Goal: Task Accomplishment & Management: Use online tool/utility

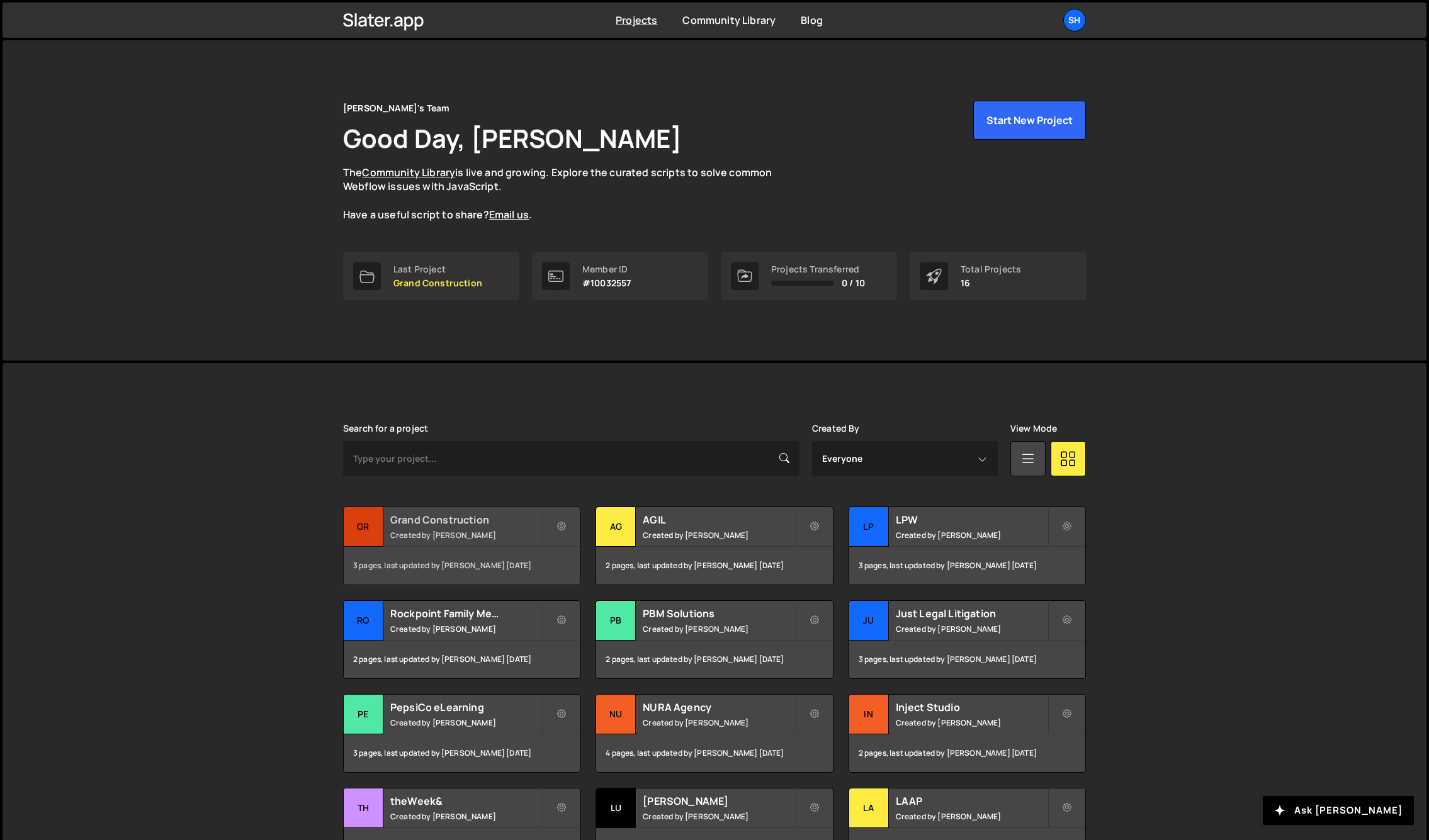
click at [360, 527] on div "Gr" at bounding box center [364, 527] width 40 height 40
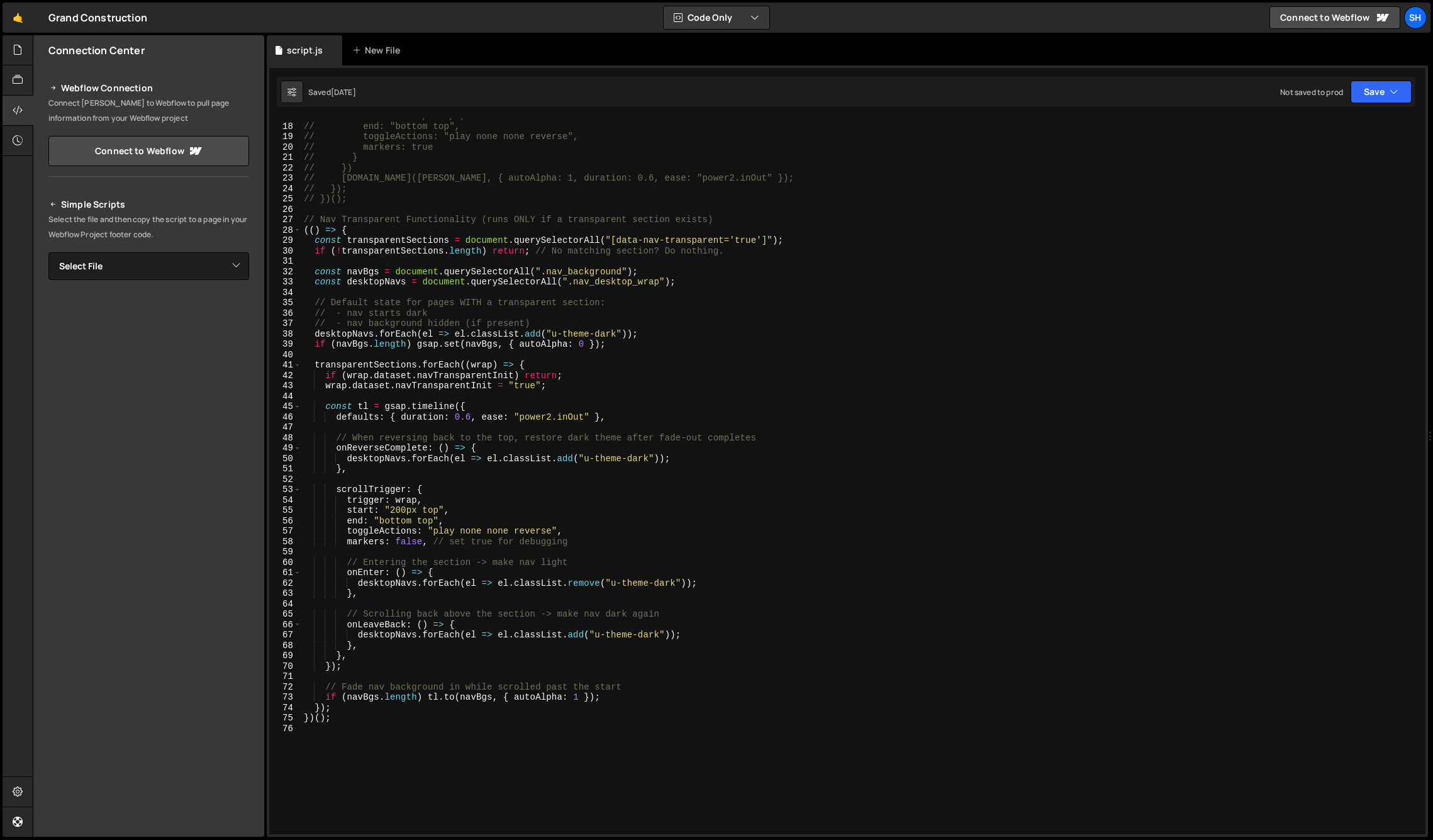
scroll to position [193, 0]
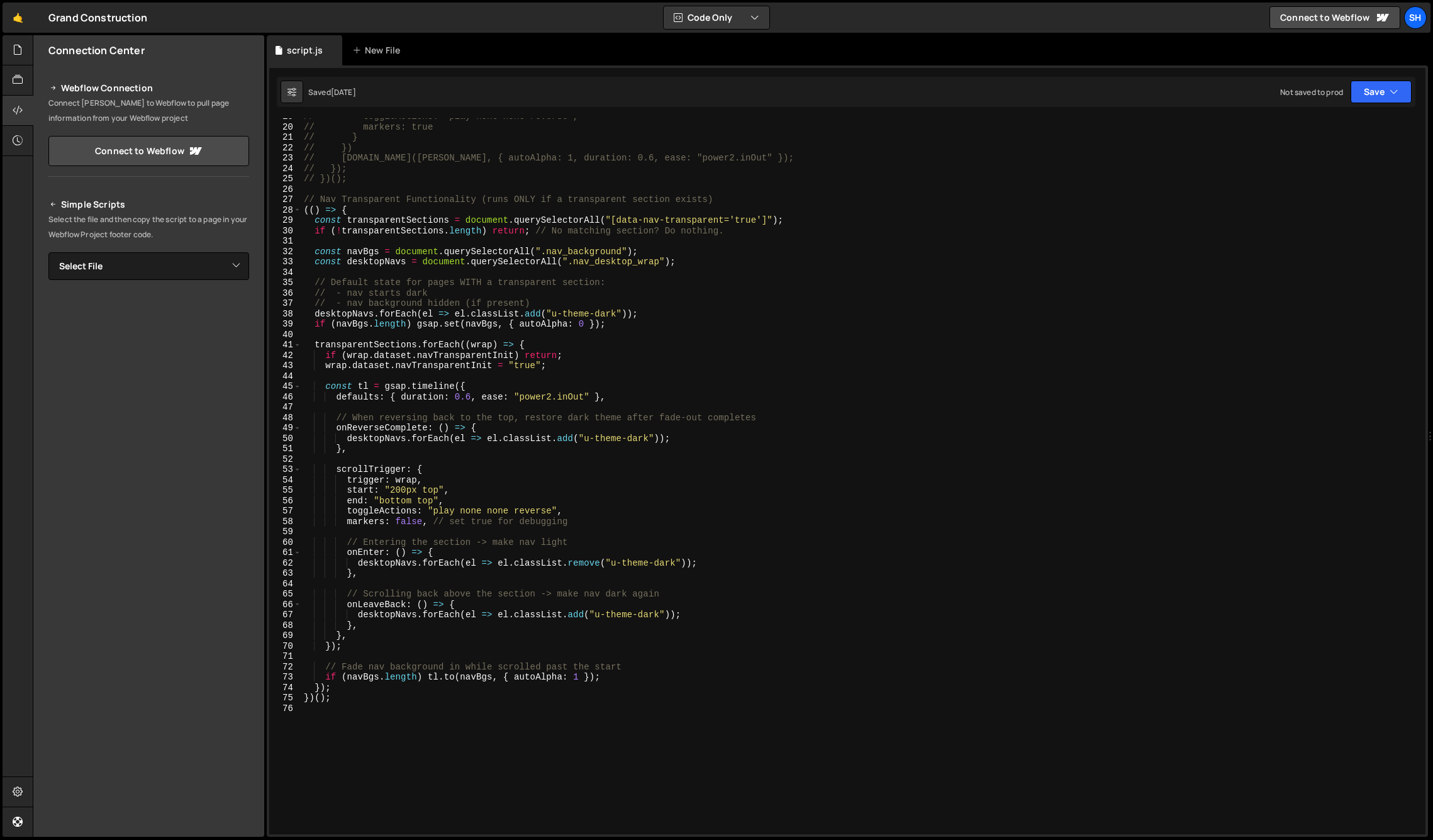
click at [142, 661] on div "Connection Center Webflow Connection Connect [PERSON_NAME] to Webflow to pull p…" at bounding box center [148, 435] width 231 height 801
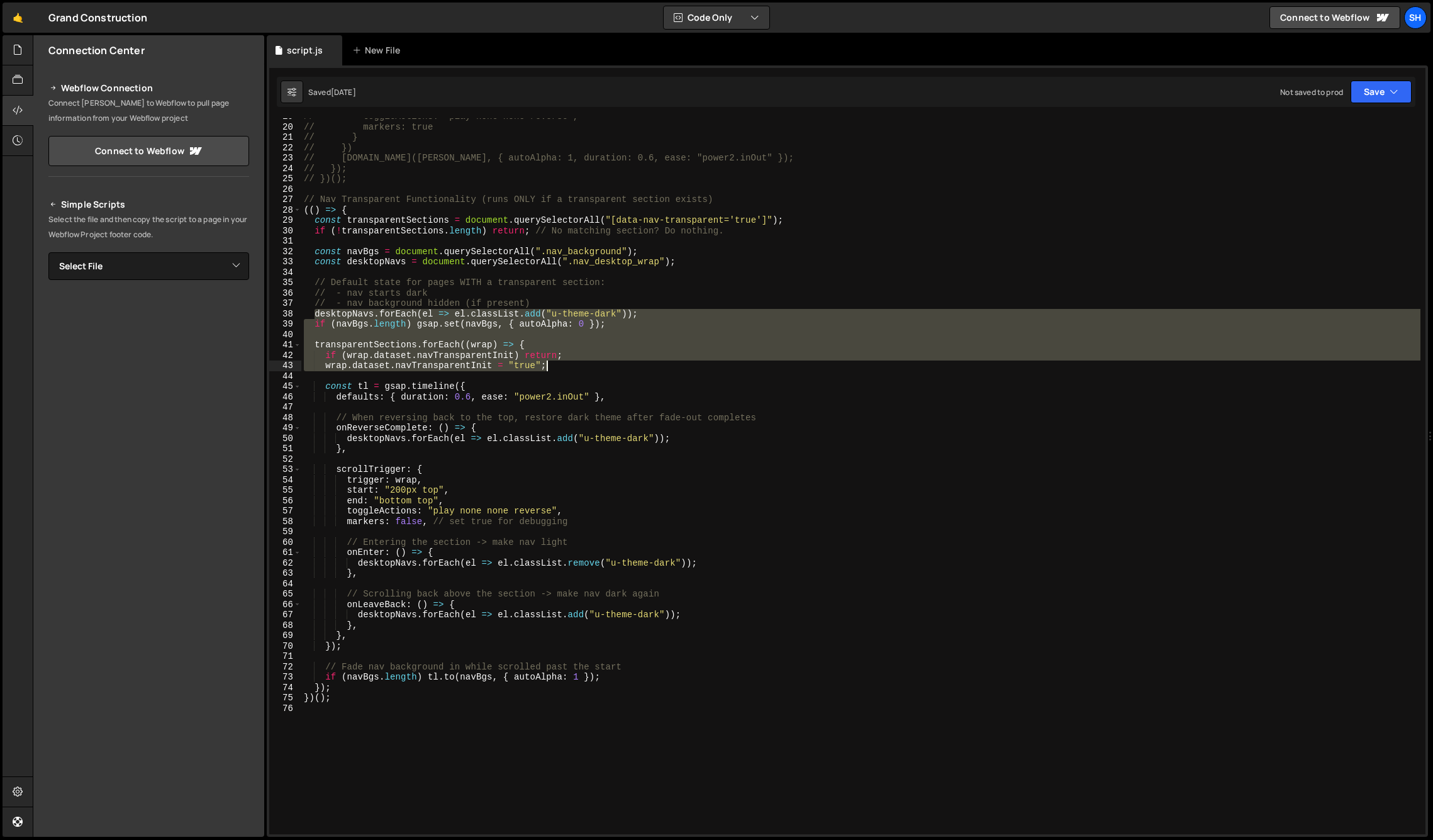
drag, startPoint x: 313, startPoint y: 311, endPoint x: 698, endPoint y: 365, distance: 388.8
click at [697, 364] on div "// toggleActions: "play none none reverse", // markers: true // } // }) // [DOM…" at bounding box center [861, 479] width 1119 height 737
click at [701, 366] on div "// toggleActions: "play none none reverse", // markers: true // } // }) // [DOM…" at bounding box center [861, 476] width 1119 height 716
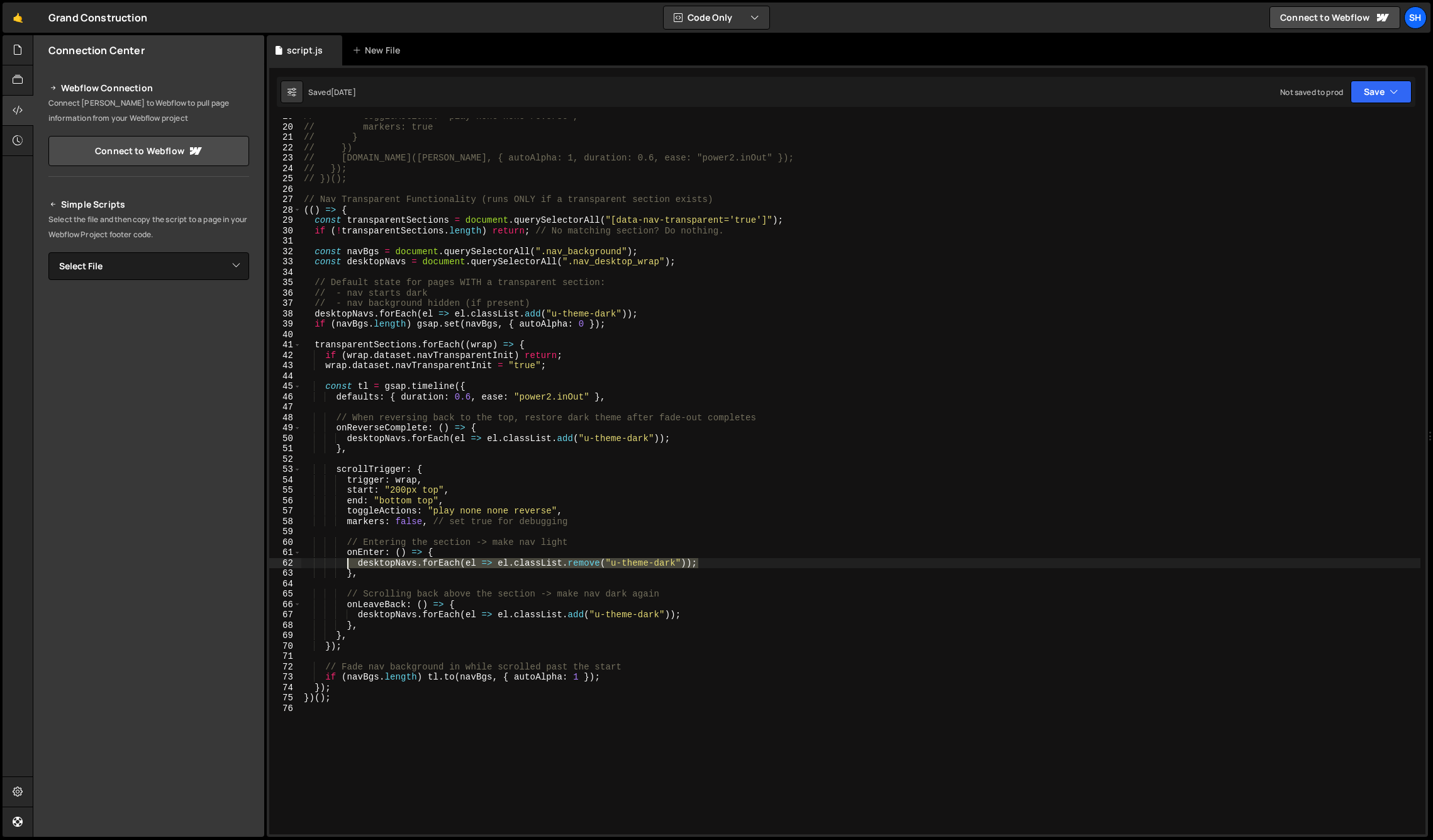
drag, startPoint x: 700, startPoint y: 563, endPoint x: 350, endPoint y: 562, distance: 350.0
click at [350, 562] on div "// toggleActions: "play none none reverse", // markers: true // } // }) // [DOM…" at bounding box center [861, 479] width 1119 height 737
click at [714, 621] on div "// toggleActions: "play none none reverse", // markers: true // } // }) // [DOM…" at bounding box center [861, 479] width 1119 height 737
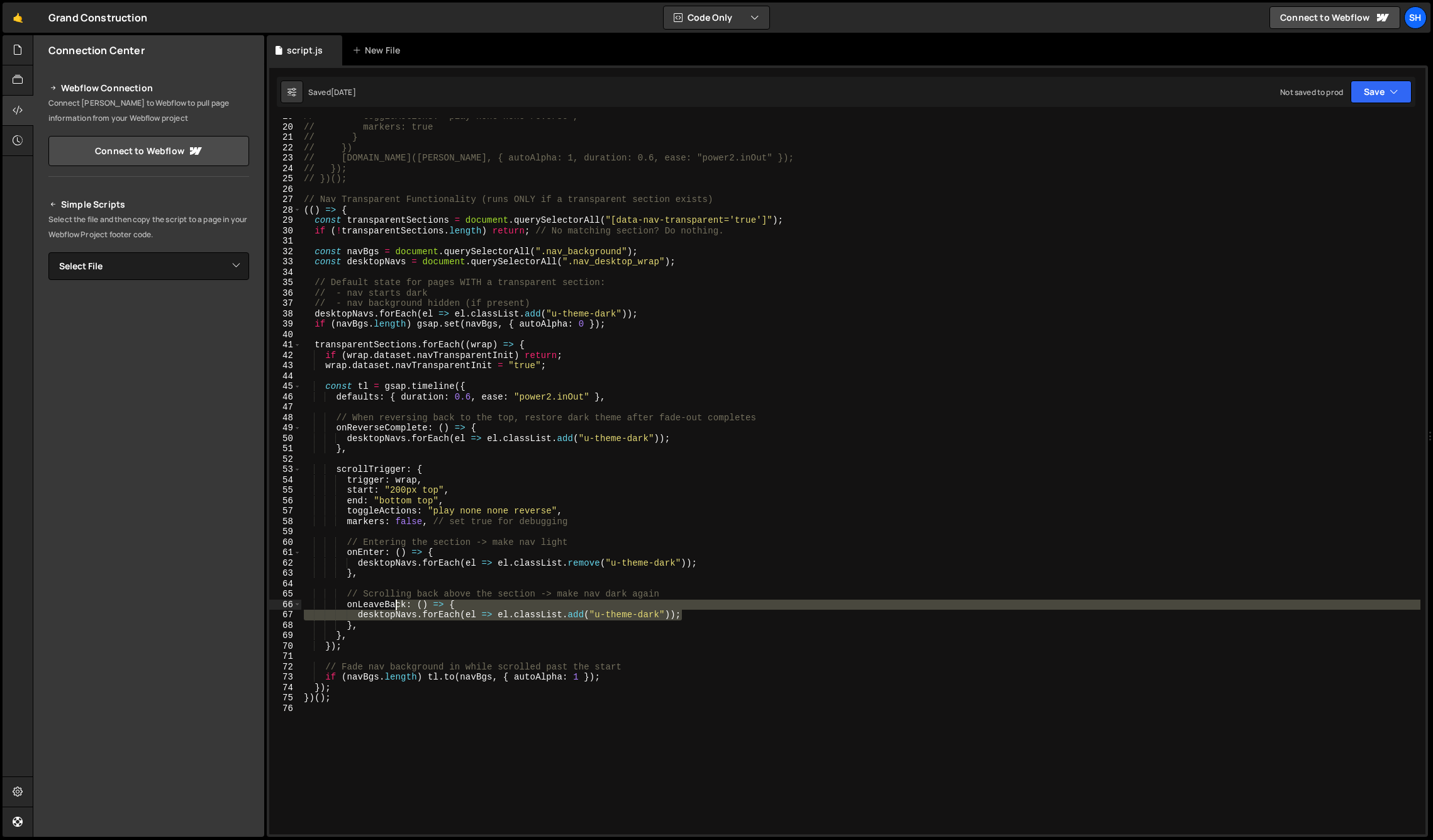
drag, startPoint x: 686, startPoint y: 615, endPoint x: 375, endPoint y: 607, distance: 311.1
click at [376, 607] on div "// toggleActions: "play none none reverse", // markers: true // } // }) // [DOM…" at bounding box center [861, 479] width 1119 height 737
click at [168, 632] on div "Connection Center Webflow Connection Connect [PERSON_NAME] to Webflow to pull p…" at bounding box center [148, 435] width 231 height 801
click at [689, 615] on div "// toggleActions: "play none none reverse", // markers: true // } // }) // [DOM…" at bounding box center [861, 476] width 1119 height 716
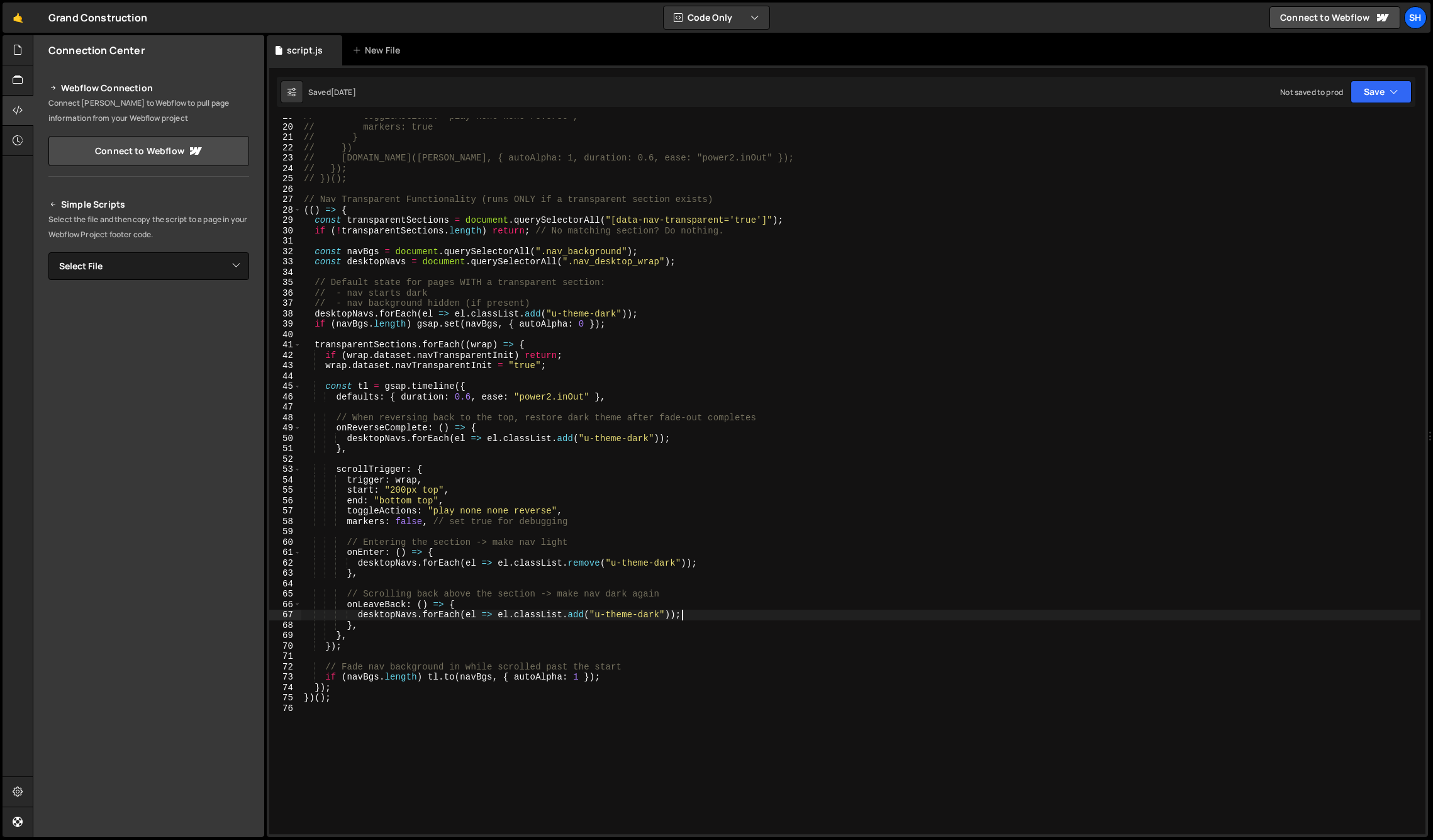
click at [163, 636] on div "Connection Center Webflow Connection Connect [PERSON_NAME] to Webflow to pull p…" at bounding box center [148, 435] width 231 height 801
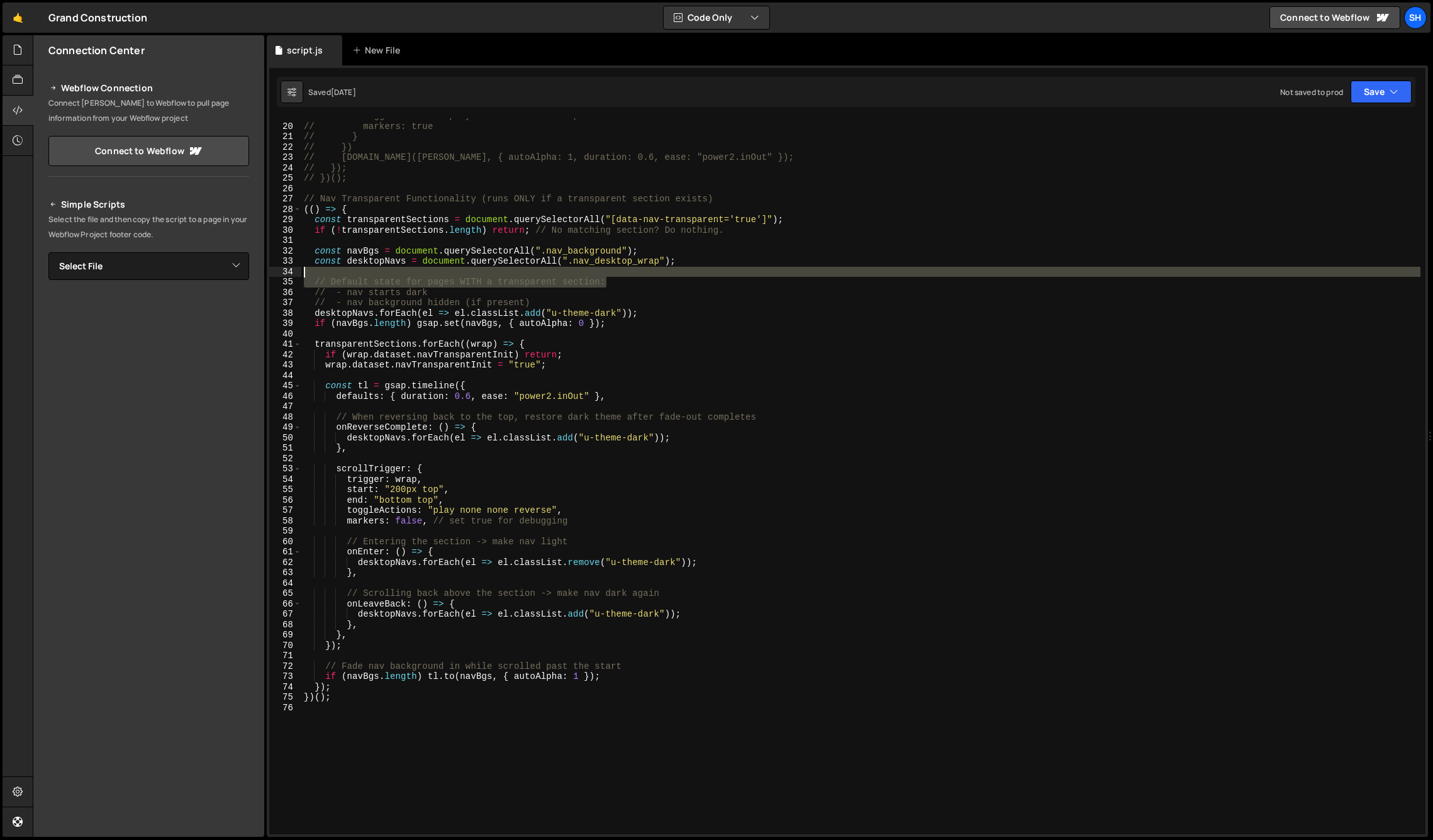
drag, startPoint x: 576, startPoint y: 281, endPoint x: 295, endPoint y: 273, distance: 281.1
click at [295, 273] on div "// Default state for pages WITH a transparent section: 19 20 21 22 23 24 25 26 …" at bounding box center [847, 476] width 1157 height 716
type textarea "// Default state for pages WITH a transparent section:"
click at [343, 275] on div "// toggleActions: "play none none reverse", // markers: true // } // }) // [DOM…" at bounding box center [861, 476] width 1119 height 716
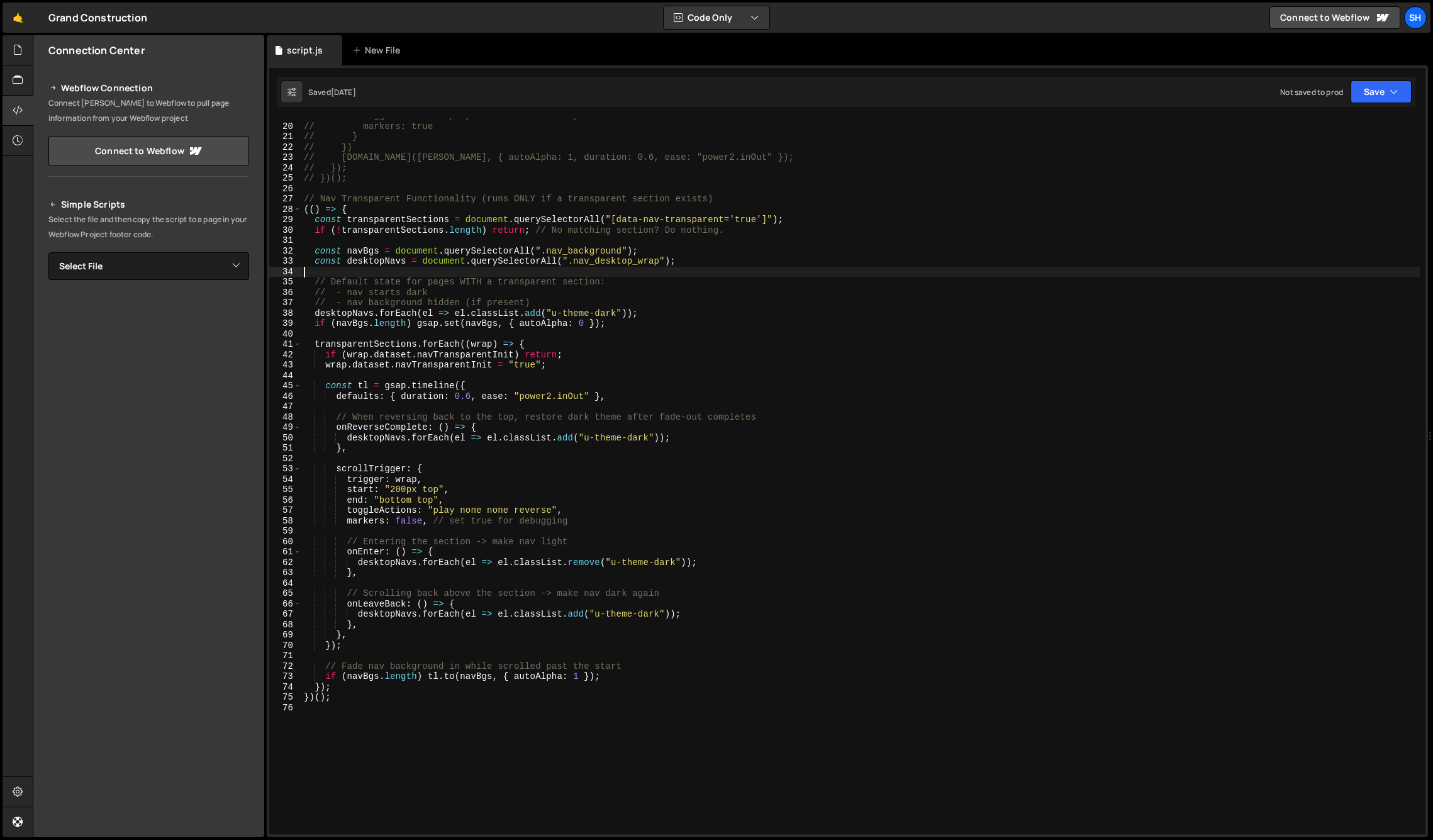
drag, startPoint x: 175, startPoint y: 673, endPoint x: 192, endPoint y: 662, distance: 20.2
click at [175, 672] on div "Connection Center Webflow Connection Connect [PERSON_NAME] to Webflow to pull p…" at bounding box center [148, 435] width 231 height 801
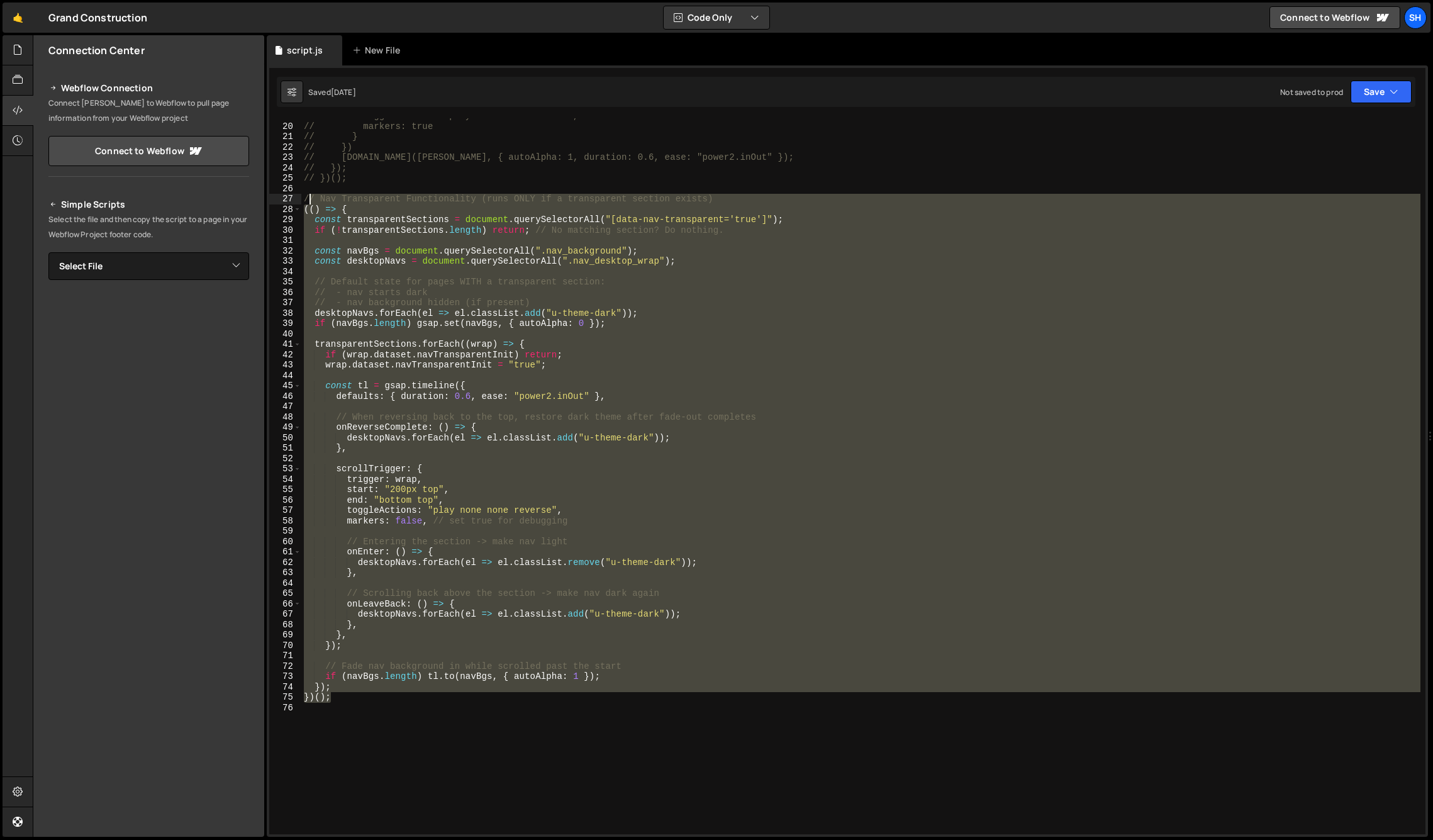
drag, startPoint x: 338, startPoint y: 698, endPoint x: 309, endPoint y: 209, distance: 489.9
click at [308, 201] on div "// toggleActions: "play none none reverse", // markers: true // } // }) // [DOM…" at bounding box center [861, 478] width 1119 height 737
type textarea "// Nav Transparent Functionality (runs ONLY if a transparent section exists) ((…"
drag, startPoint x: 124, startPoint y: 589, endPoint x: 217, endPoint y: 586, distance: 93.0
click at [128, 591] on div "Connection Center Webflow Connection Connect [PERSON_NAME] to Webflow to pull p…" at bounding box center [148, 435] width 231 height 801
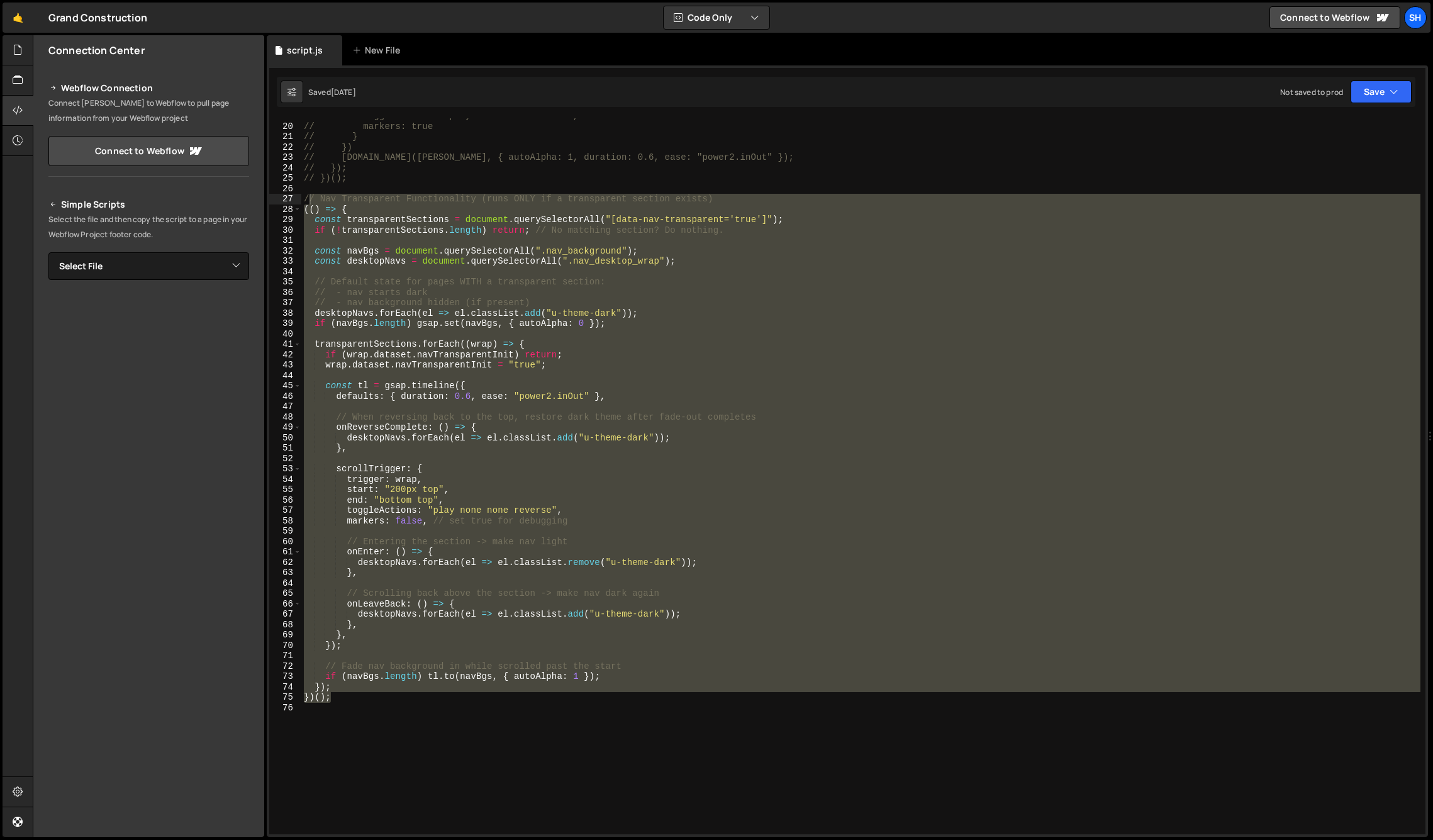
drag, startPoint x: 140, startPoint y: 601, endPoint x: 166, endPoint y: 585, distance: 30.5
click at [148, 596] on div "Connection Center Webflow Connection Connect [PERSON_NAME] to Webflow to pull p…" at bounding box center [148, 435] width 231 height 801
click at [378, 455] on div "// toggleActions: "play none none reverse", // markers: true // } // }) // [DOM…" at bounding box center [861, 476] width 1119 height 716
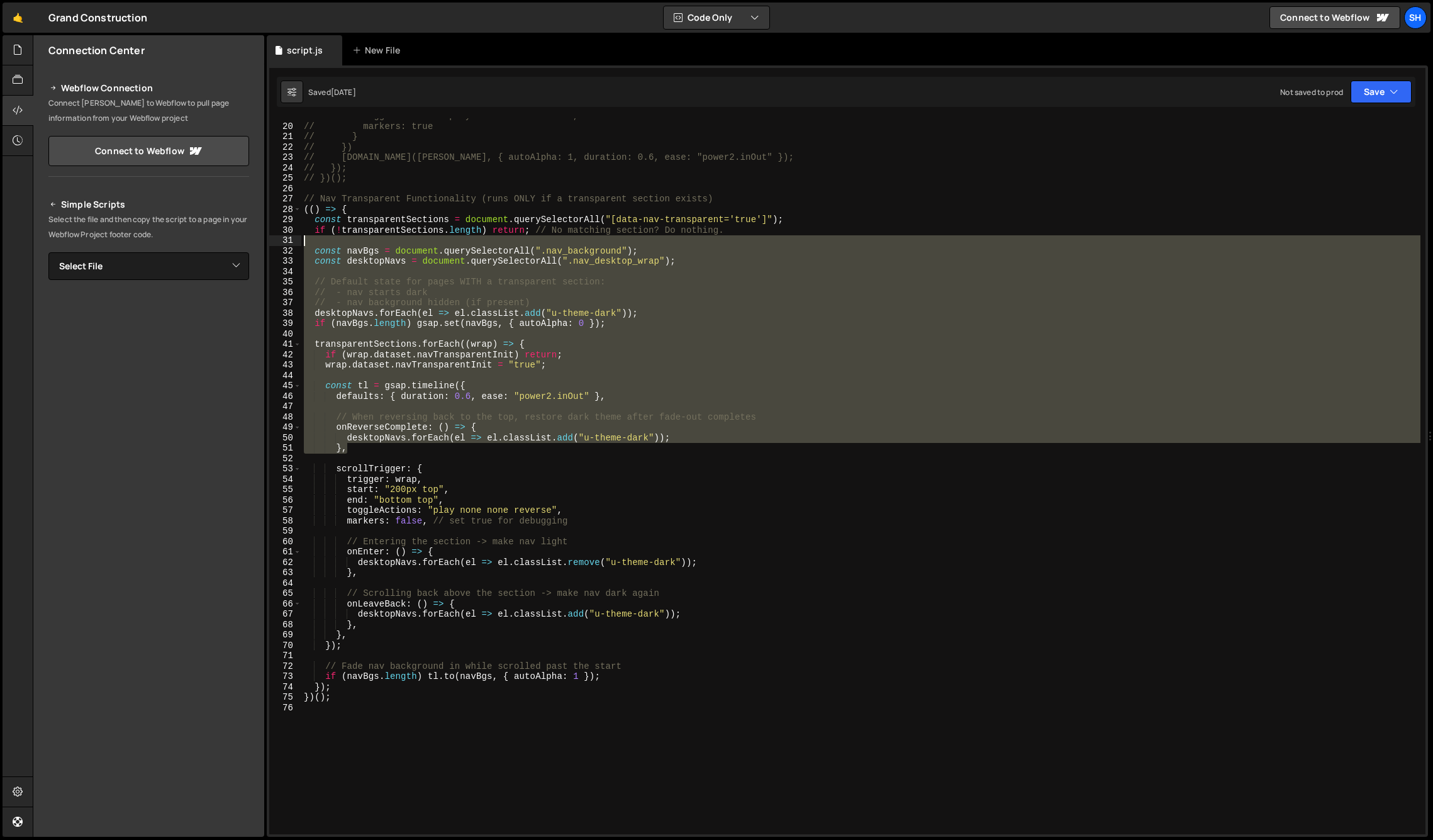
drag, startPoint x: 361, startPoint y: 449, endPoint x: 360, endPoint y: 270, distance: 179.0
click at [305, 237] on div "// toggleActions: "play none none reverse", // markers: true // } // }) // [DOM…" at bounding box center [861, 478] width 1119 height 737
click at [736, 426] on div "// toggleActions: "play none none reverse", // markers: true // } // }) // [DOM…" at bounding box center [861, 476] width 1119 height 716
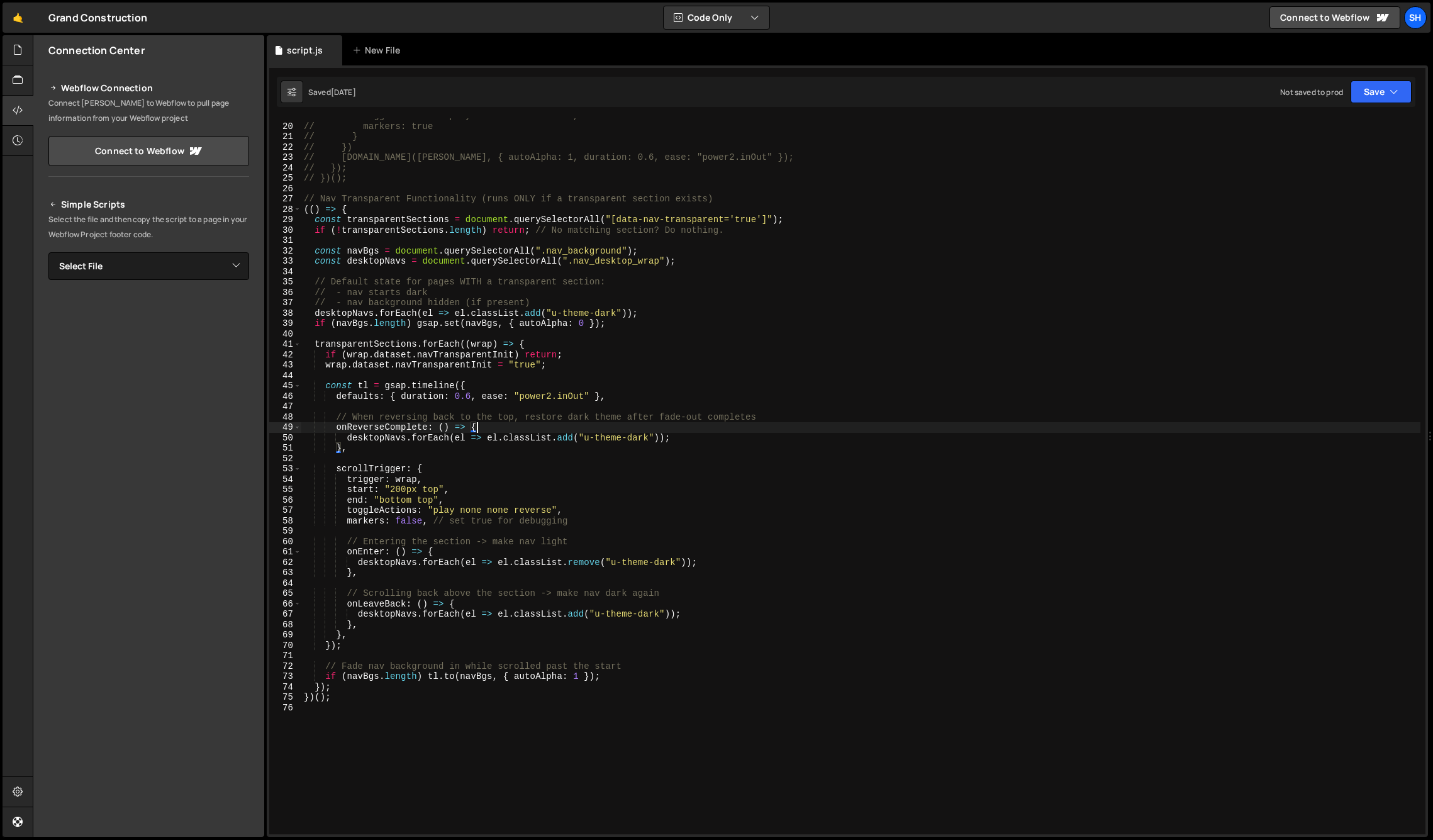
click at [334, 696] on div "// toggleActions: "play none none reverse", // markers: true // } // }) // [DOM…" at bounding box center [861, 478] width 1119 height 737
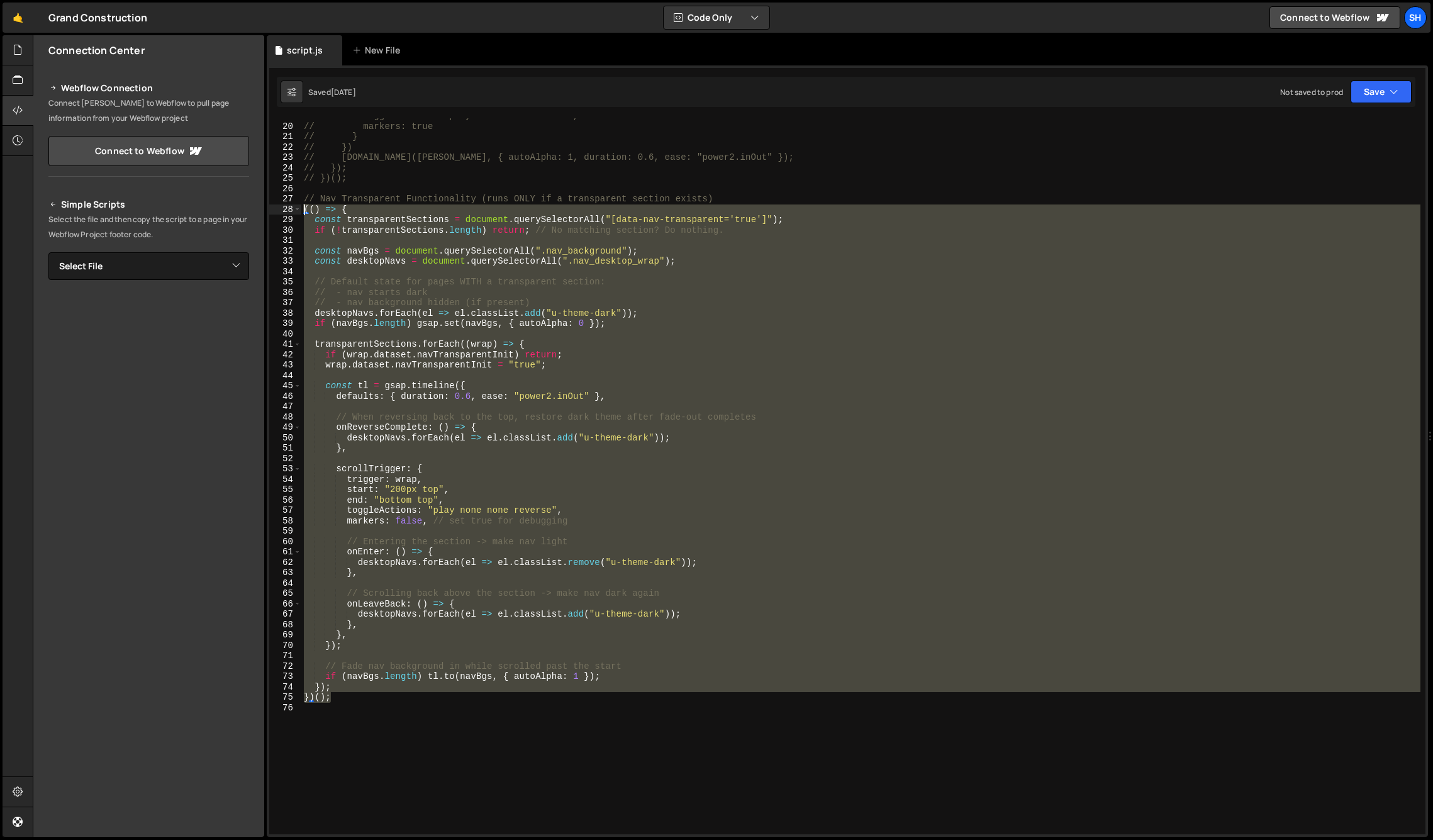
drag, startPoint x: 336, startPoint y: 696, endPoint x: 301, endPoint y: 211, distance: 486.3
click at [301, 211] on div "// toggleActions: "play none none reverse", // markers: true // } // }) // [DOM…" at bounding box center [861, 478] width 1119 height 737
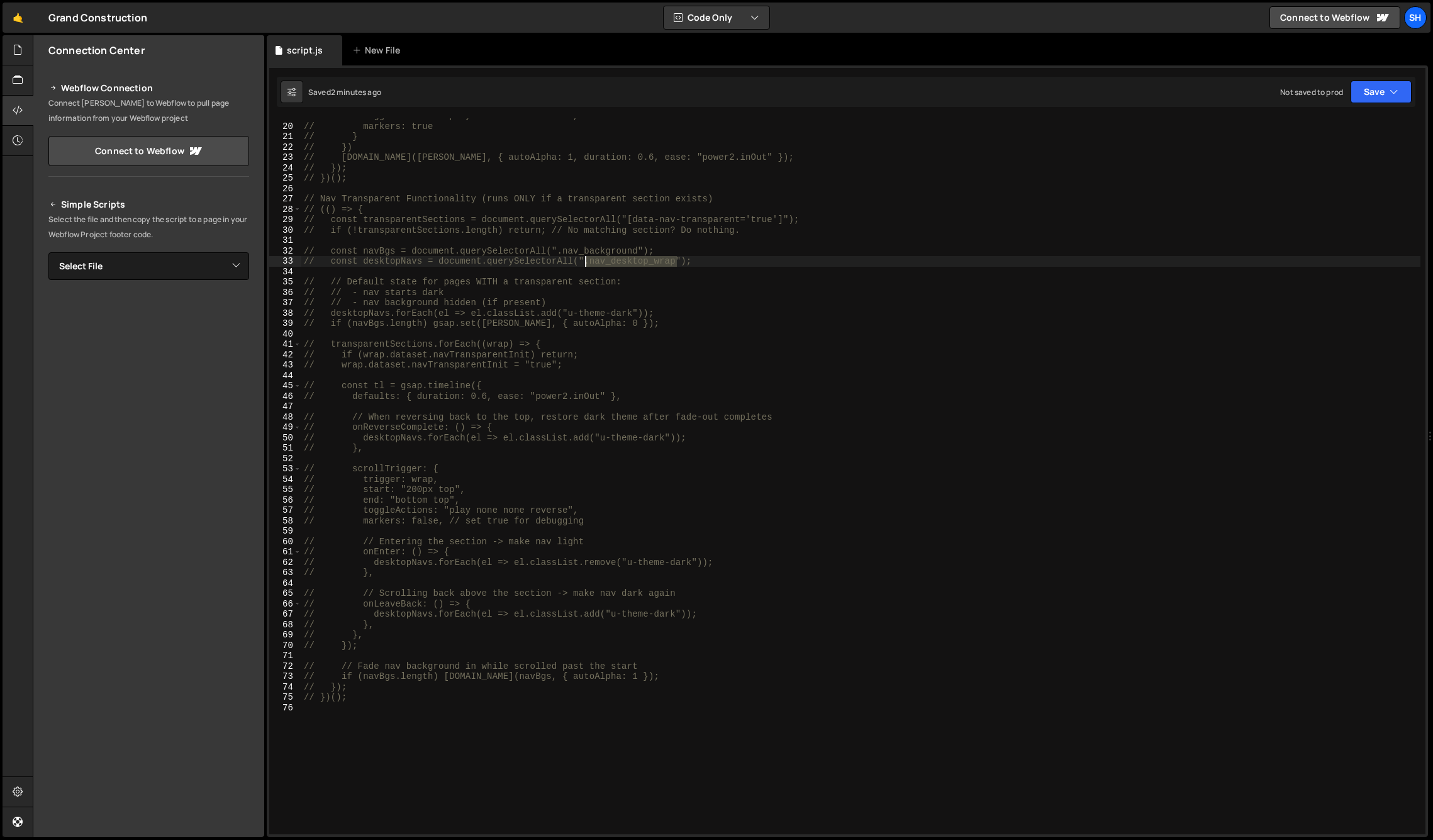
drag, startPoint x: 676, startPoint y: 263, endPoint x: 587, endPoint y: 266, distance: 89.1
click at [587, 266] on div "// toggleActions: "play none none reverse", // markers: true // } // }) // [DOM…" at bounding box center [861, 478] width 1119 height 737
click at [137, 649] on div "Connection Center Webflow Connection Connect [PERSON_NAME] to Webflow to pull p…" at bounding box center [148, 435] width 231 height 801
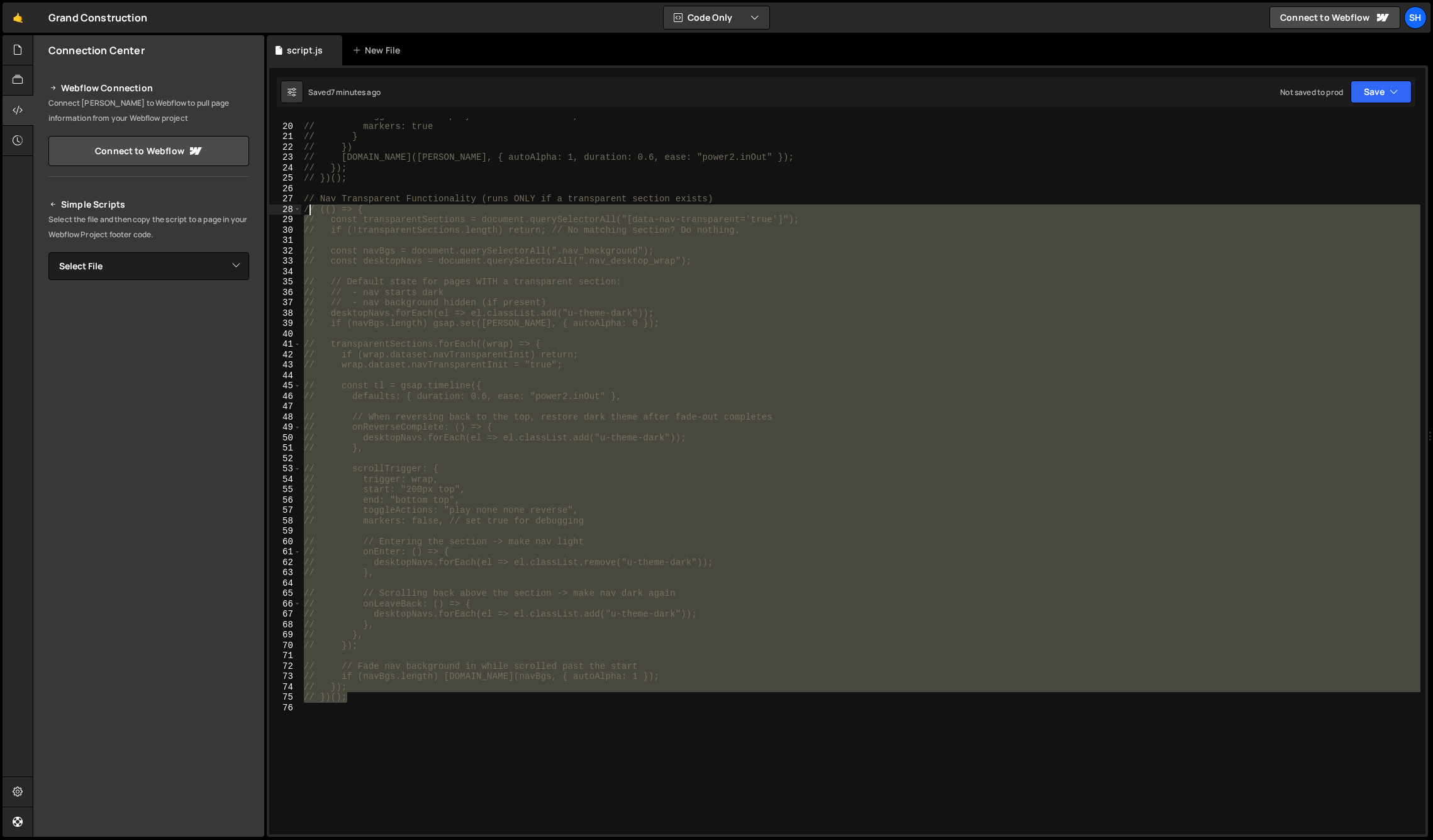
drag, startPoint x: 351, startPoint y: 694, endPoint x: 308, endPoint y: 207, distance: 488.9
click at [308, 207] on div "// toggleActions: "play none none reverse", // markers: true // } // }) // [DOM…" at bounding box center [861, 478] width 1119 height 737
click at [407, 466] on div "// toggleActions: "play none none reverse", // markers: true // } // }) // [DOM…" at bounding box center [861, 476] width 1119 height 716
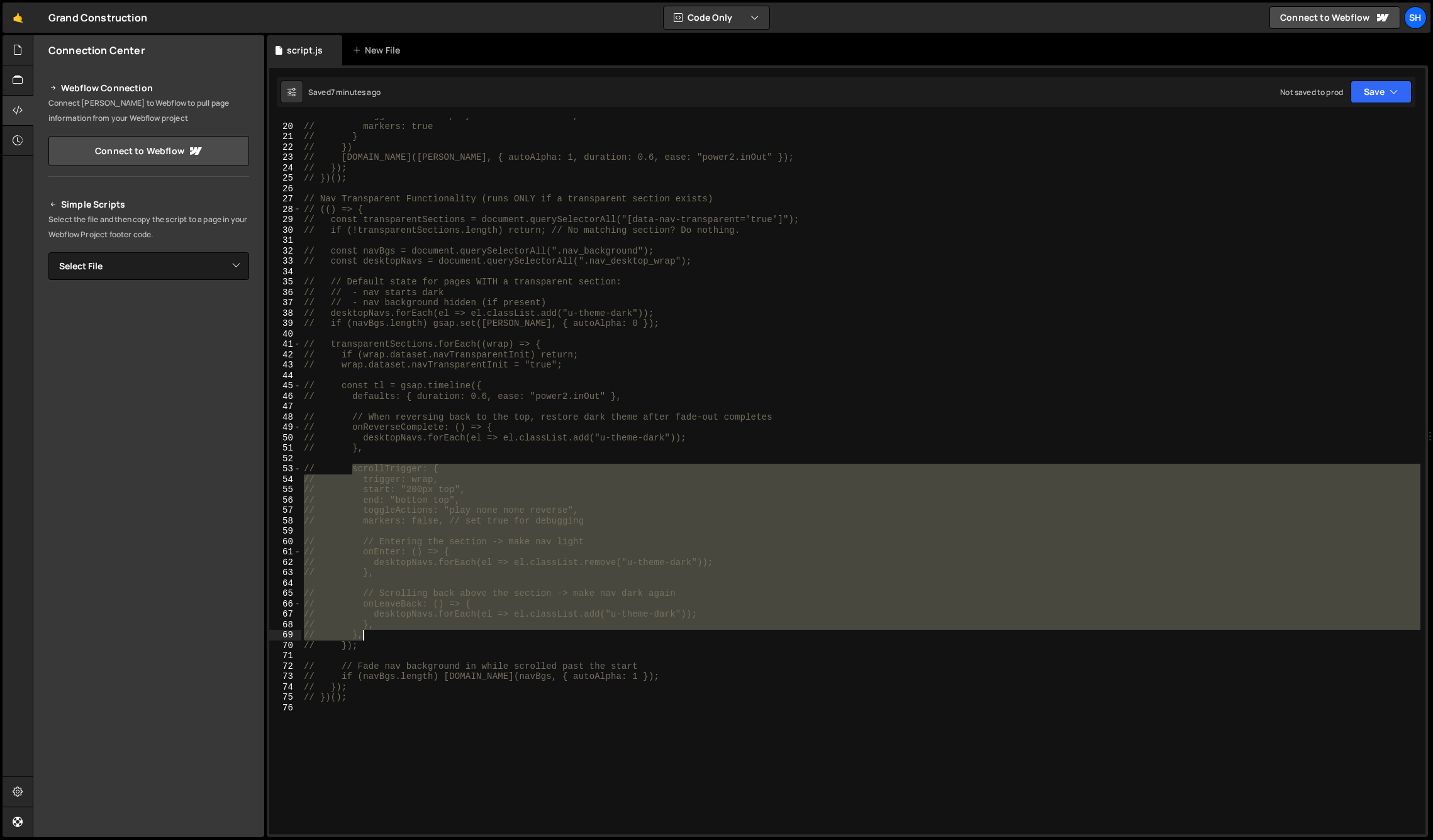
drag, startPoint x: 353, startPoint y: 468, endPoint x: 557, endPoint y: 636, distance: 264.3
click at [557, 636] on div "// toggleActions: "play none none reverse", // markers: true // } // }) // [DOM…" at bounding box center [861, 478] width 1119 height 737
drag, startPoint x: 189, startPoint y: 676, endPoint x: 172, endPoint y: 668, distance: 18.8
click at [175, 670] on div "Connection Center Webflow Connection Connect [PERSON_NAME] to Webflow to pull p…" at bounding box center [148, 435] width 231 height 801
click at [173, 671] on div "Connection Center Webflow Connection Connect [PERSON_NAME] to Webflow to pull p…" at bounding box center [148, 435] width 231 height 801
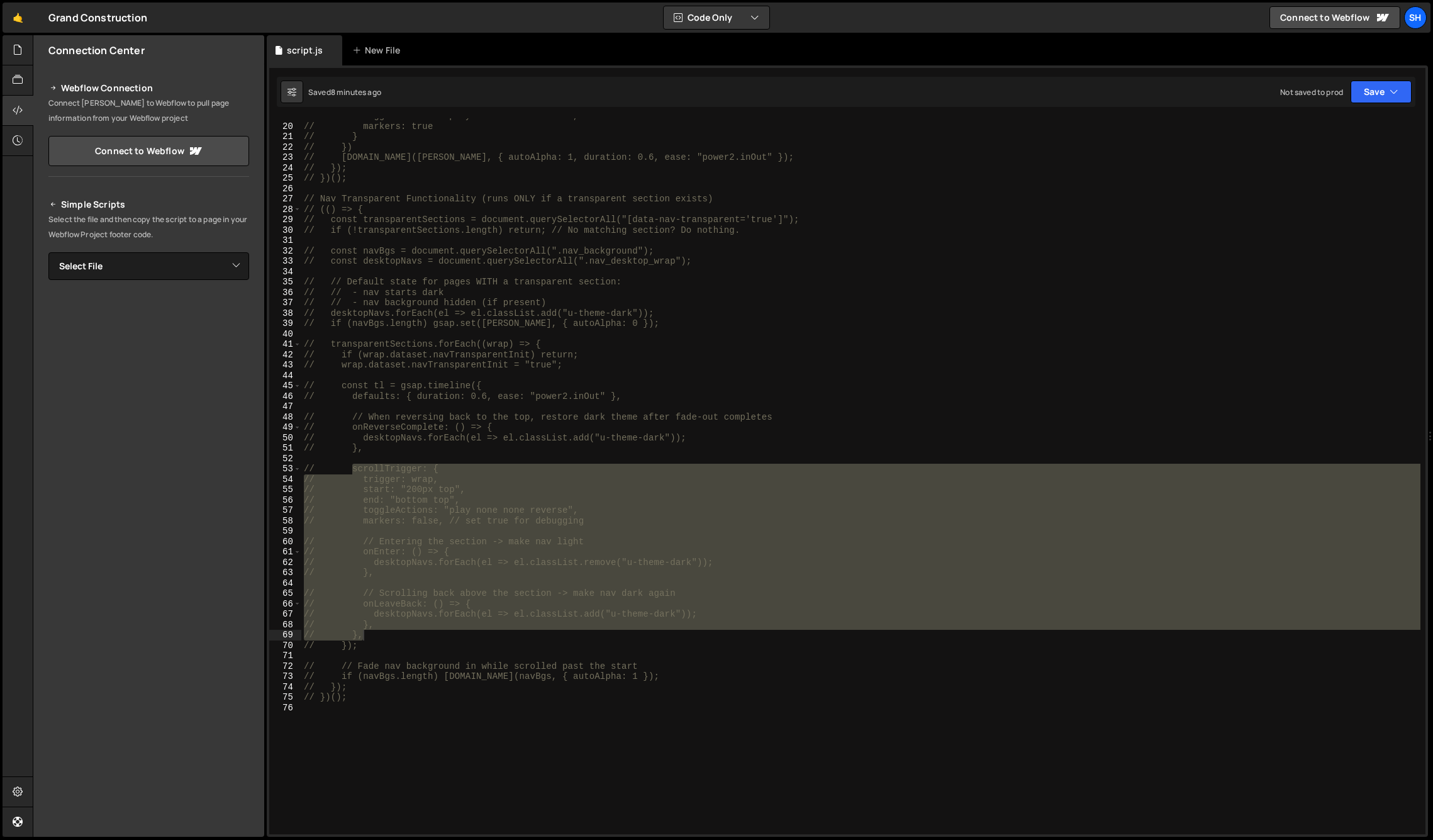
type textarea "// })();"
click at [355, 696] on div "// toggleActions: "play none none reverse", // markers: true // } // }) // [DOM…" at bounding box center [861, 478] width 1119 height 737
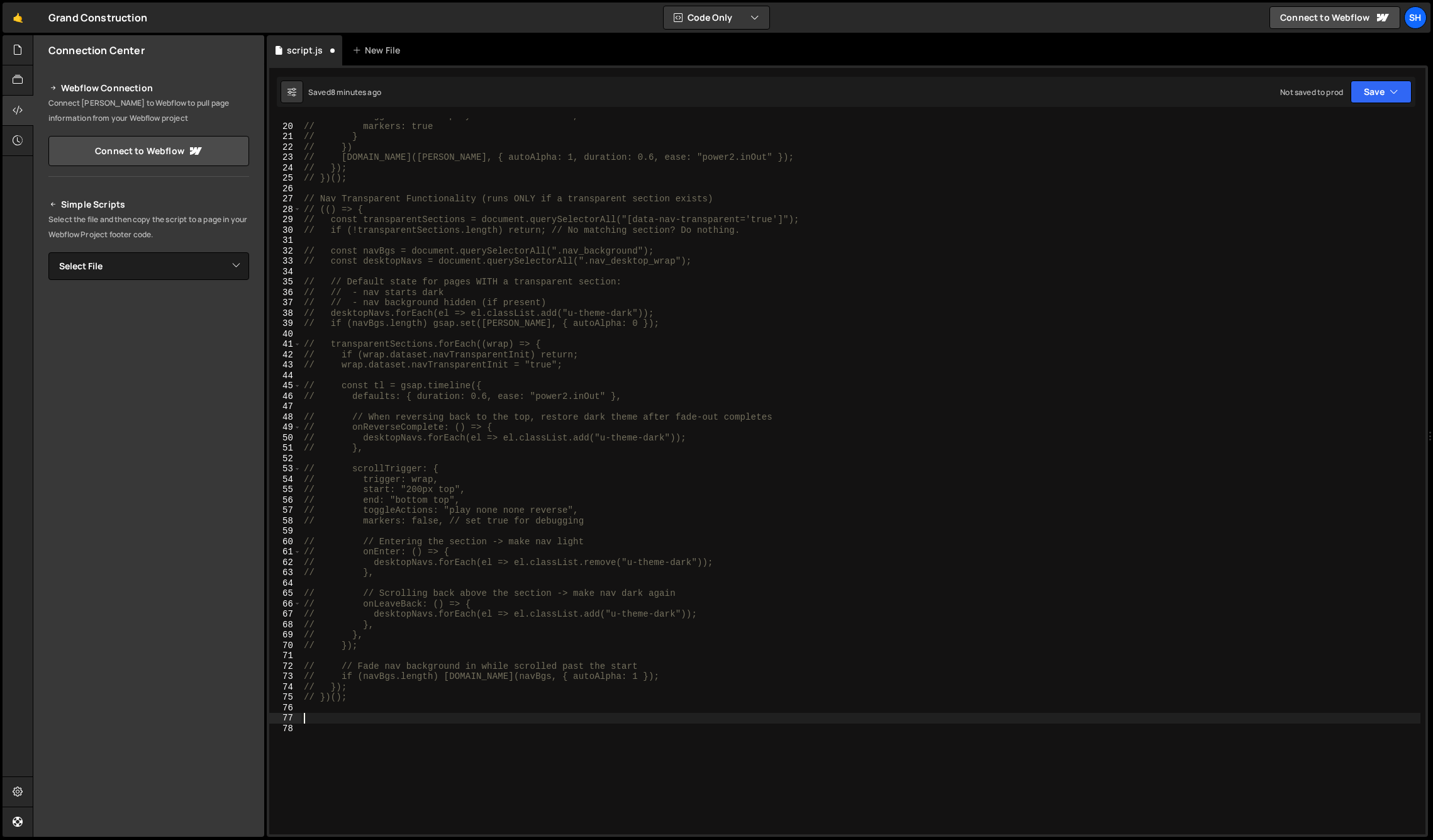
paste textarea "// },"
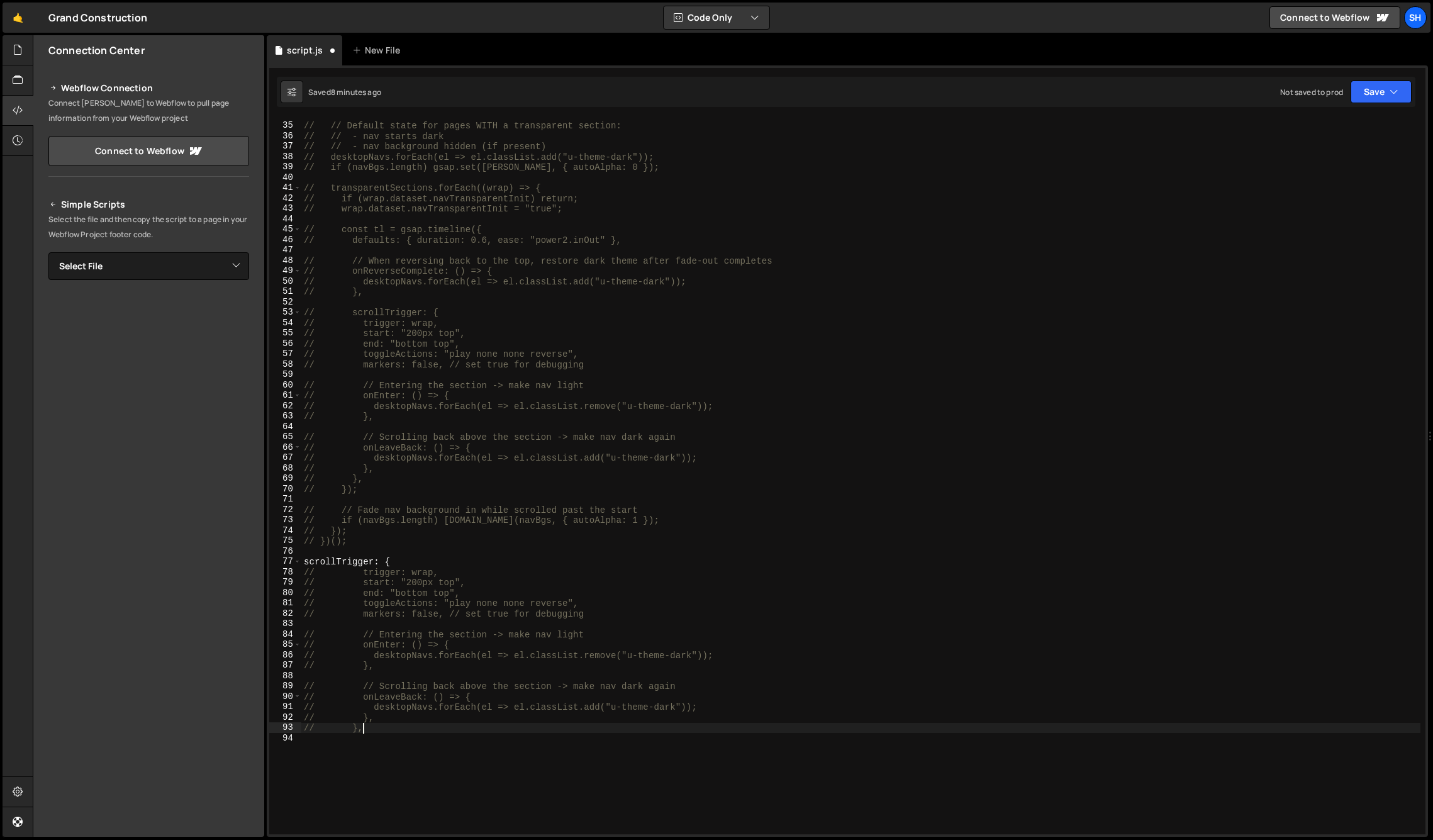
scroll to position [357, 0]
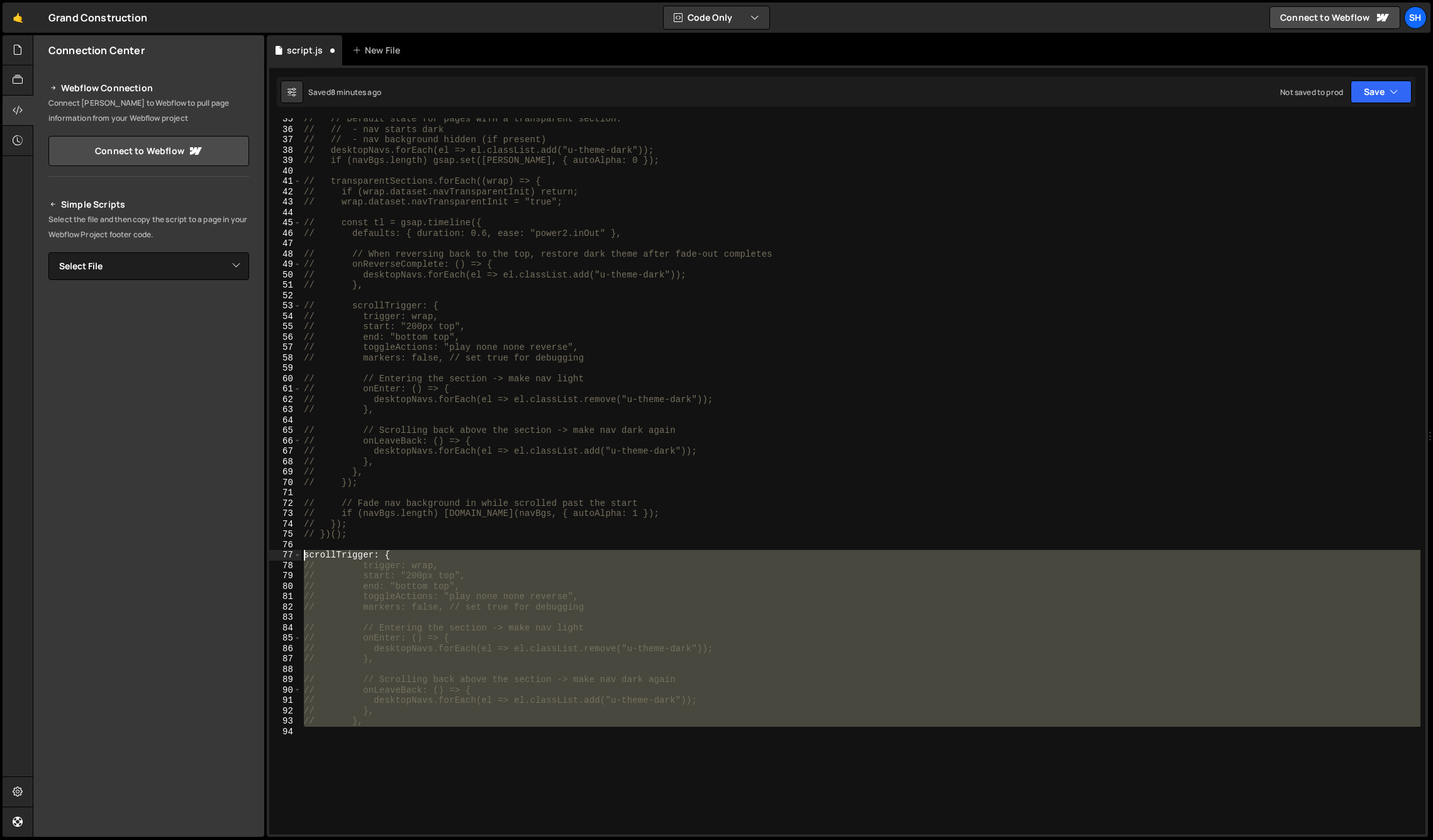
drag, startPoint x: 367, startPoint y: 726, endPoint x: 292, endPoint y: 553, distance: 188.6
click at [292, 553] on div "// }, 35 36 37 38 39 40 41 42 43 44 45 46 47 48 49 50 51 52 53 54 55 56 57 58 5…" at bounding box center [847, 476] width 1157 height 716
click at [380, 725] on div "// // Default state for pages WITH a transparent section: // // - nav starts da…" at bounding box center [861, 476] width 1119 height 716
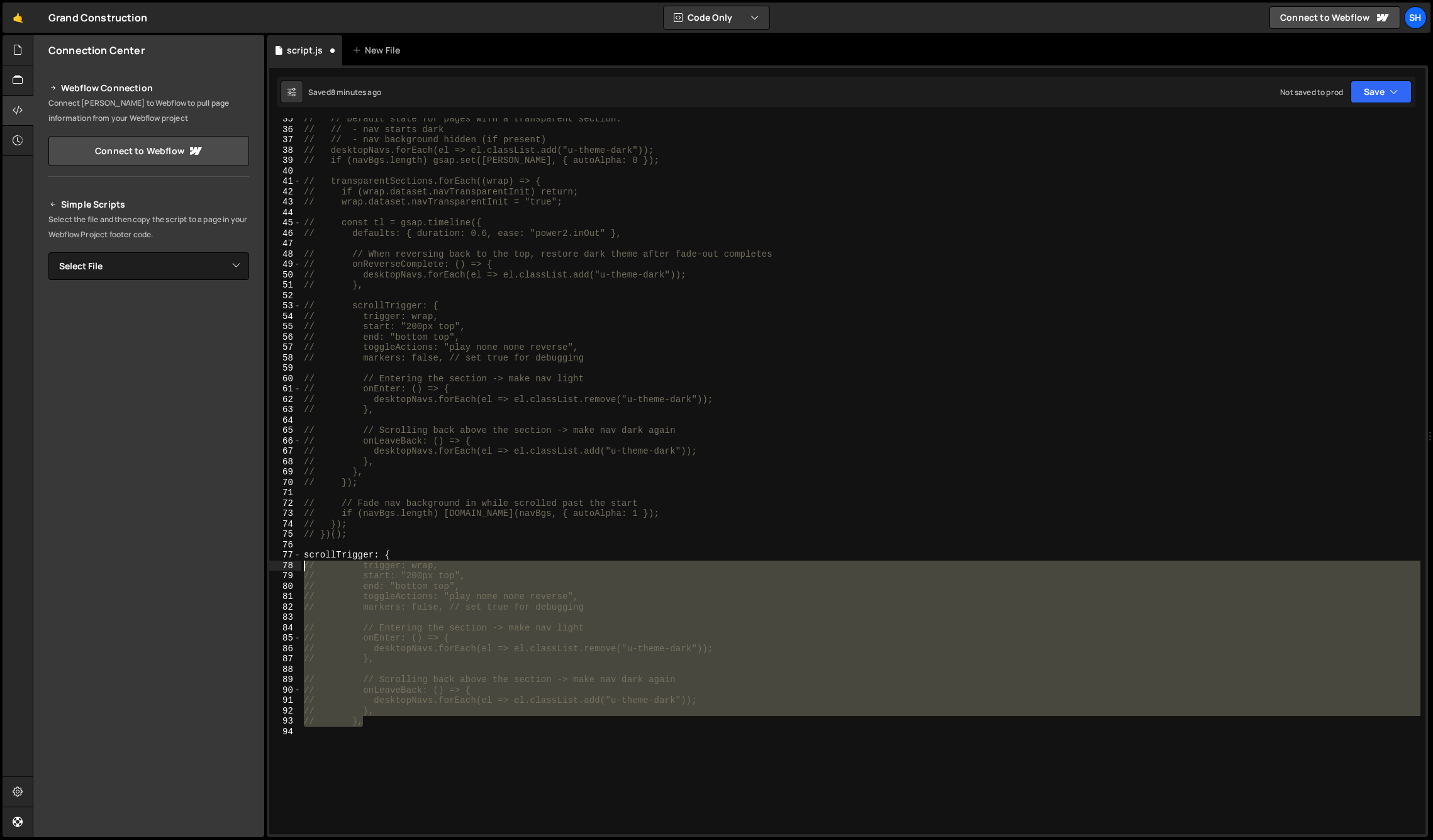
drag, startPoint x: 375, startPoint y: 722, endPoint x: 299, endPoint y: 567, distance: 172.6
click at [300, 567] on div "// }, 35 36 37 38 39 40 41 42 43 44 45 46 47 48 49 50 51 52 53 54 55 56 57 58 5…" at bounding box center [847, 476] width 1157 height 716
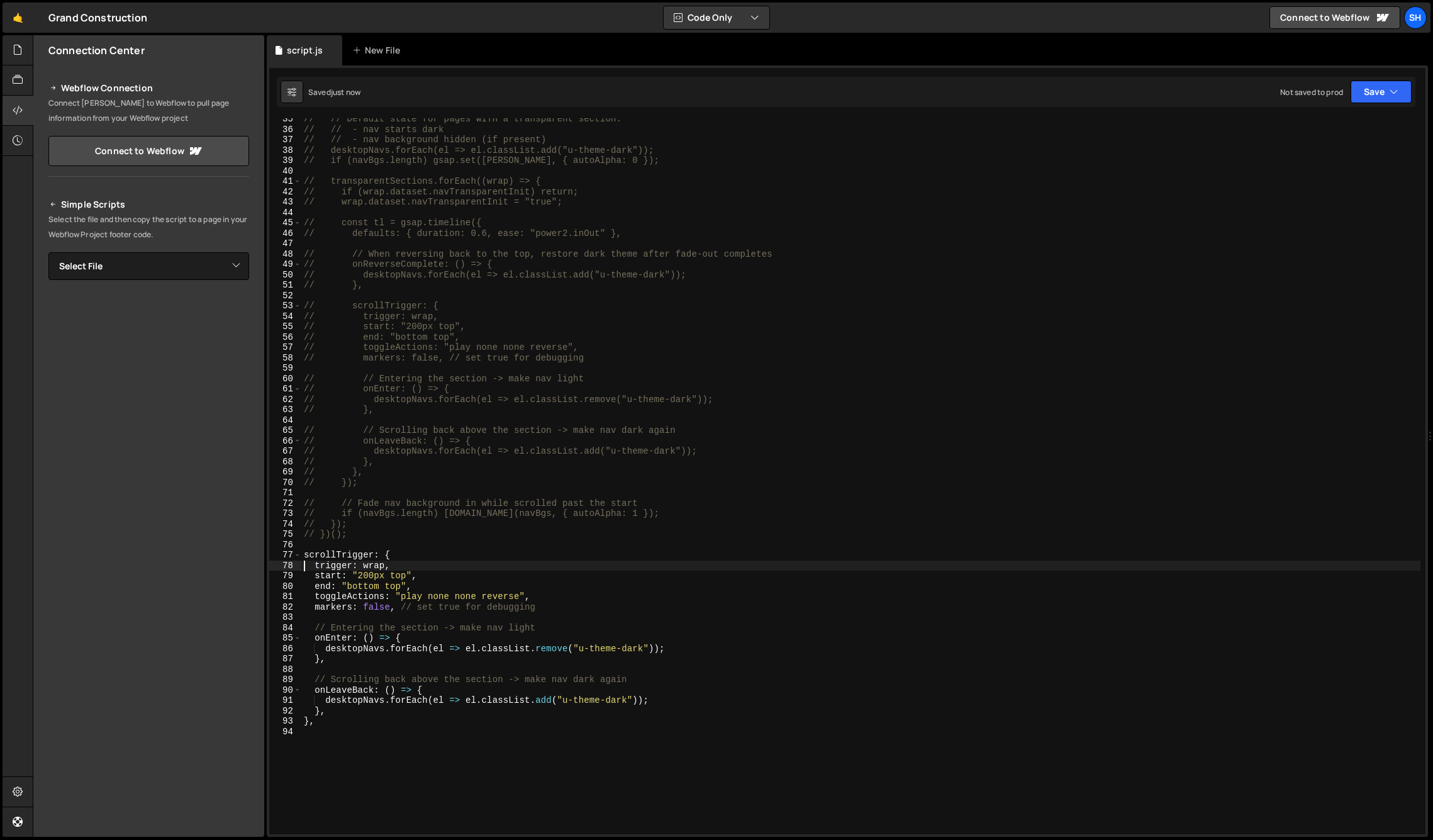
click at [383, 534] on div "// // Default state for pages WITH a transparent section: // // - nav starts da…" at bounding box center [861, 482] width 1119 height 737
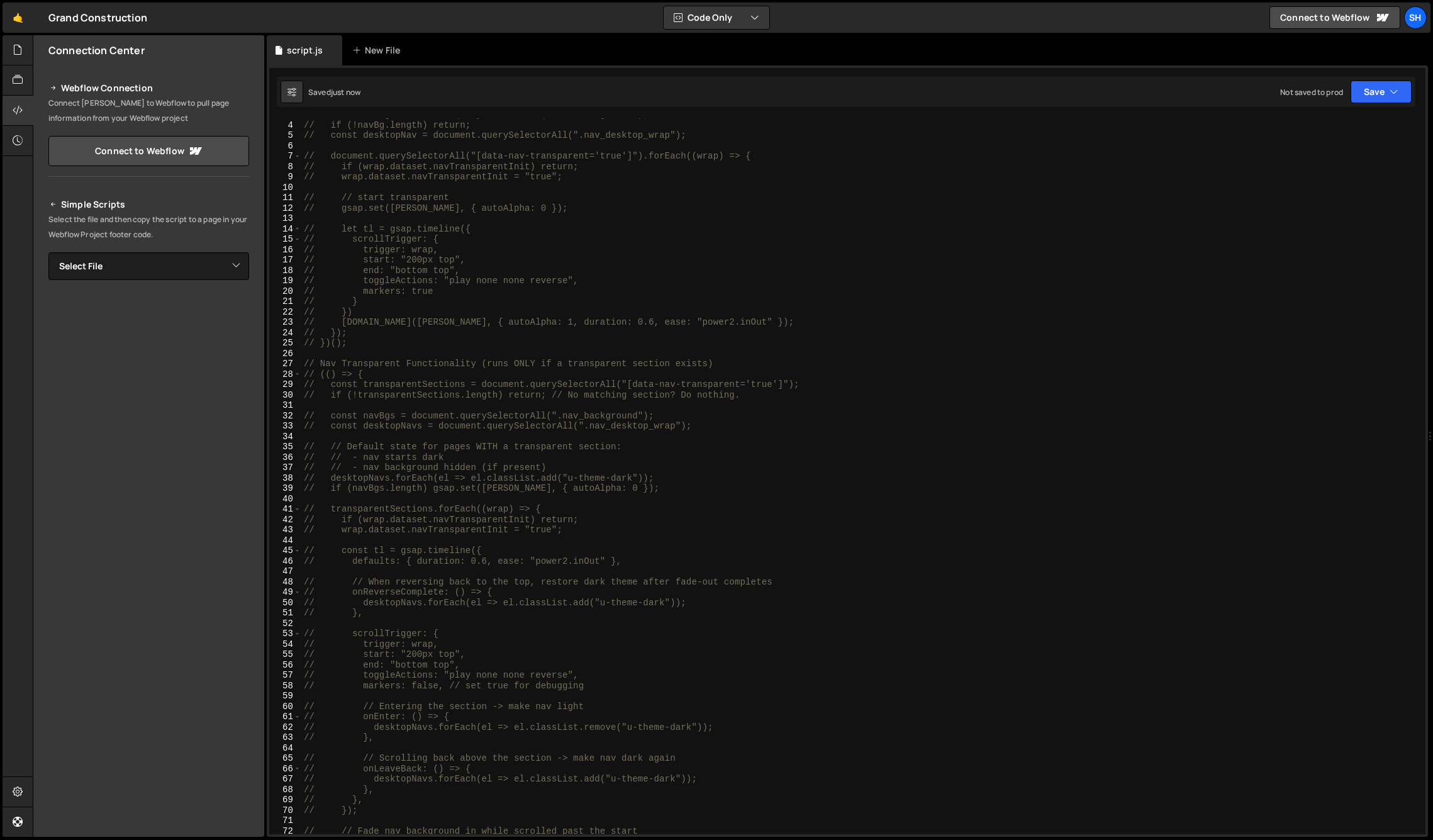
scroll to position [0, 0]
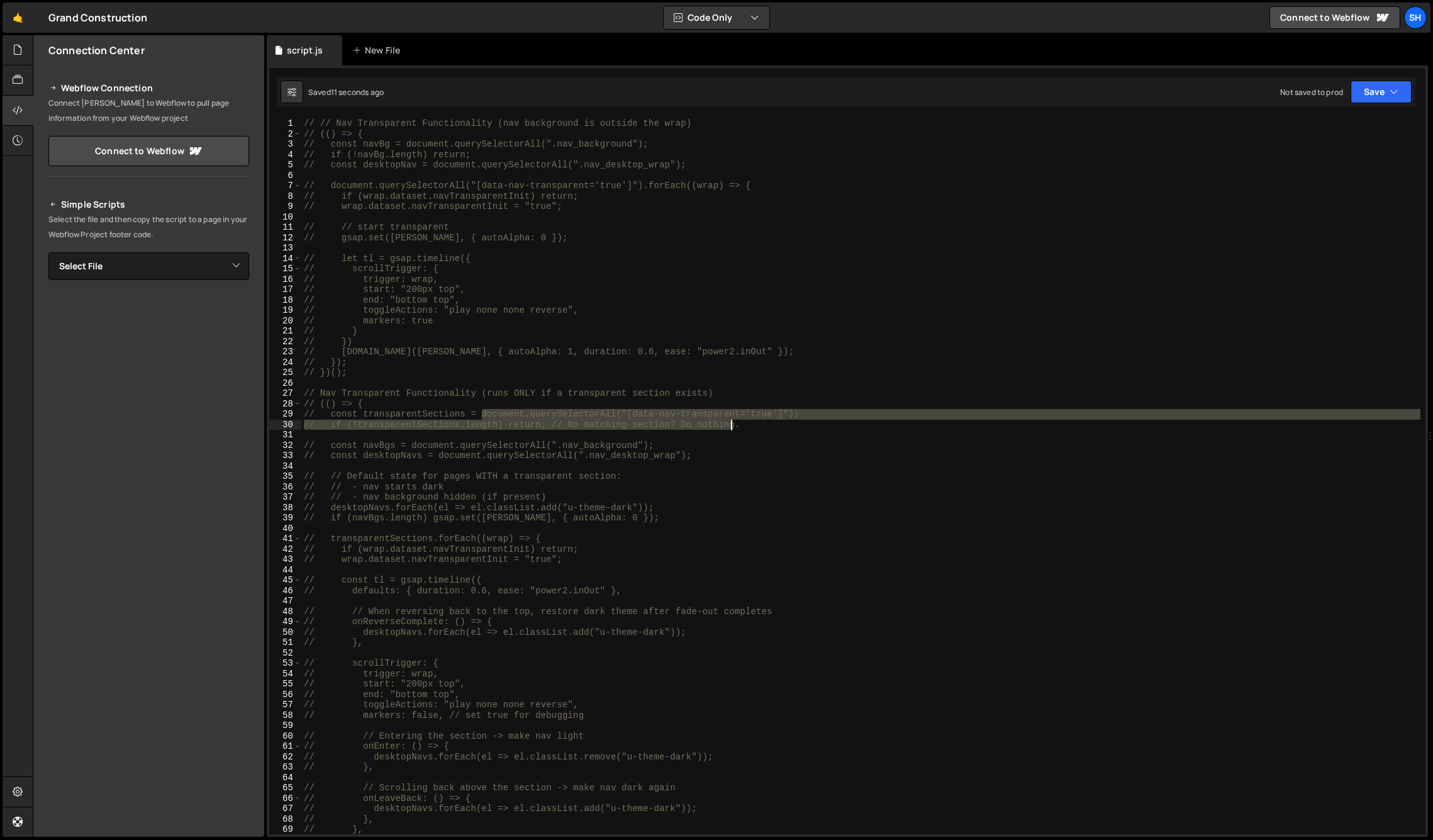
drag, startPoint x: 483, startPoint y: 413, endPoint x: 793, endPoint y: 410, distance: 310.0
click at [782, 417] on div "// // Nav Transparent Functionality (nav background is outside the wrap) // (()…" at bounding box center [861, 486] width 1119 height 737
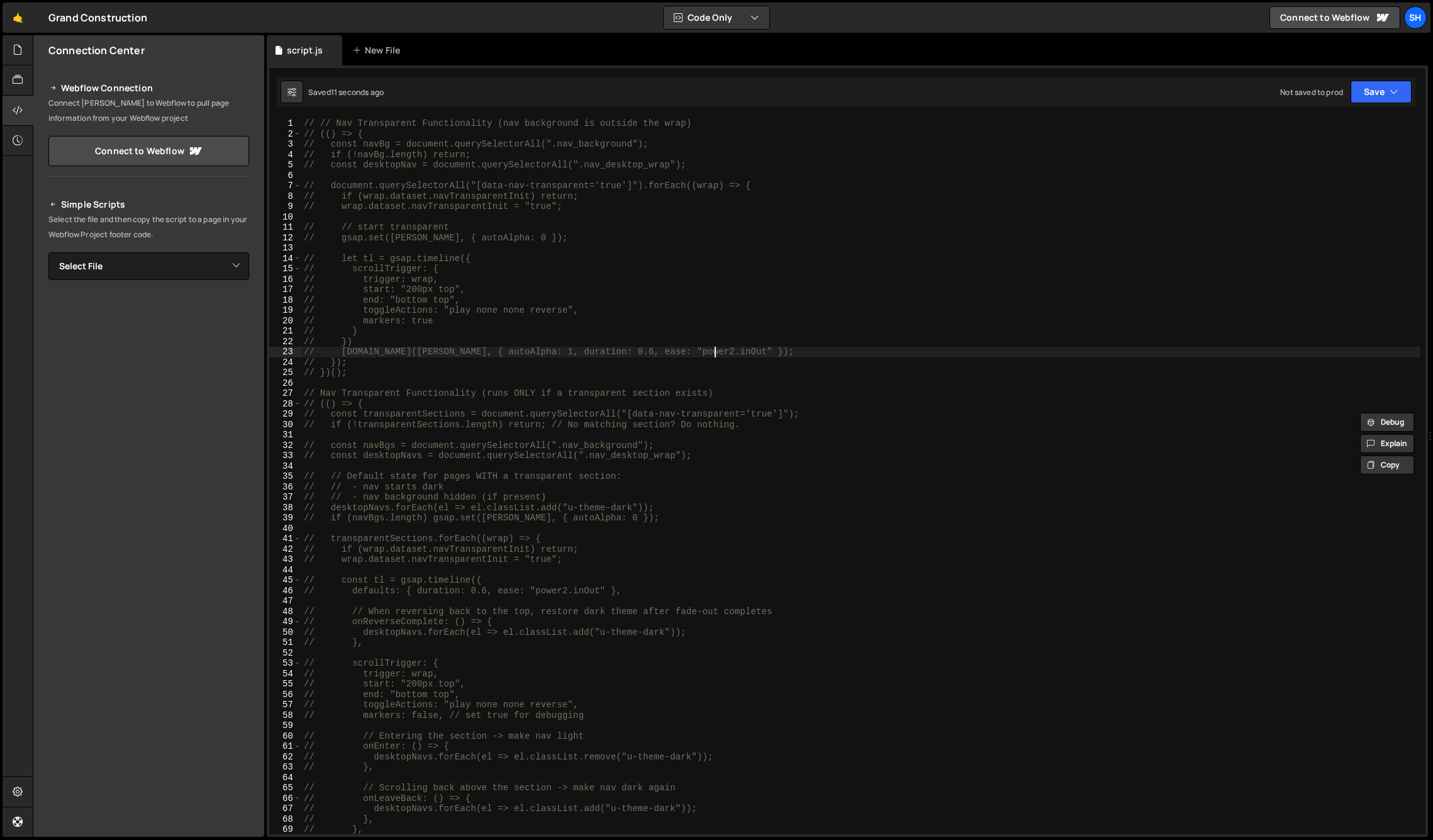
drag, startPoint x: 840, startPoint y: 357, endPoint x: 811, endPoint y: 342, distance: 32.6
click at [840, 357] on div "// // Nav Transparent Functionality (nav background is outside the wrap) // (()…" at bounding box center [861, 486] width 1119 height 737
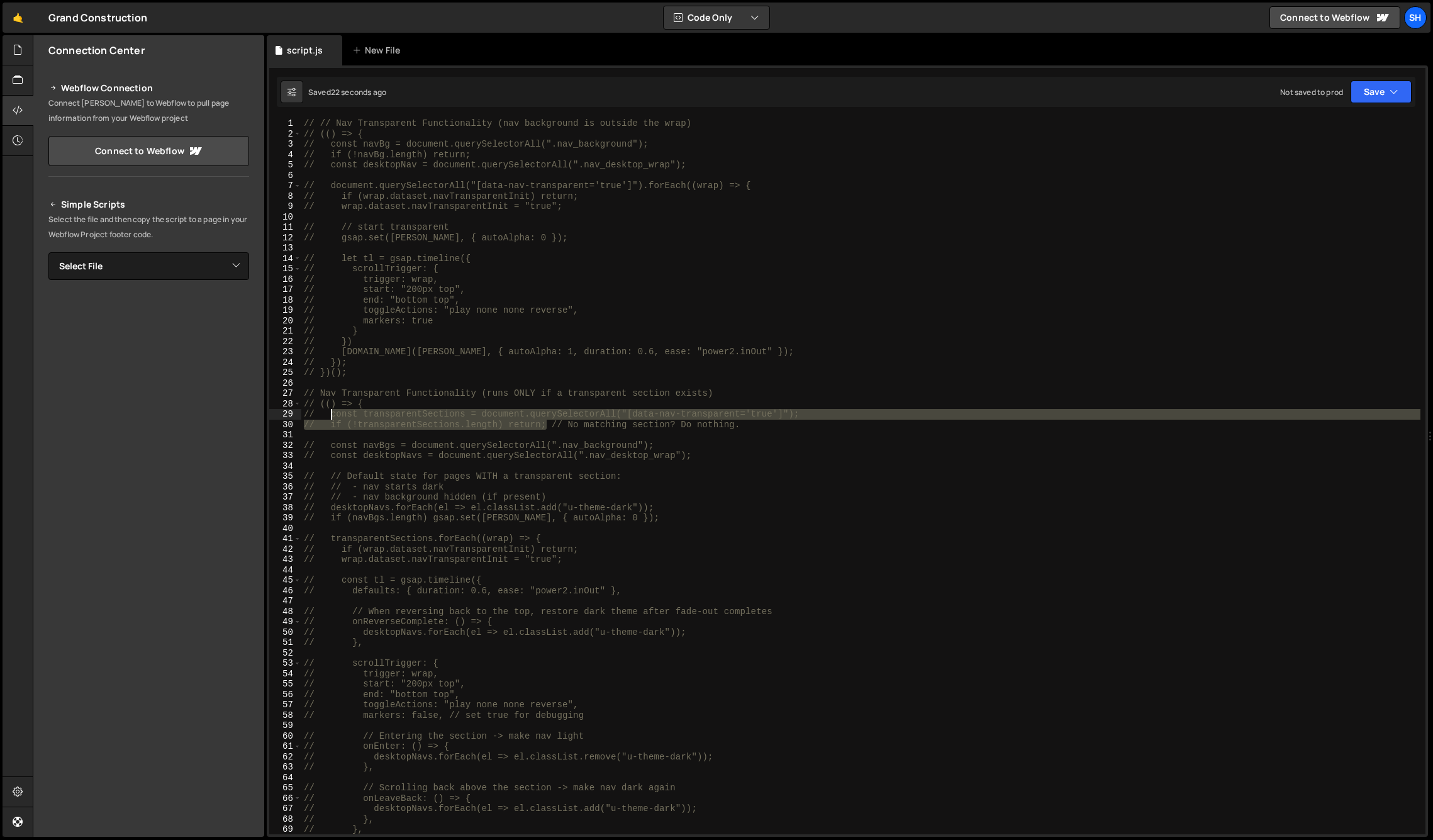
drag, startPoint x: 547, startPoint y: 427, endPoint x: 328, endPoint y: 415, distance: 219.3
click at [328, 415] on div "// // Nav Transparent Functionality (nav background is outside the wrap) // (()…" at bounding box center [861, 486] width 1119 height 737
type textarea "// const transparentSections = document.querySelectorAll("[data-nav-transparent…"
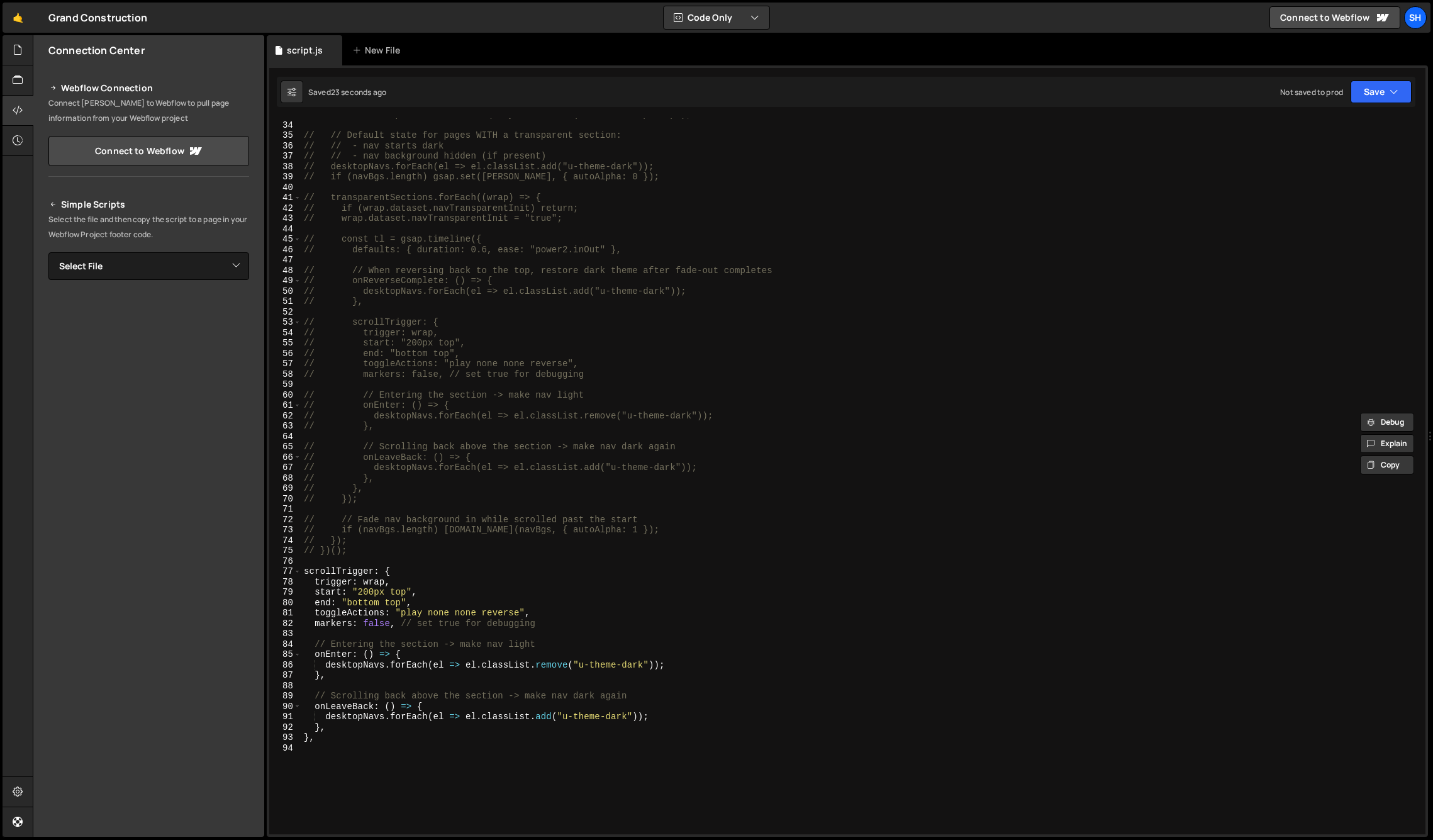
scroll to position [612, 0]
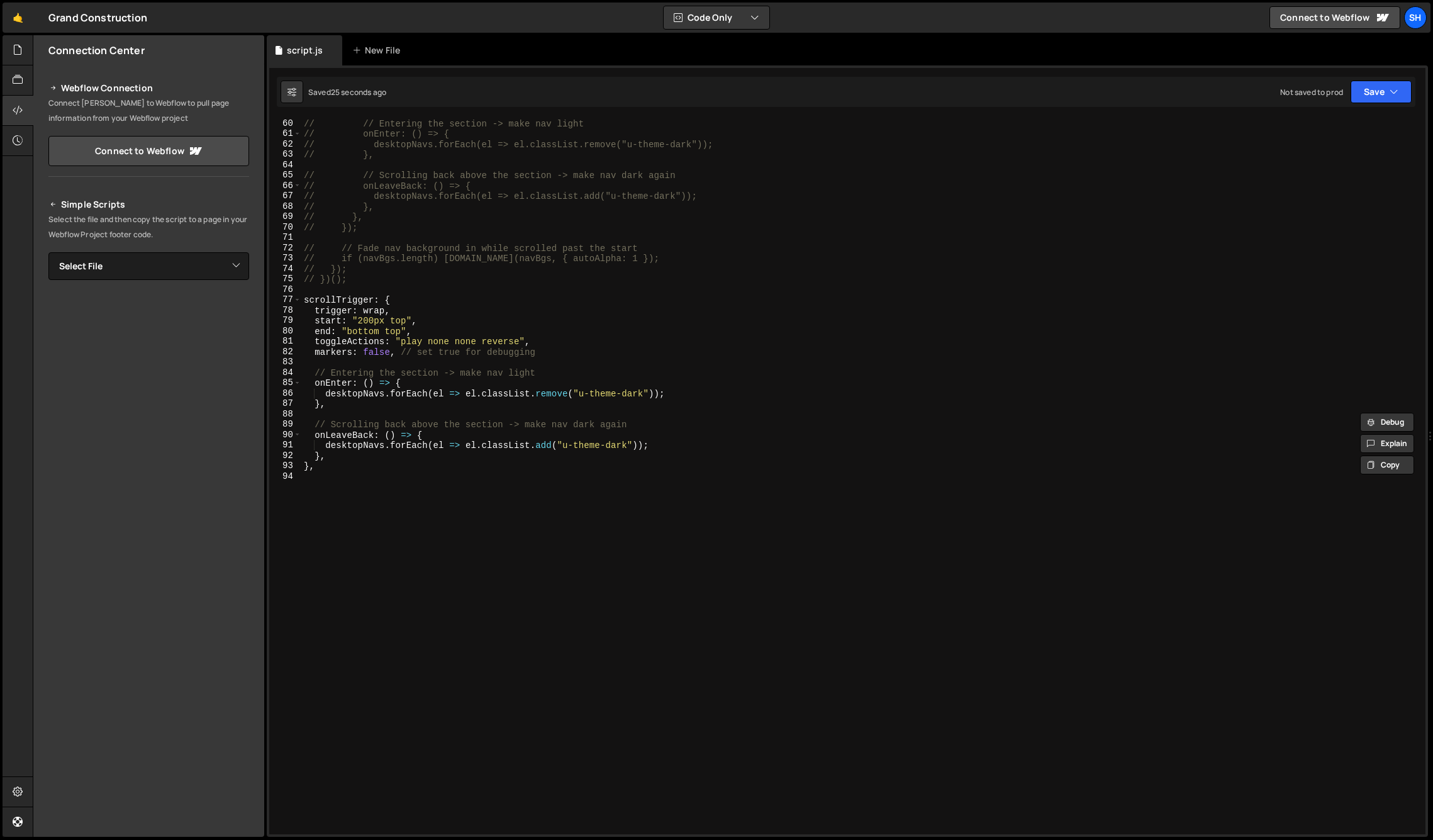
click at [354, 284] on div "// // Entering the section -> make nav light // onEnter: () => { // desktopNavs…" at bounding box center [861, 486] width 1119 height 737
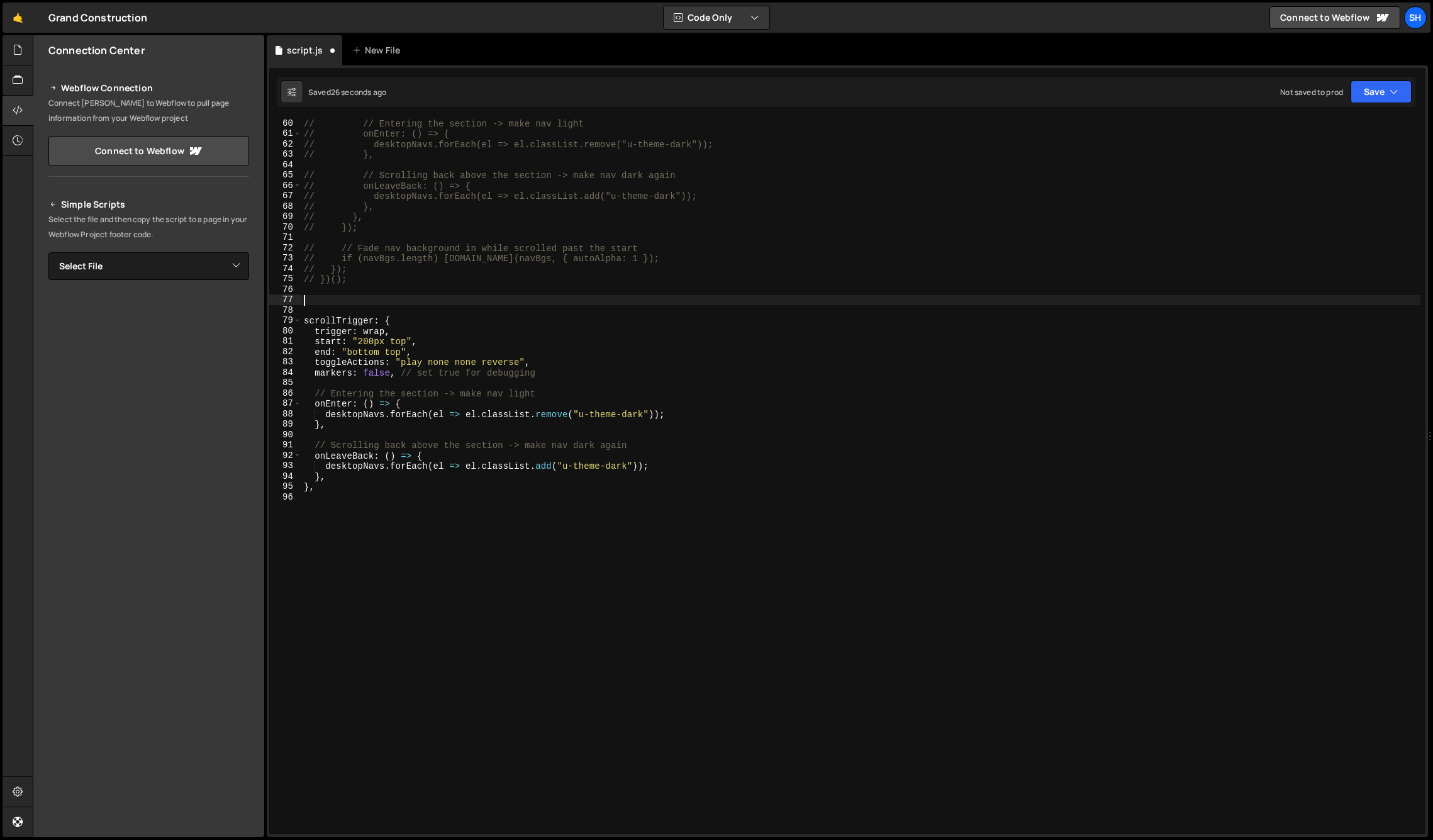
paste textarea "// if (!transparentSections.length) return;"
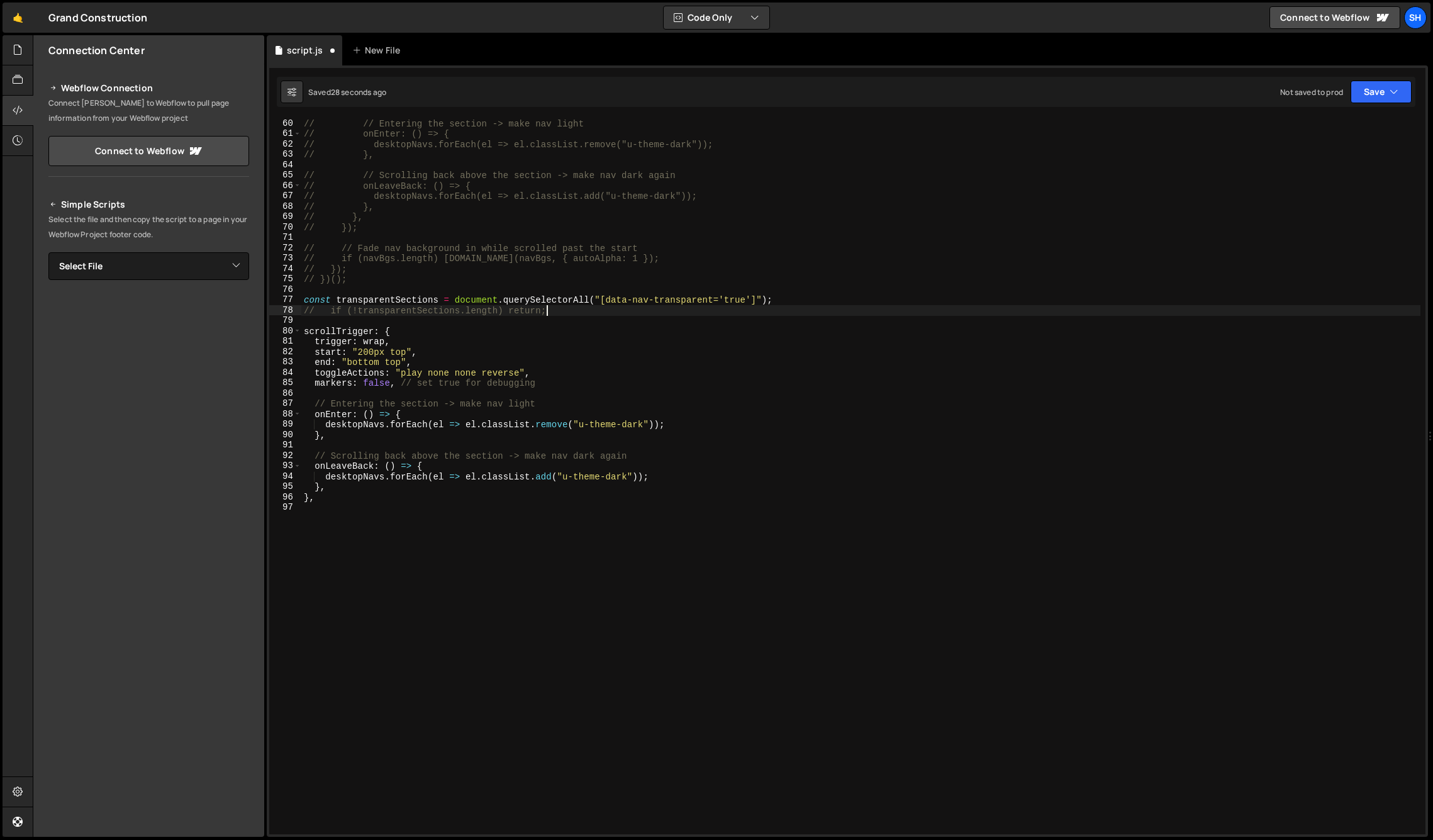
click at [438, 299] on div "// // Entering the section -> make nav light // onEnter: () => { // desktopNavs…" at bounding box center [861, 486] width 1119 height 737
type textarea "const transparentSections = document.querySelectorAll("[data-nav-transparent='t…"
click at [564, 317] on div "// // Entering the section -> make nav light // onEnter: () => { // desktopNavs…" at bounding box center [861, 486] width 1119 height 737
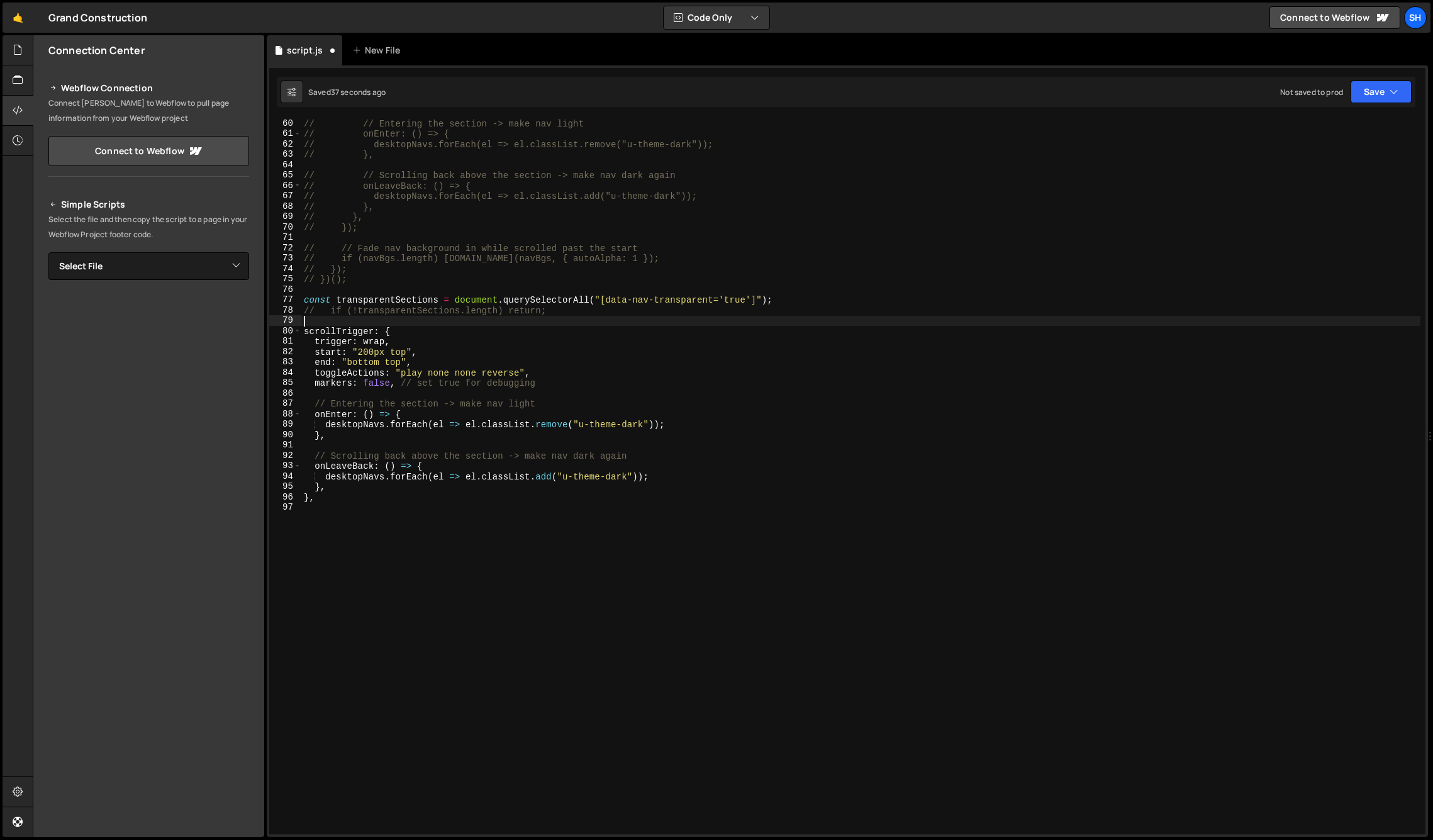
click at [561, 310] on div "// // Entering the section -> make nav light // onEnter: () => { // desktopNavs…" at bounding box center [861, 486] width 1119 height 737
drag, startPoint x: 566, startPoint y: 312, endPoint x: 302, endPoint y: 309, distance: 264.0
click at [300, 311] on div "// if (!transparentSections.length) return; 60 61 62 63 64 65 66 67 68 69 70 71…" at bounding box center [847, 476] width 1157 height 716
click at [545, 315] on div "// // Entering the section -> make nav light // onEnter: () => { // desktopNavs…" at bounding box center [861, 476] width 1119 height 716
drag, startPoint x: 786, startPoint y: 299, endPoint x: 685, endPoint y: 305, distance: 101.2
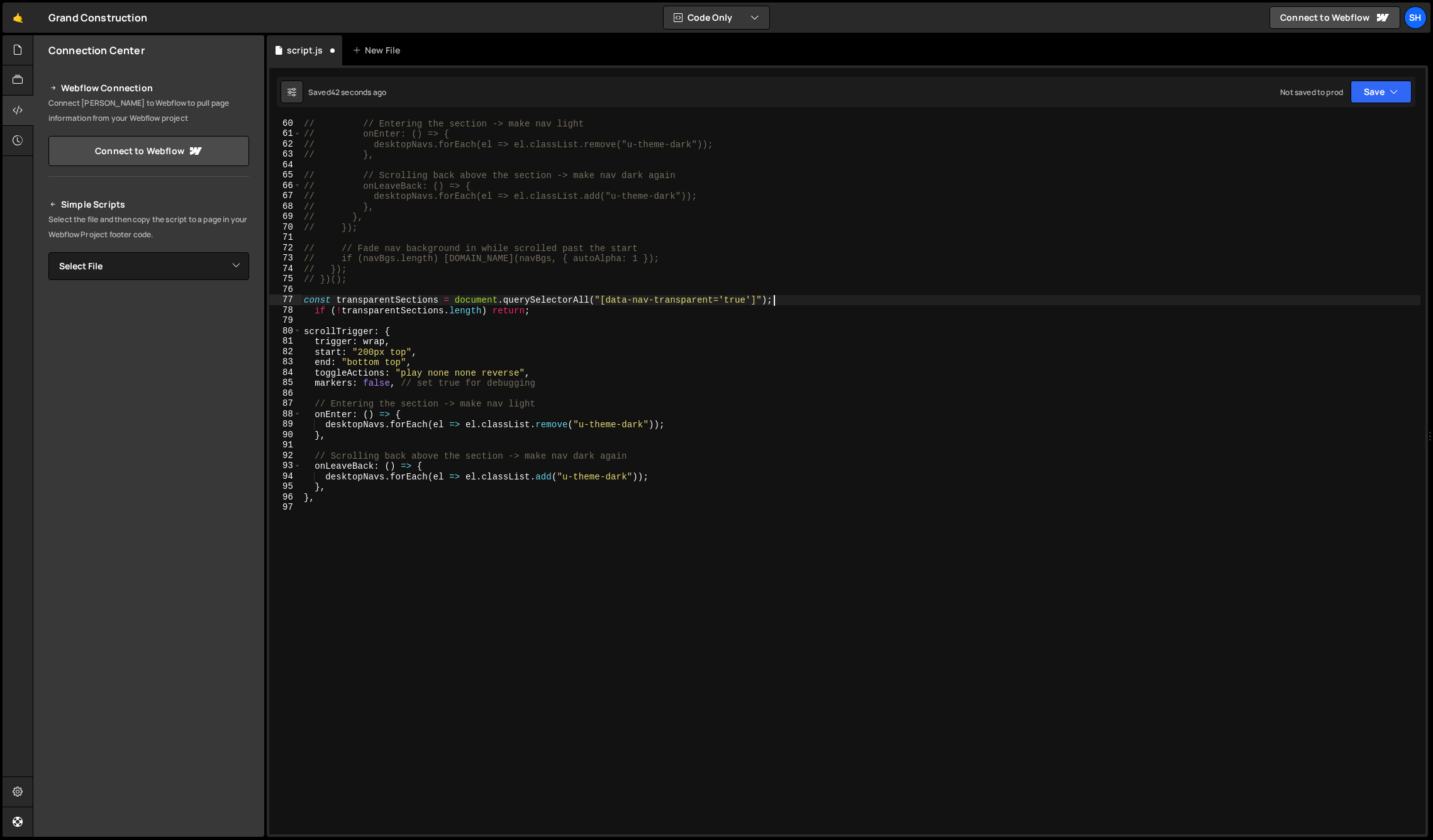
click at [786, 299] on div "// // Entering the section -> make nav light // onEnter: () => { // desktopNavs…" at bounding box center [861, 486] width 1119 height 737
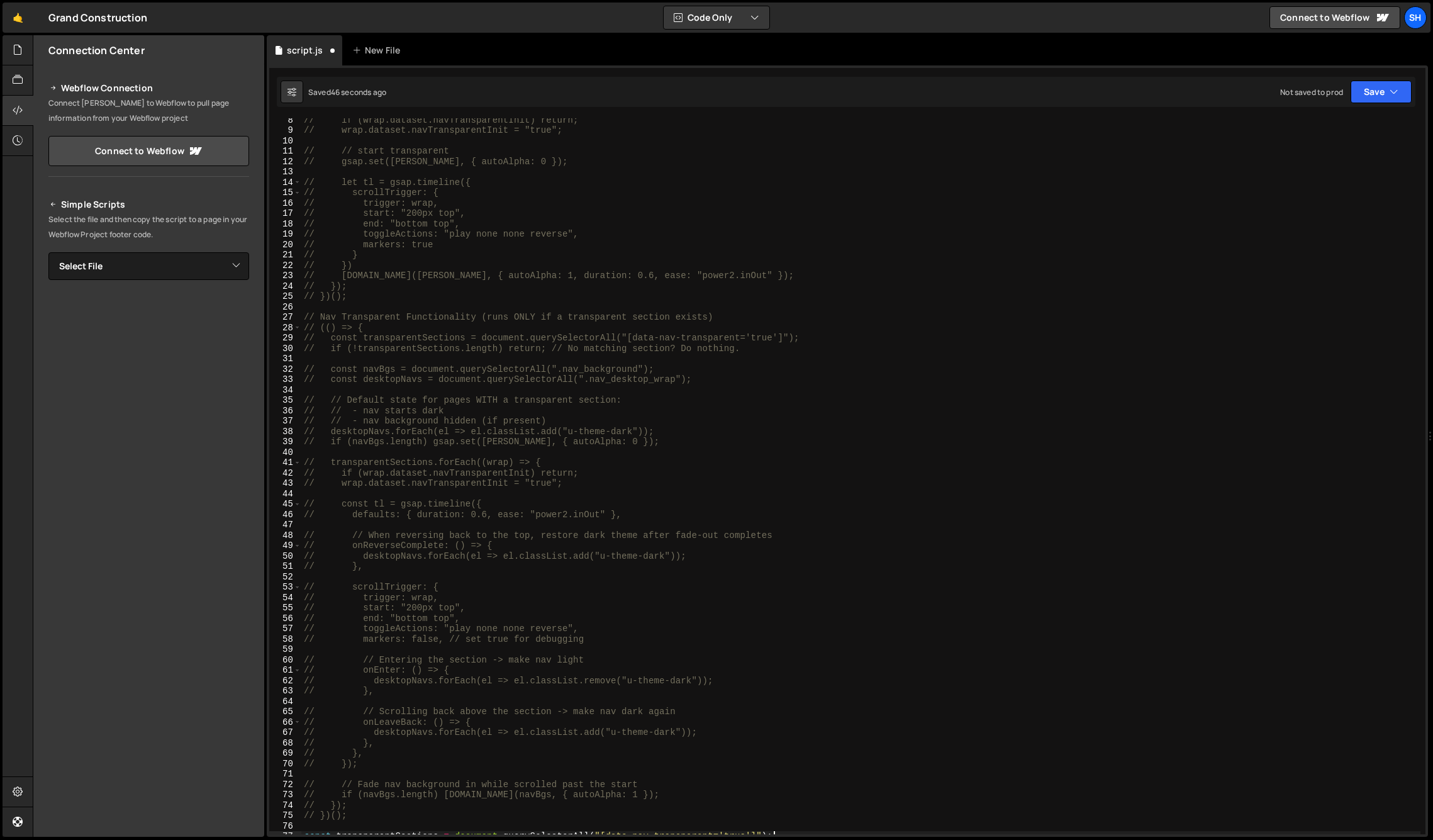
scroll to position [81, 0]
drag, startPoint x: 330, startPoint y: 363, endPoint x: 648, endPoint y: 367, distance: 318.0
click at [648, 367] on div "// if (wrap.dataset.navTransparentInit) return; // wrap.dataset.navTransparentI…" at bounding box center [861, 478] width 1119 height 737
click at [354, 374] on div "// if (wrap.dataset.navTransparentInit) return; // wrap.dataset.navTransparentI…" at bounding box center [861, 478] width 1119 height 737
drag, startPoint x: 330, startPoint y: 373, endPoint x: 694, endPoint y: 373, distance: 364.0
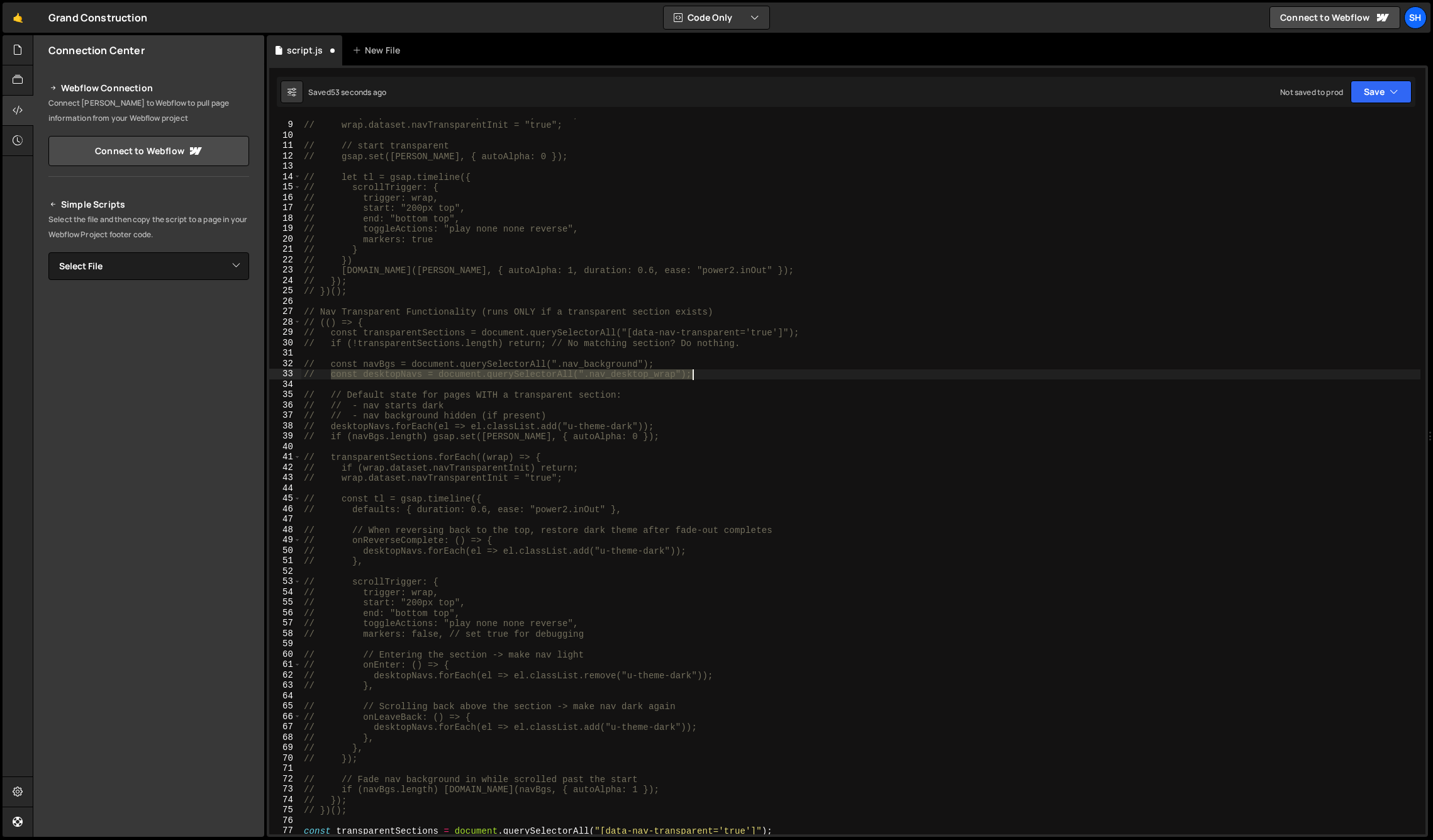
click at [694, 373] on div "// if (wrap.dataset.navTransparentInit) return; // wrap.dataset.navTransparentI…" at bounding box center [861, 478] width 1119 height 737
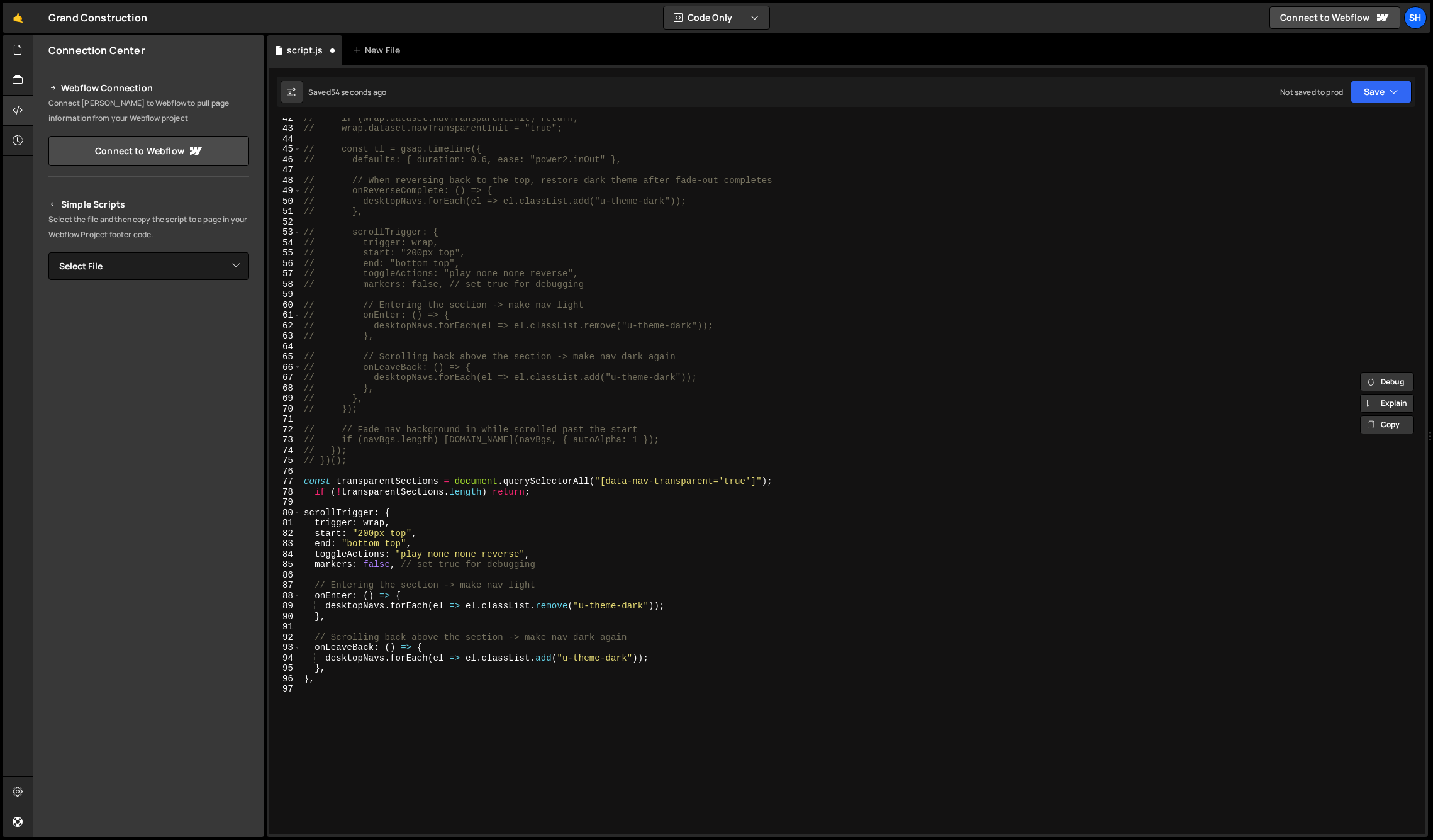
scroll to position [569, 0]
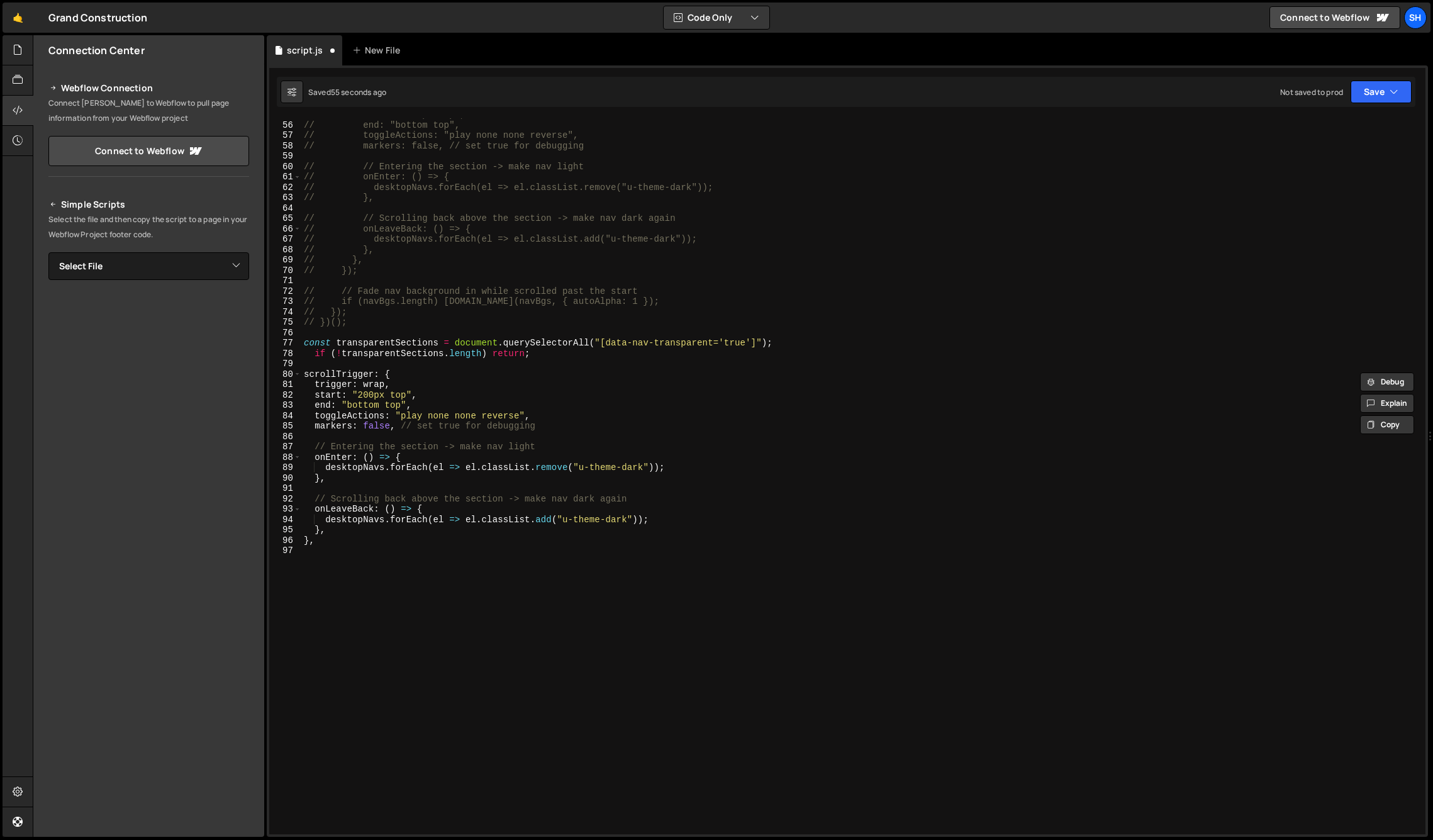
click at [539, 354] on div "// start: "200px top", // end: "bottom top", // toggleActions: "play none none …" at bounding box center [861, 478] width 1119 height 737
type textarea "if (!transparentSections.length) return;"
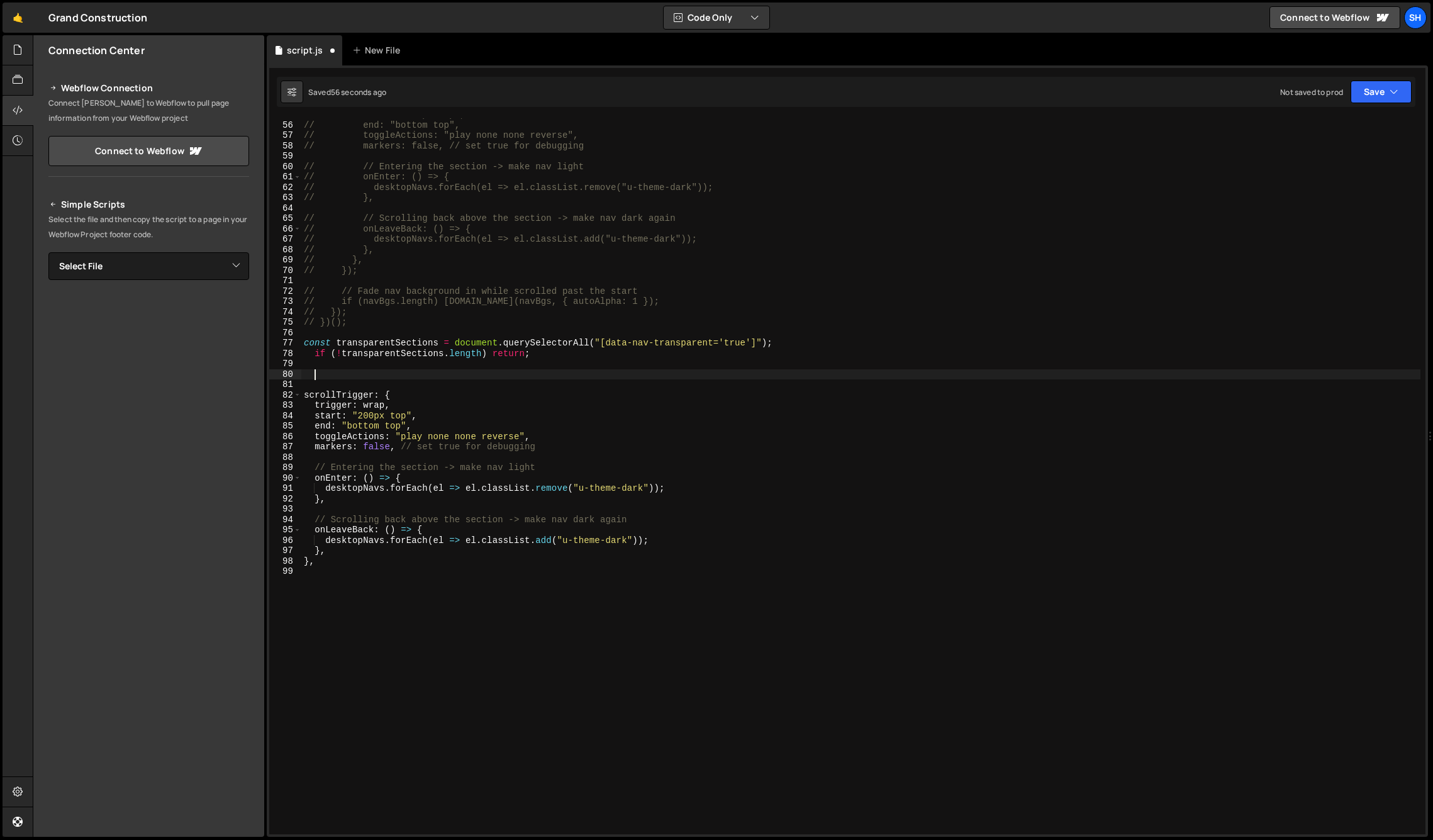
paste textarea "const desktopNavs = document.querySelectorAll(".nav_desktop_wrap");"
click at [404, 376] on div "// start: "200px top", // end: "bottom top", // toggleActions: "play none none …" at bounding box center [861, 478] width 1119 height 737
drag, startPoint x: 551, startPoint y: 375, endPoint x: 546, endPoint y: 398, distance: 23.5
click at [551, 376] on div "// start: "200px top", // end: "bottom top", // toggleActions: "play none none …" at bounding box center [861, 478] width 1119 height 737
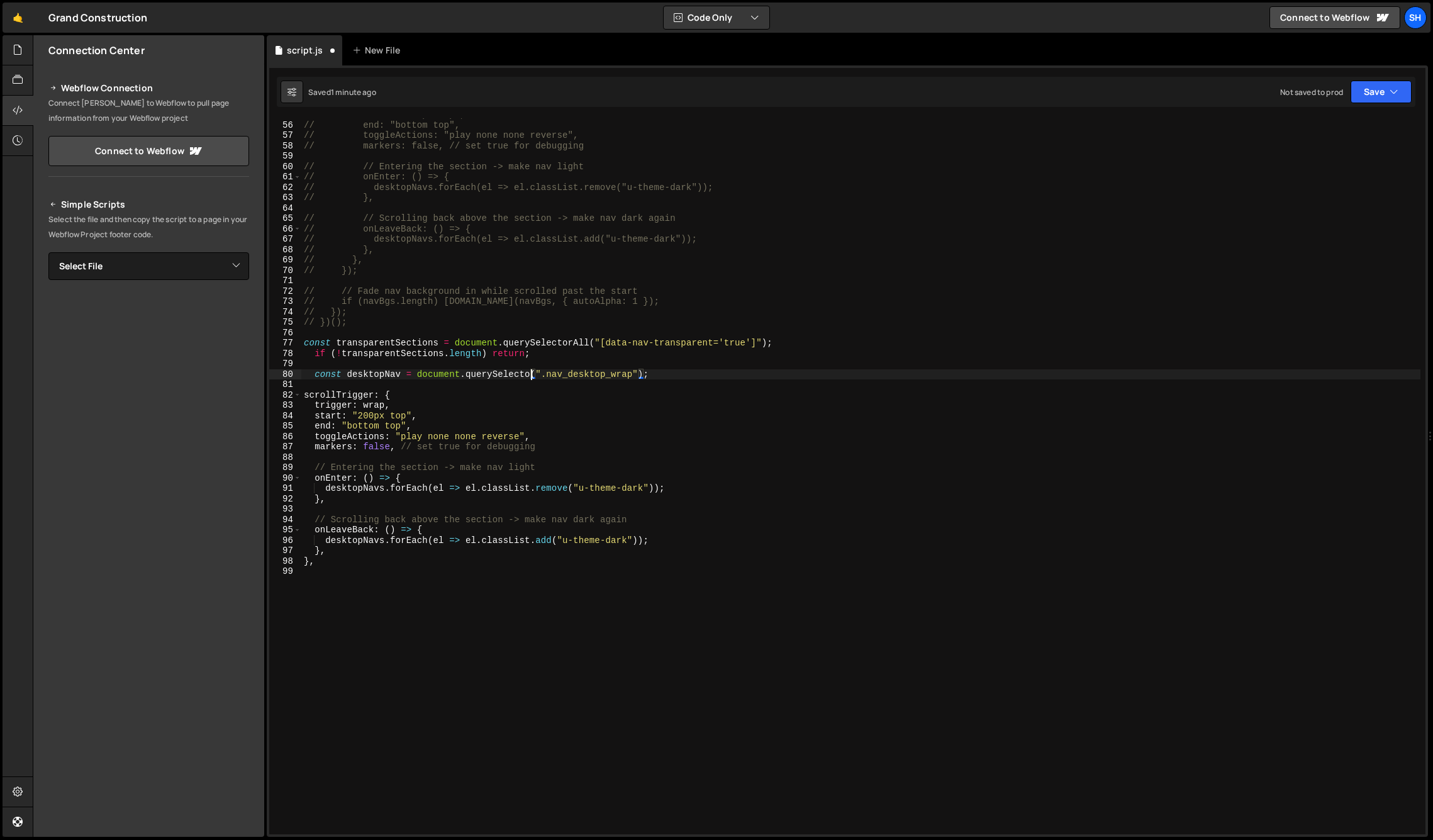
scroll to position [0, 15]
click at [668, 376] on div "// start: "200px top", // end: "bottom top", // toggleActions: "play none none …" at bounding box center [861, 478] width 1119 height 737
click at [658, 374] on div "// start: "200px top", // end: "bottom top", // toggleActions: "play none none …" at bounding box center [861, 478] width 1119 height 737
click at [318, 562] on div "// start: "200px top", // end: "bottom top", // toggleActions: "play none none …" at bounding box center [861, 478] width 1119 height 737
type textarea "},"
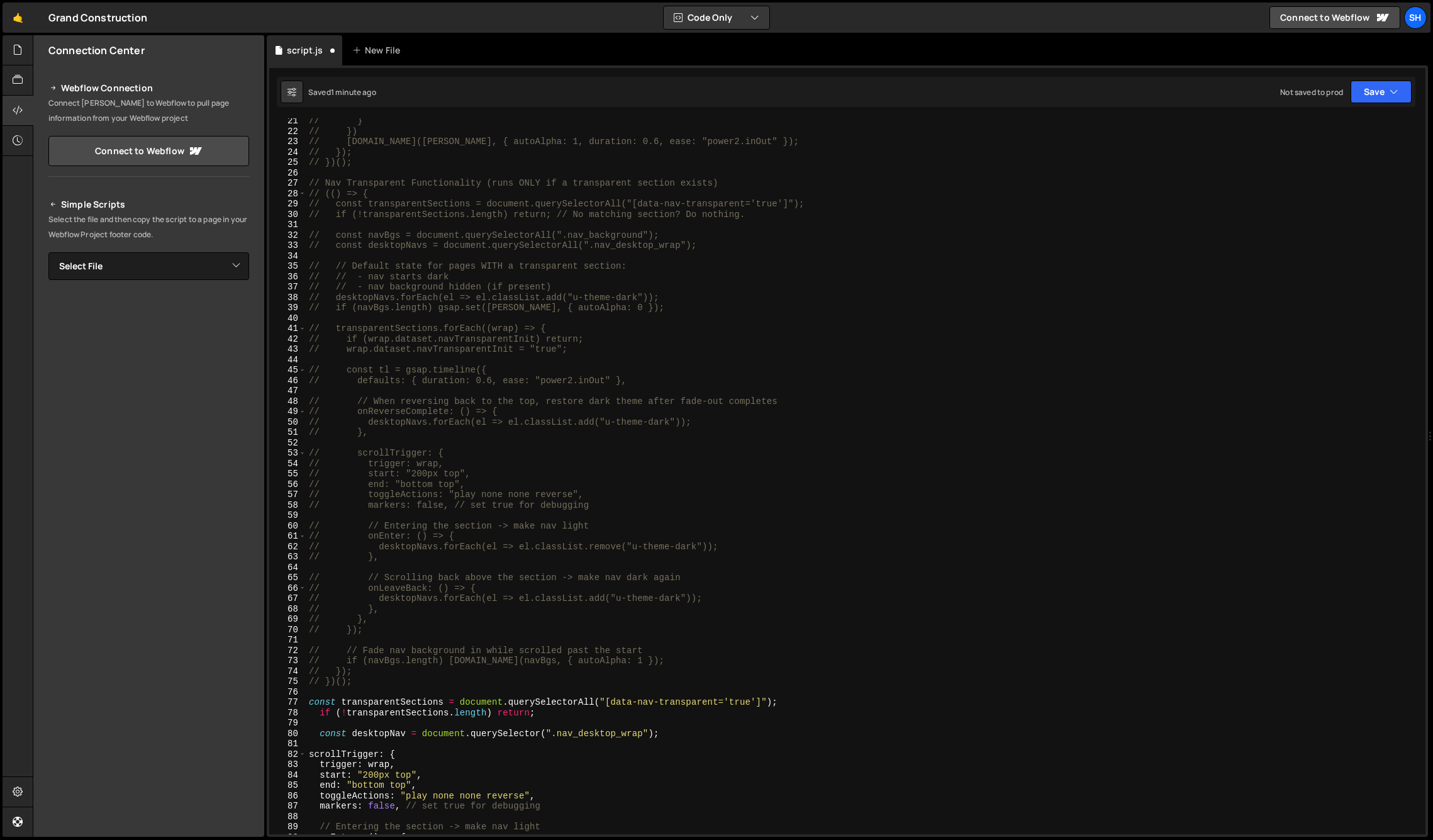
scroll to position [0, 0]
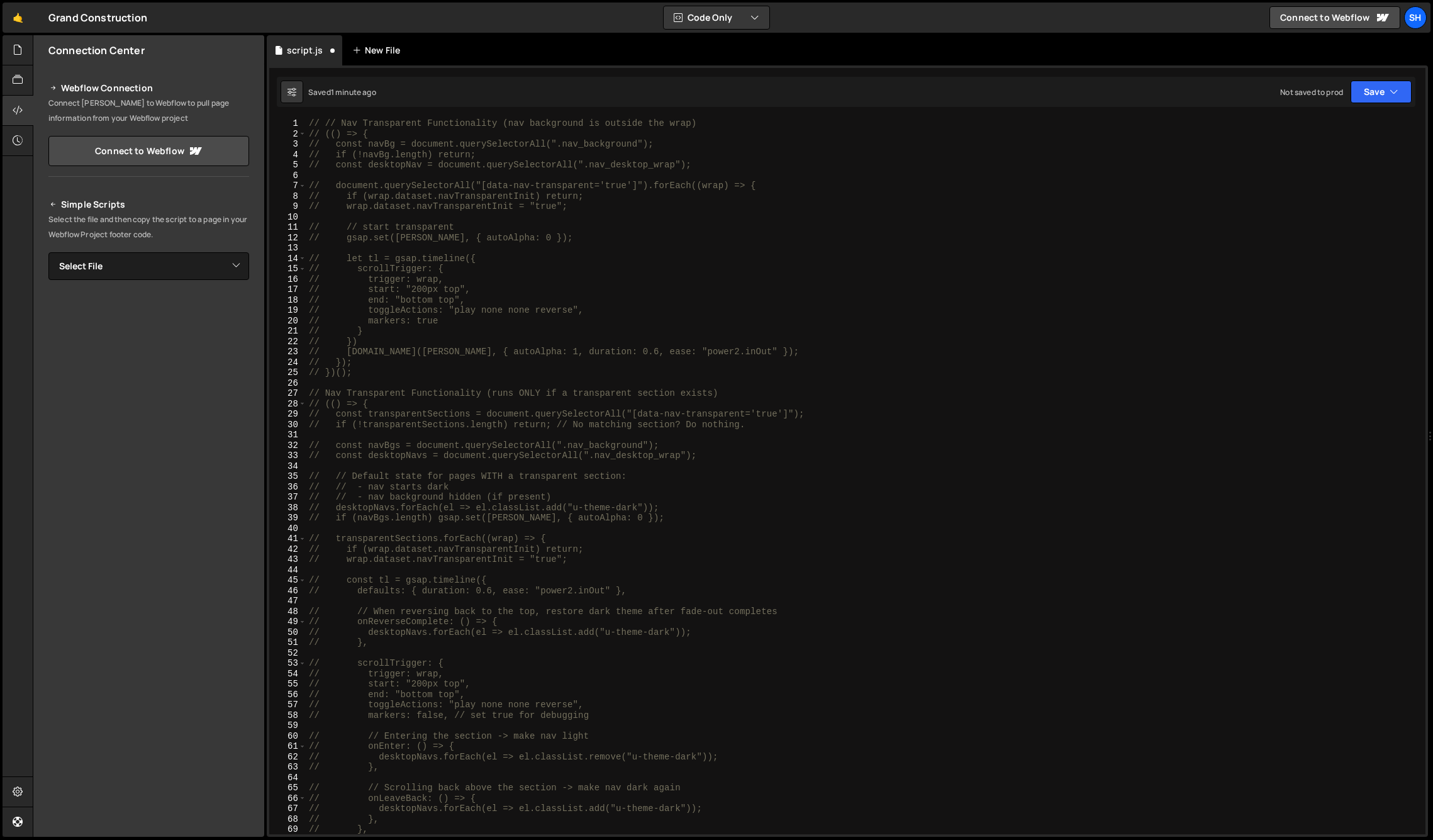
click at [413, 44] on div "New File" at bounding box center [382, 50] width 76 height 31
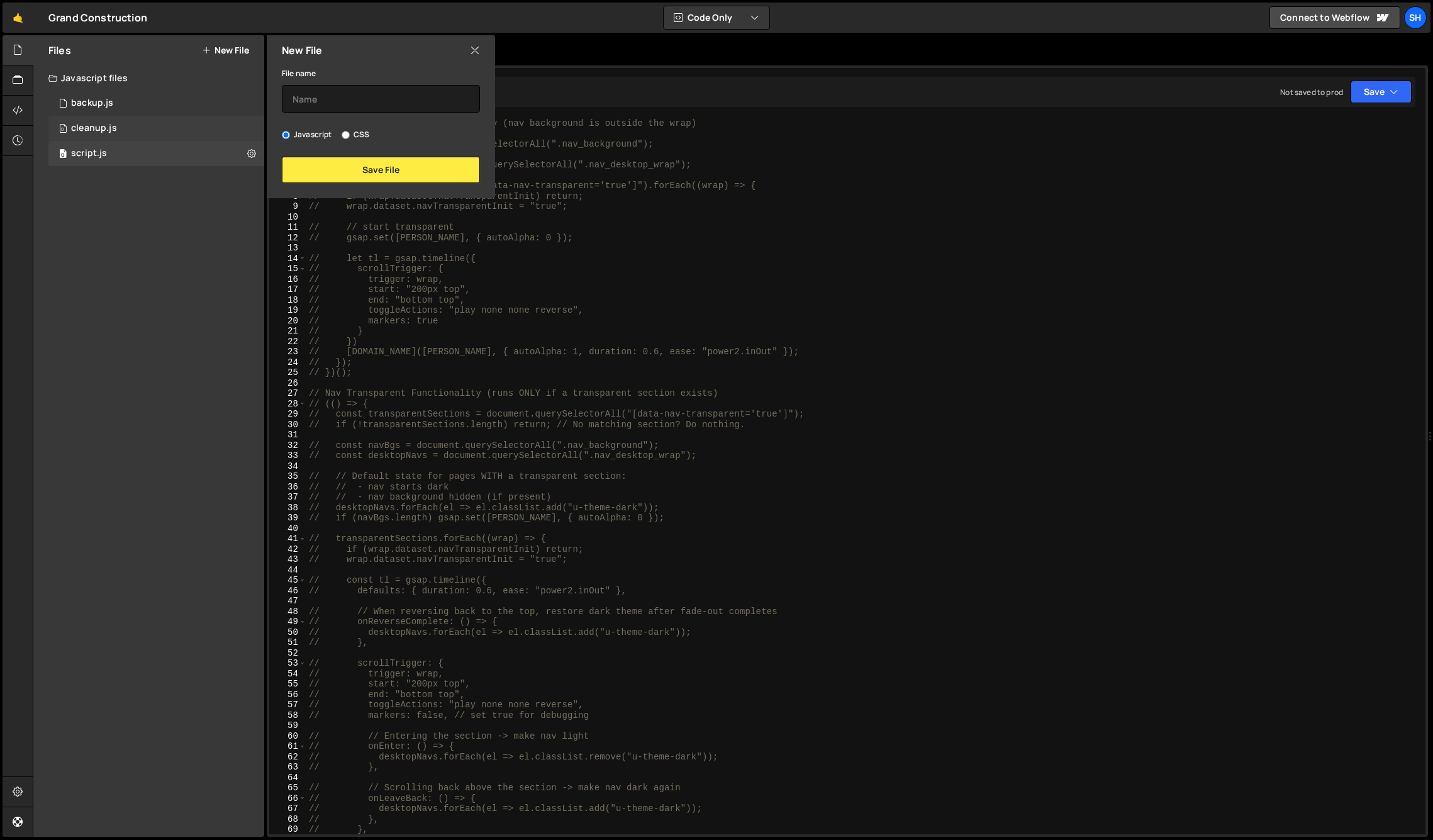
click at [173, 121] on div "0 cleanup.js 0" at bounding box center [157, 129] width 216 height 25
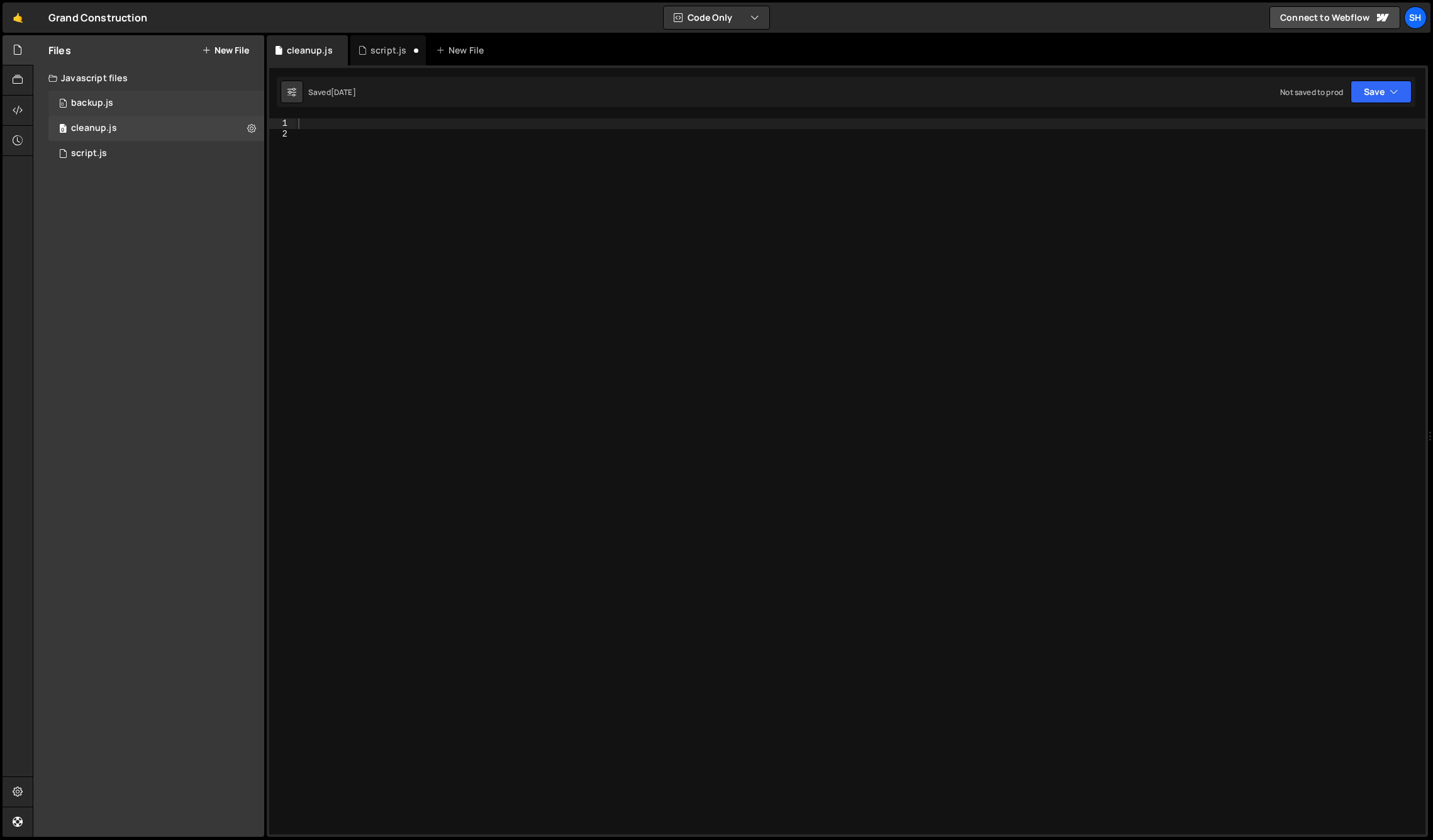
click at [171, 103] on div "0 backup.js 0" at bounding box center [157, 103] width 216 height 25
click at [160, 154] on div "0 script.js 0" at bounding box center [157, 154] width 216 height 25
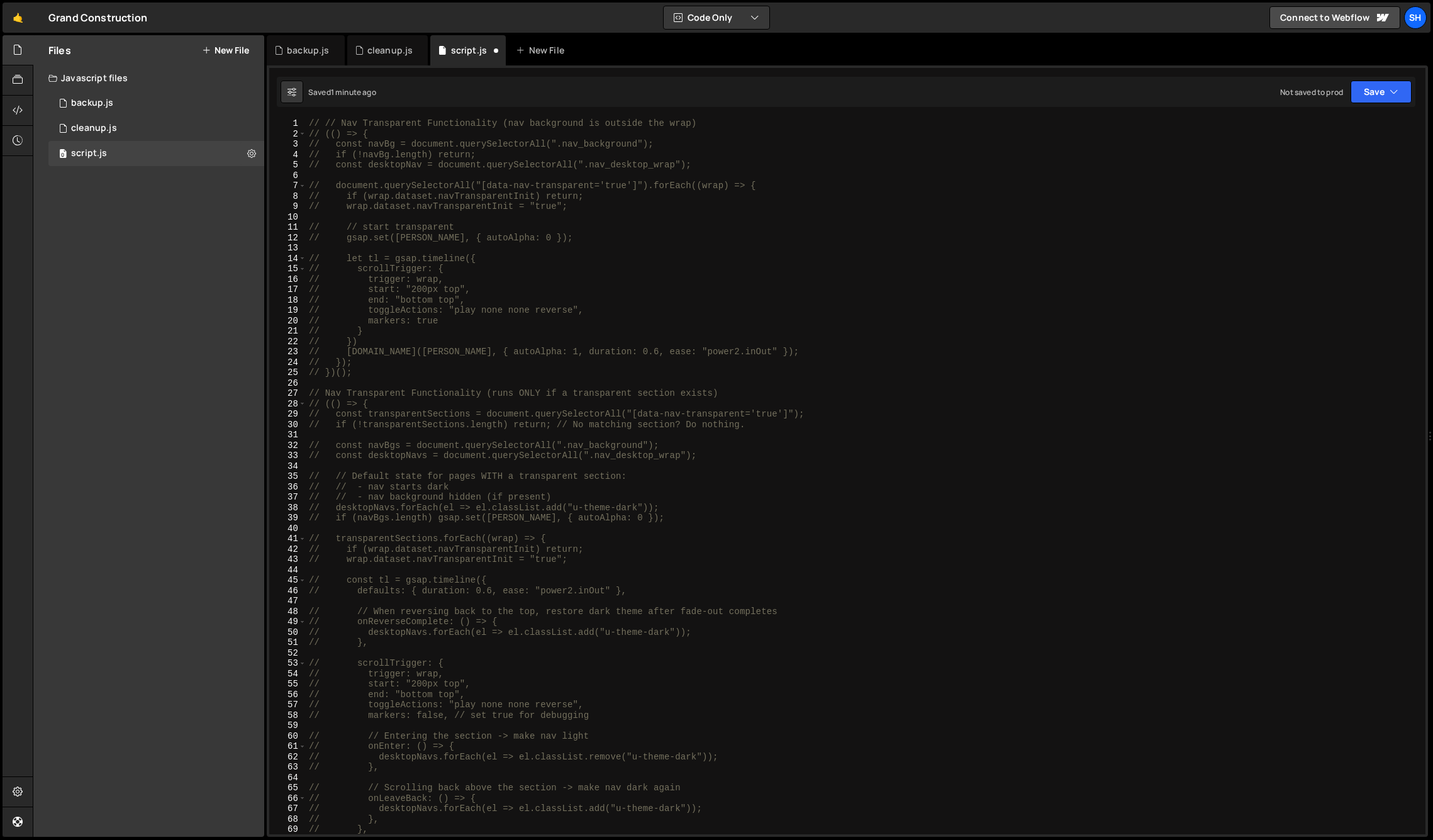
drag, startPoint x: 148, startPoint y: 311, endPoint x: 267, endPoint y: 280, distance: 123.0
click at [148, 311] on div "Files New File Javascript files 0 backup.js 0 0 cleanup.js 0 0 script.js 0 CSS …" at bounding box center [148, 435] width 231 height 801
type textarea "// document.querySelectorAll("[data-nav-transparent='true']").forEach((wrap) =>…"
drag, startPoint x: 336, startPoint y: 185, endPoint x: 758, endPoint y: 187, distance: 422.0
click at [758, 187] on div "// // Nav Transparent Functionality (nav background is outside the wrap) // (()…" at bounding box center [864, 486] width 1115 height 737
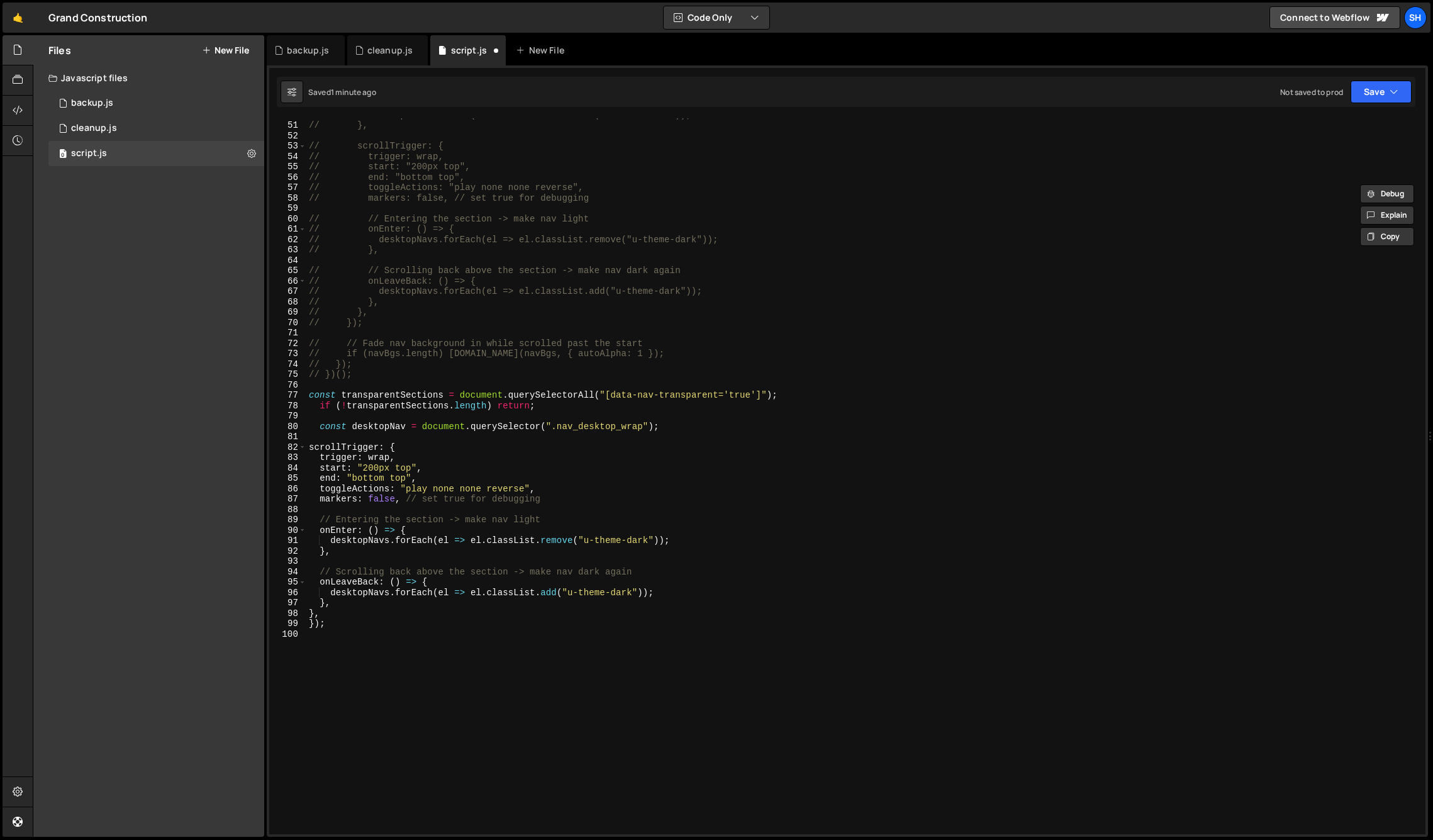
scroll to position [528, 0]
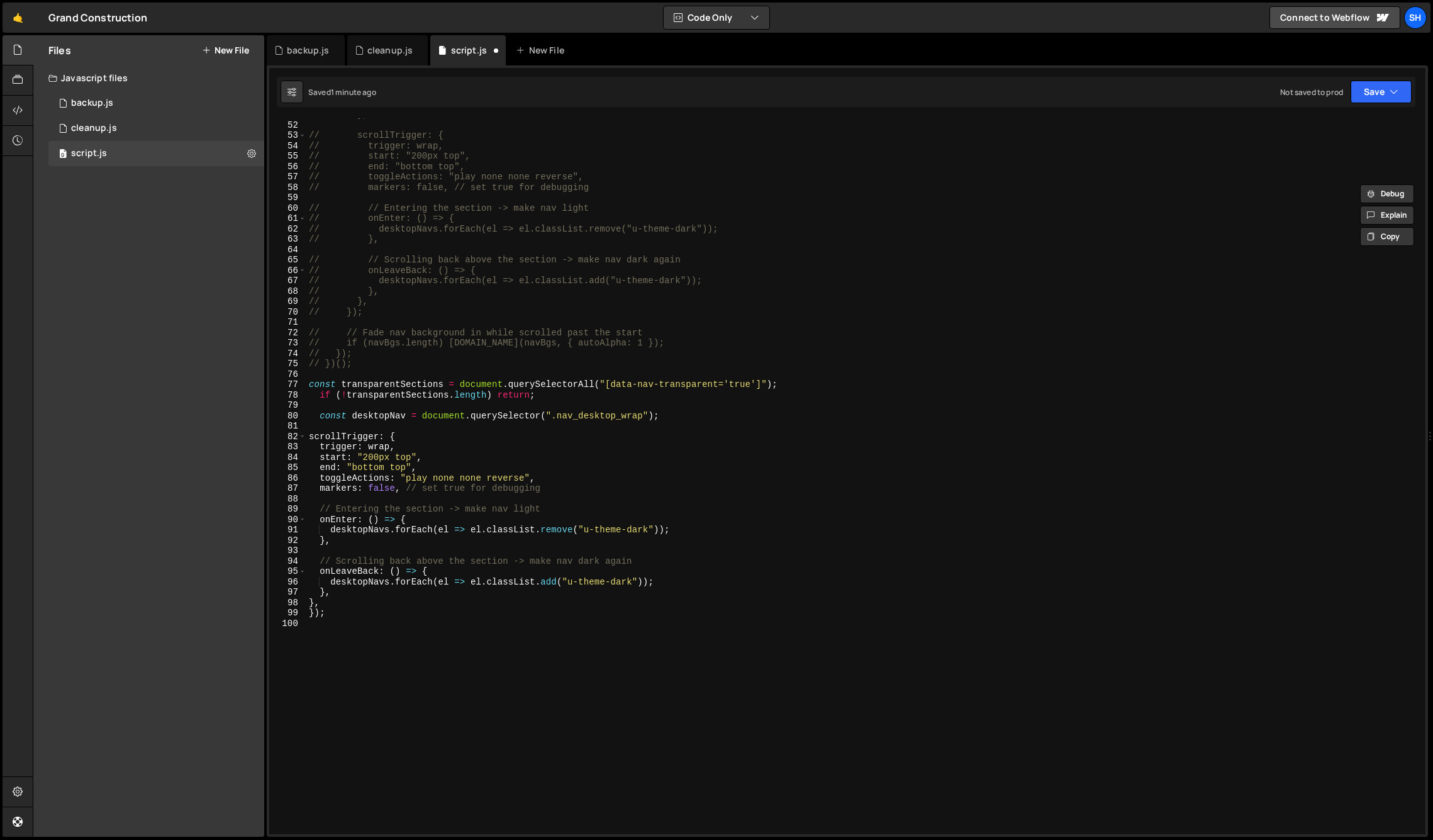
click at [336, 375] on div "// }, // scrollTrigger: { // trigger: wrap, // start: "200px top", // end: "bot…" at bounding box center [864, 478] width 1115 height 737
paste textarea "document.querySelectorAll("[data-nav-transparent='true']").forEach((wrap) => {"
type textarea "document.querySelectorAll("[data-nav-transparent='true']").forEach((wrap) => {"
click at [334, 619] on div "// }, // scrollTrigger: { // trigger: wrap, // start: "200px top", // end: "bot…" at bounding box center [864, 478] width 1115 height 737
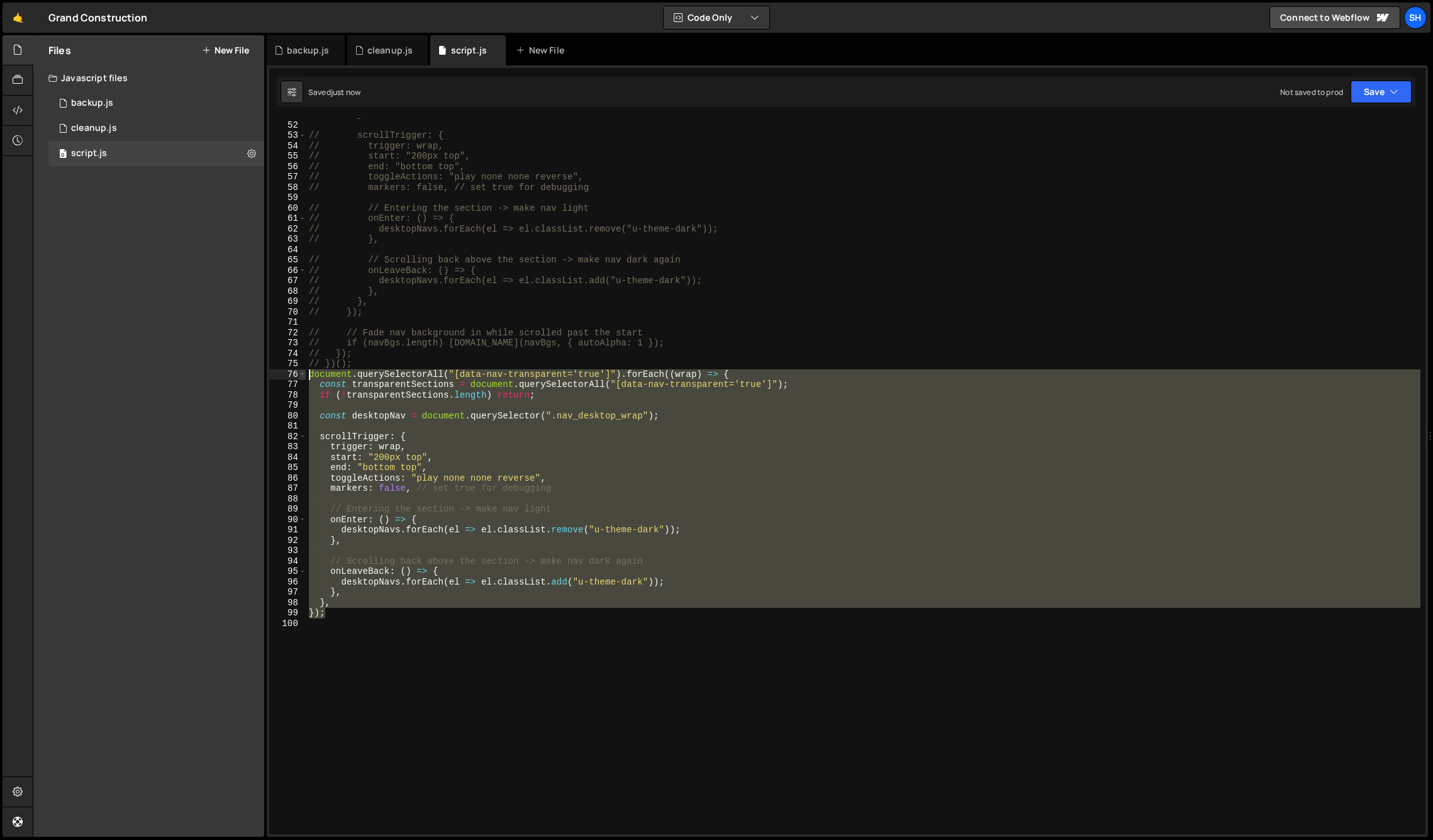
drag, startPoint x: 331, startPoint y: 615, endPoint x: 303, endPoint y: 378, distance: 238.6
click at [303, 378] on div "51 52 53 54 55 56 57 58 59 60 61 62 63 64 65 66 67 68 69 70 71 72 73 74 75 76 7…" at bounding box center [847, 476] width 1157 height 716
click at [168, 317] on div "Files New File Javascript files 0 backup.js 0 0 cleanup.js 0 0 script.js 0 CSS …" at bounding box center [148, 435] width 231 height 801
click at [360, 608] on div "// }, // scrollTrigger: { // trigger: wrap, // start: "200px top", // end: "bot…" at bounding box center [864, 476] width 1115 height 716
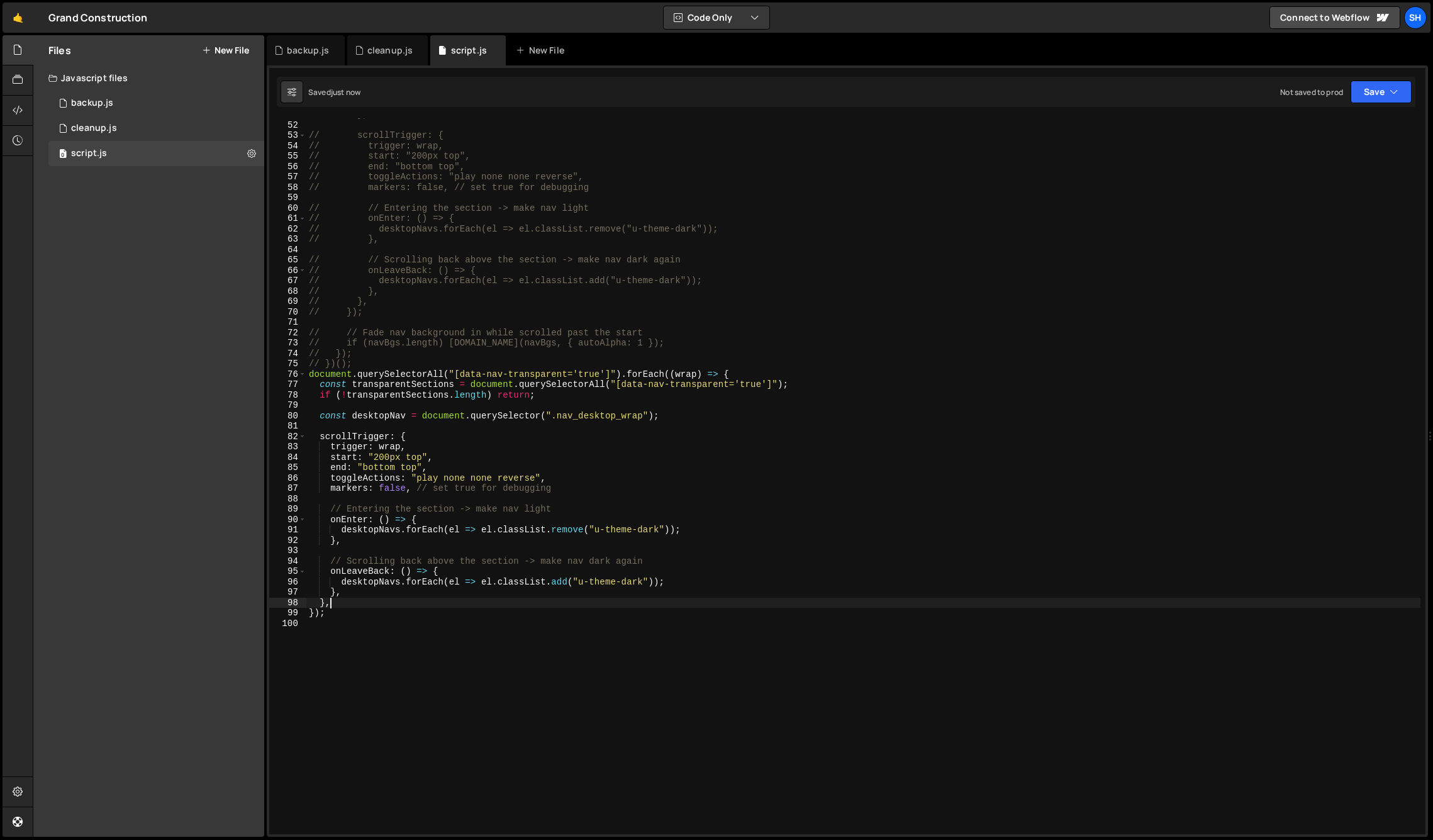
click at [352, 615] on div "// }, // scrollTrigger: { // trigger: wrap, // start: "200px top", // end: "bot…" at bounding box center [864, 478] width 1115 height 737
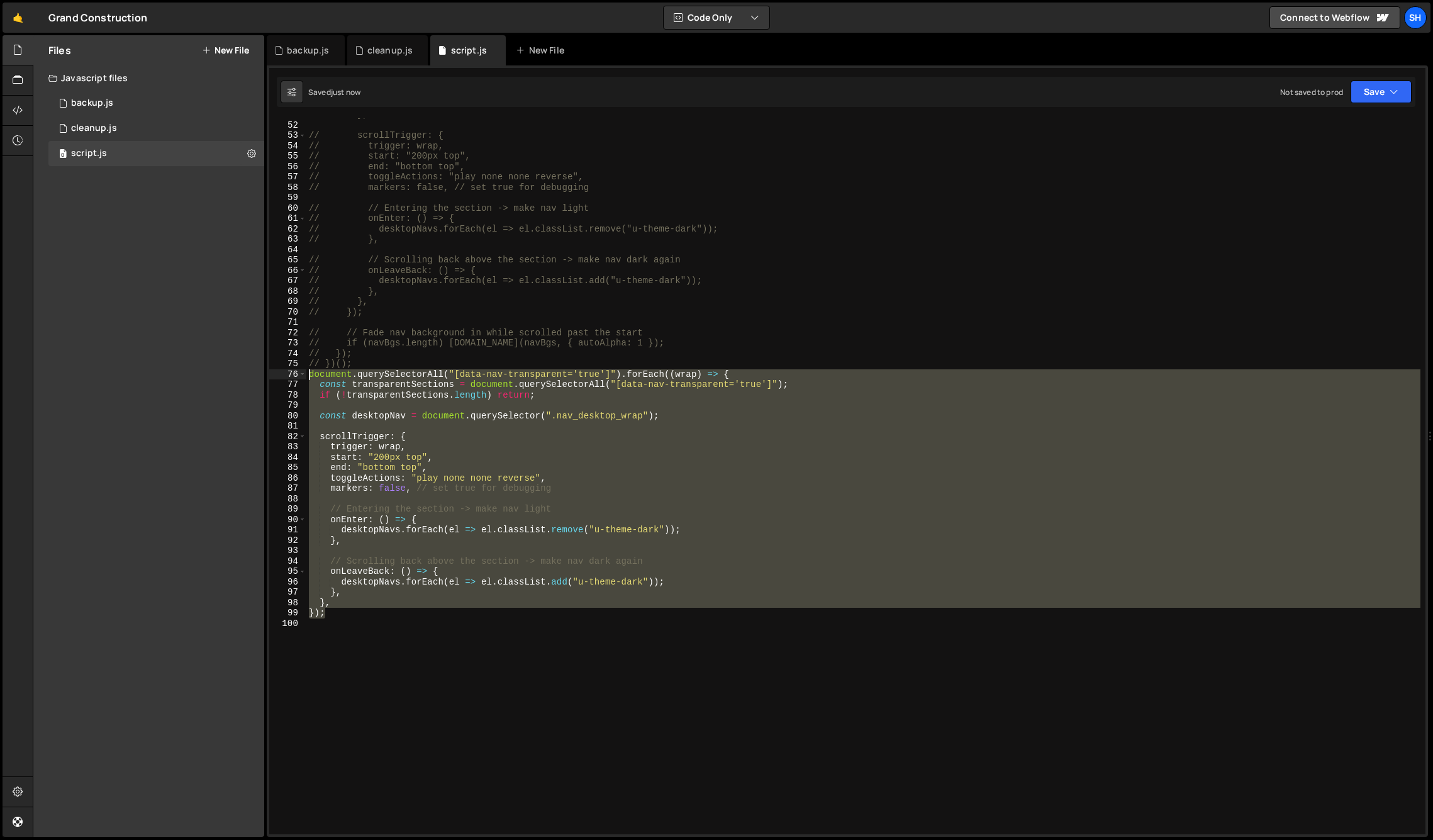
drag, startPoint x: 336, startPoint y: 615, endPoint x: 283, endPoint y: 377, distance: 243.8
click at [283, 377] on div "}); 51 52 53 54 55 56 57 58 59 60 61 62 63 64 65 66 67 68 69 70 71 72 73 74 75 …" at bounding box center [847, 476] width 1157 height 716
click at [157, 388] on div "Files New File Javascript files 0 backup.js 0 0 cleanup.js 0 0 script.js 0 CSS …" at bounding box center [148, 435] width 231 height 801
drag, startPoint x: 188, startPoint y: 336, endPoint x: 352, endPoint y: 516, distance: 243.5
click at [188, 336] on div "Files New File Javascript files 0 backup.js 0 0 cleanup.js 0 0 script.js 0 CSS …" at bounding box center [148, 435] width 231 height 801
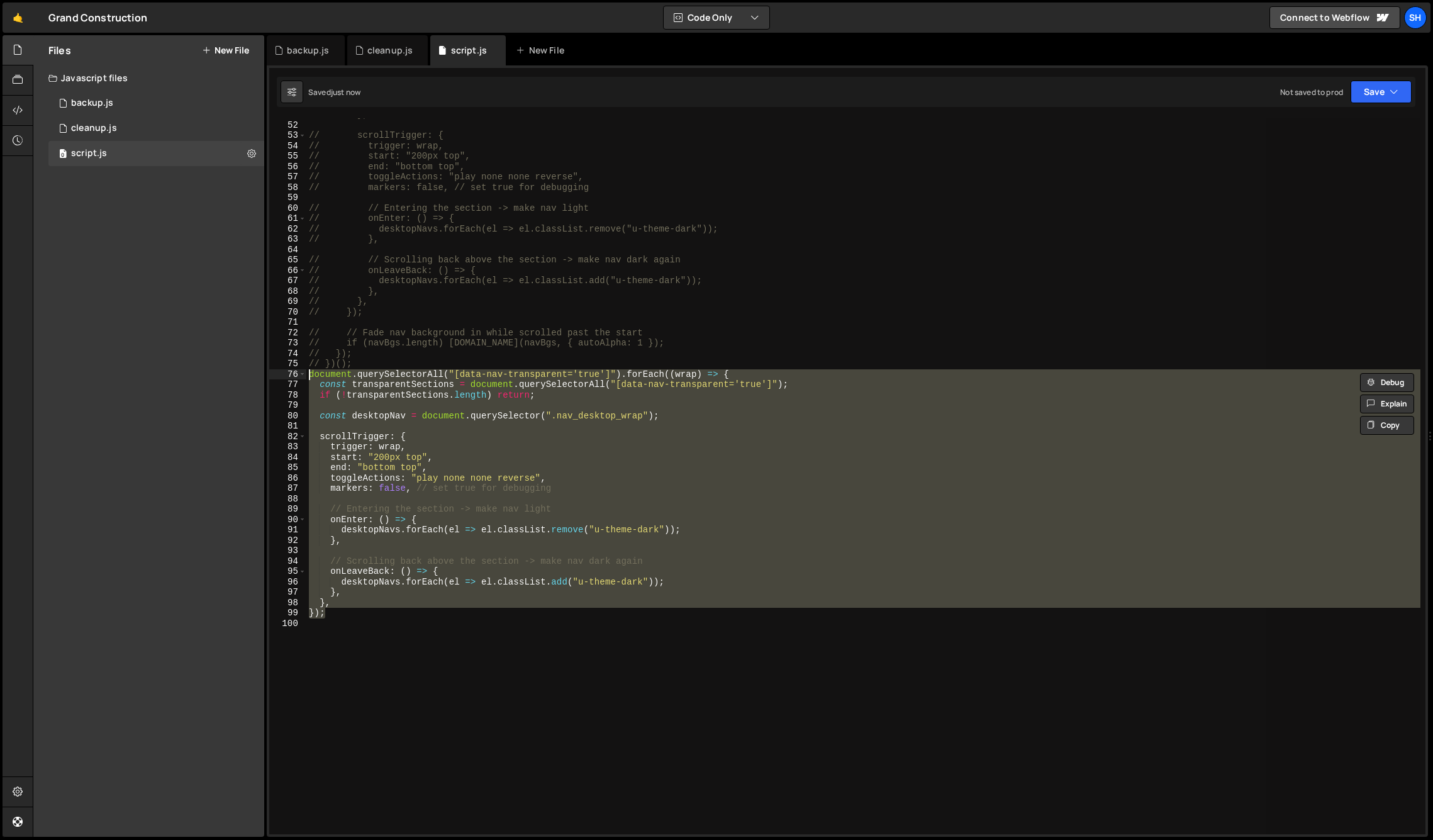
click at [339, 614] on div "// }, // scrollTrigger: { // trigger: wrap, // start: "200px top", // end: "bot…" at bounding box center [864, 476] width 1115 height 716
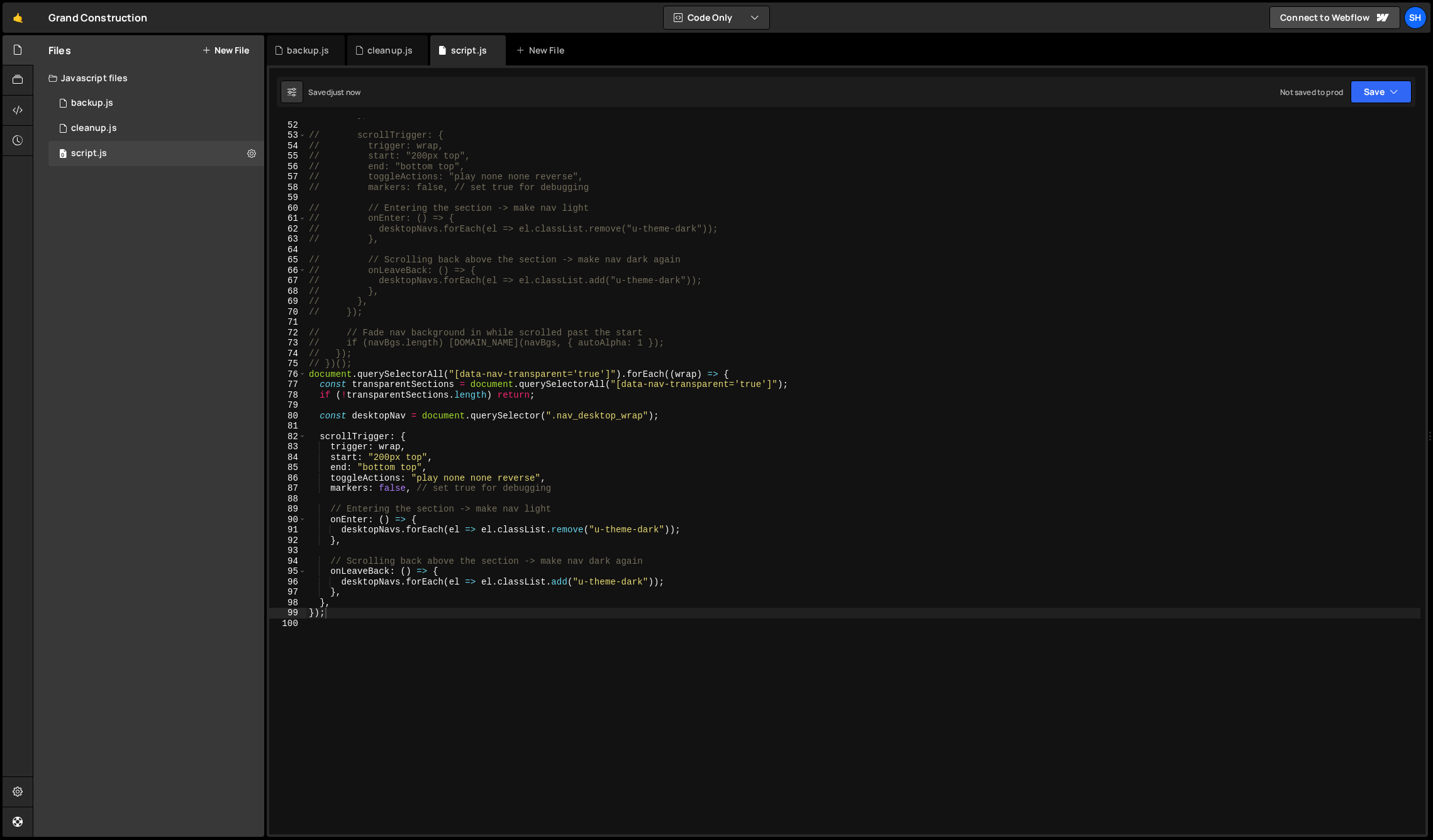
click at [141, 250] on div "Files New File Javascript files 0 backup.js 0 0 cleanup.js 0 0 script.js 0 CSS …" at bounding box center [148, 435] width 231 height 801
click at [202, 390] on div "Files New File Javascript files 0 backup.js 0 0 cleanup.js 0 0 script.js 0 CSS …" at bounding box center [148, 435] width 231 height 801
drag, startPoint x: 566, startPoint y: 488, endPoint x: 420, endPoint y: 487, distance: 146.0
click at [414, 491] on div "// }, // scrollTrigger: { // trigger: wrap, // start: "200px top", // end: "bot…" at bounding box center [864, 478] width 1115 height 737
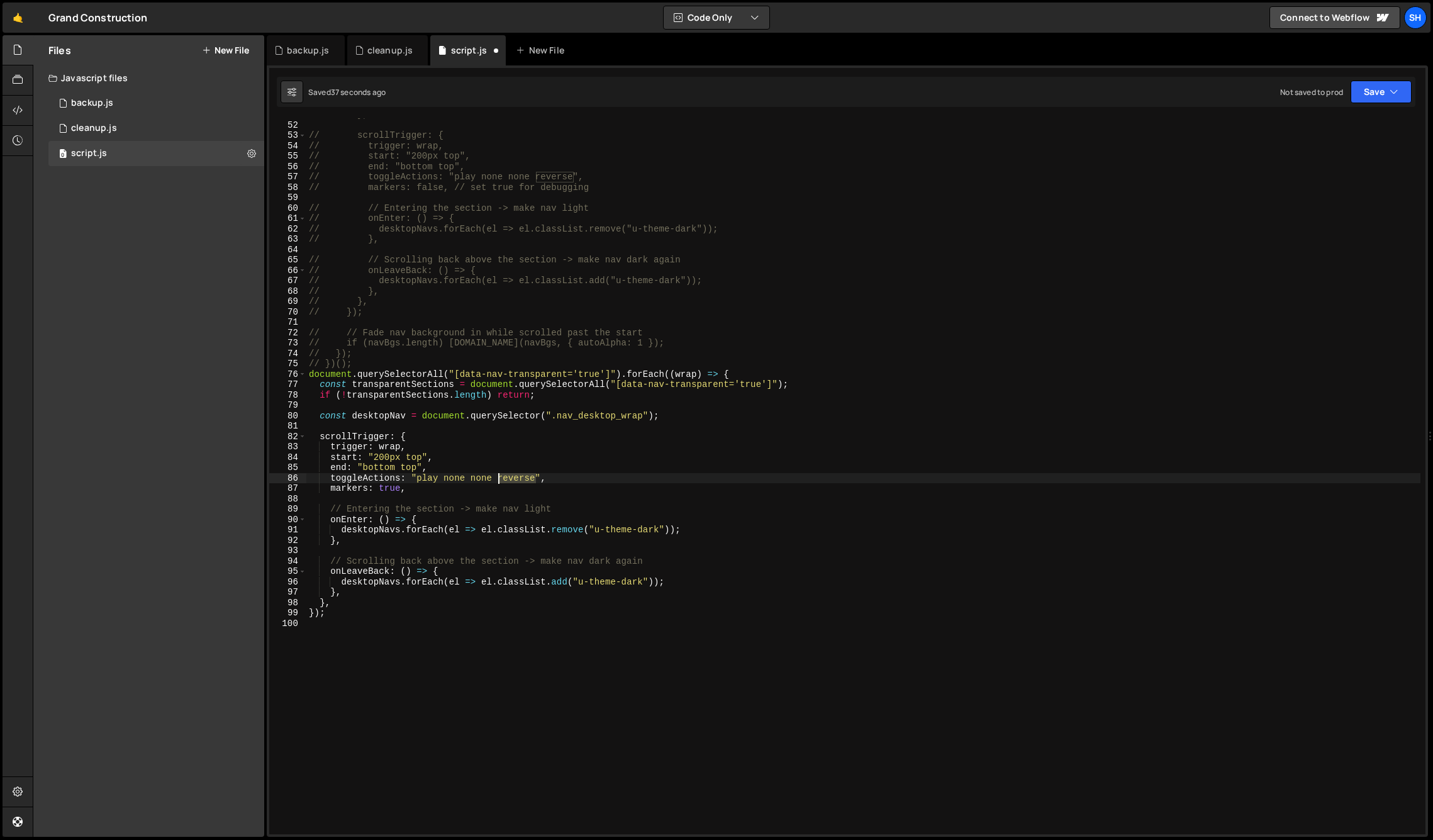
drag, startPoint x: 534, startPoint y: 476, endPoint x: 497, endPoint y: 476, distance: 37.0
click at [497, 476] on div "// }, // scrollTrigger: { // trigger: wrap, // start: "200px top", // end: "bot…" at bounding box center [864, 478] width 1115 height 737
click at [548, 478] on div "// }, // scrollTrigger: { // trigger: wrap, // start: "200px top", // end: "bot…" at bounding box center [864, 478] width 1115 height 737
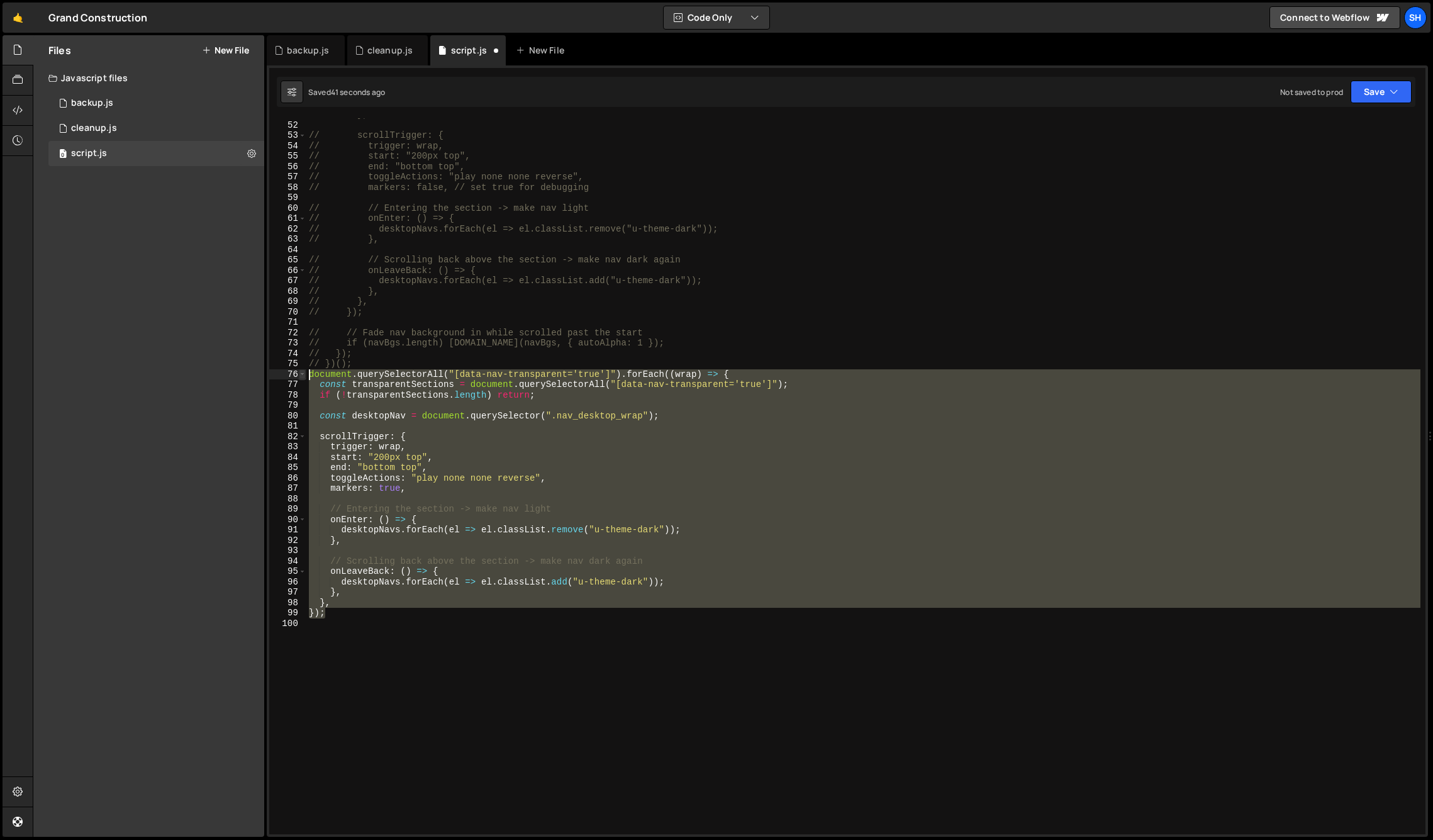
drag, startPoint x: 329, startPoint y: 614, endPoint x: 299, endPoint y: 373, distance: 242.9
click at [299, 373] on div "toggleActions: "play none none reverse", 51 52 53 54 55 56 57 58 59 60 61 62 63…" at bounding box center [847, 476] width 1157 height 716
click at [81, 220] on div "Files New File Javascript files 0 backup.js 0 0 cleanup.js 0 0 script.js 0 CSS …" at bounding box center [148, 435] width 231 height 801
click at [346, 614] on div "// }, // scrollTrigger: { // trigger: wrap, // start: "200px top", // end: "bot…" at bounding box center [864, 476] width 1115 height 716
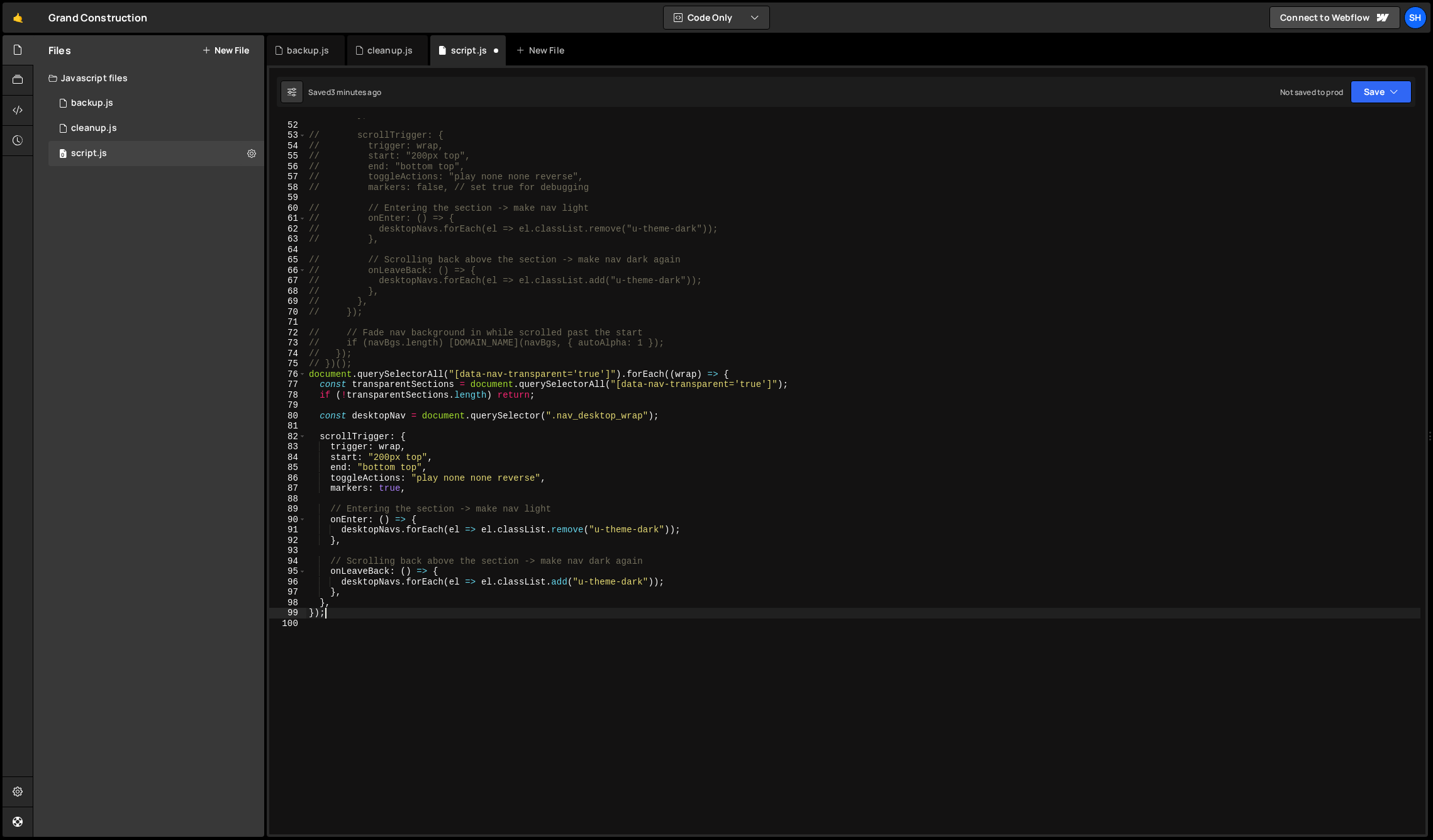
scroll to position [0, 1]
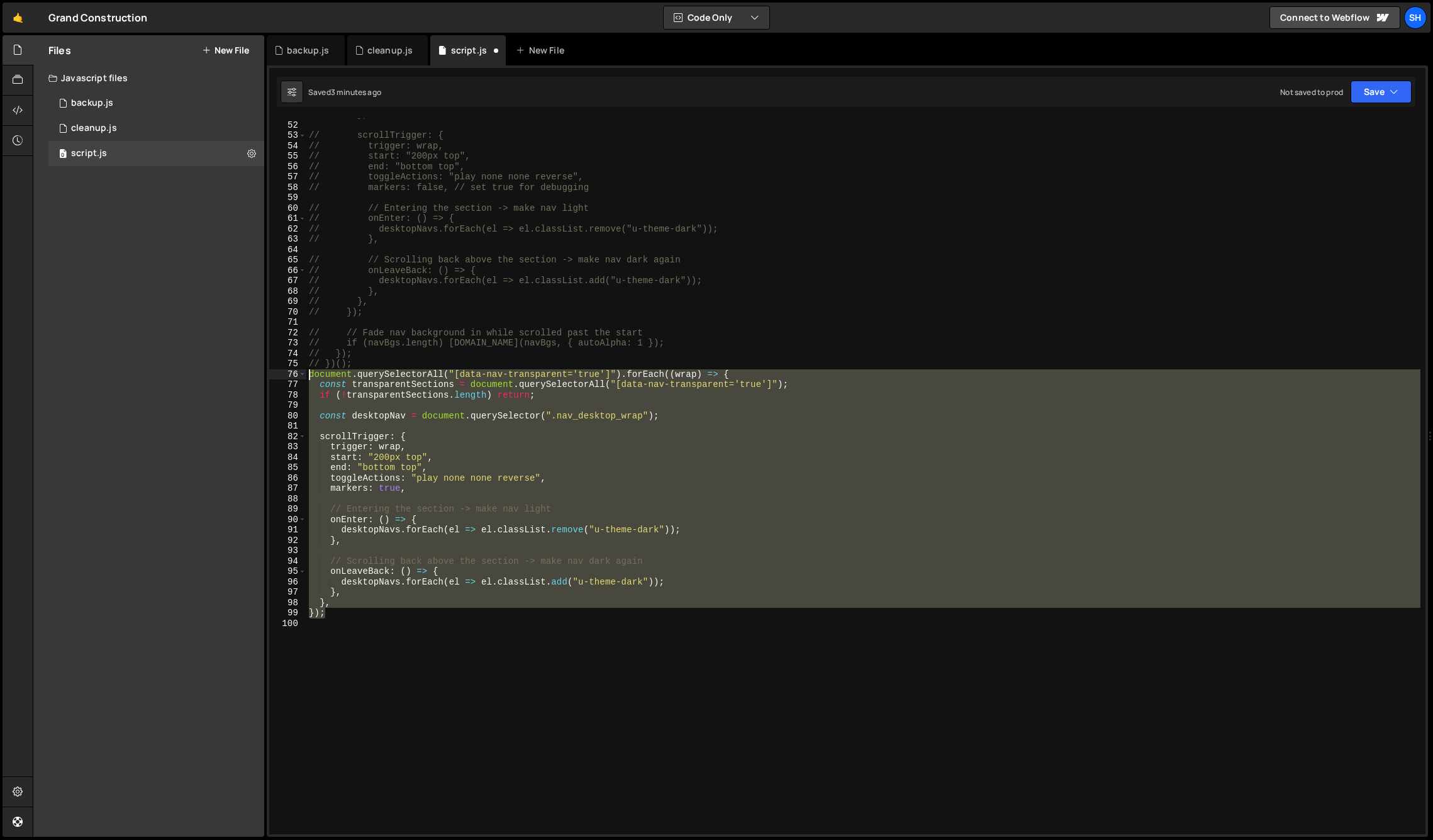
drag, startPoint x: 329, startPoint y: 614, endPoint x: 282, endPoint y: 378, distance: 240.6
click at [282, 378] on div "}); 51 52 53 54 55 56 57 58 59 60 61 62 63 64 65 66 67 68 69 70 71 72 73 74 75 …" at bounding box center [847, 476] width 1157 height 716
type textarea "document.querySelectorAll("[data-nav-transparent='true']").forEach((wrap) => { …"
paste textarea
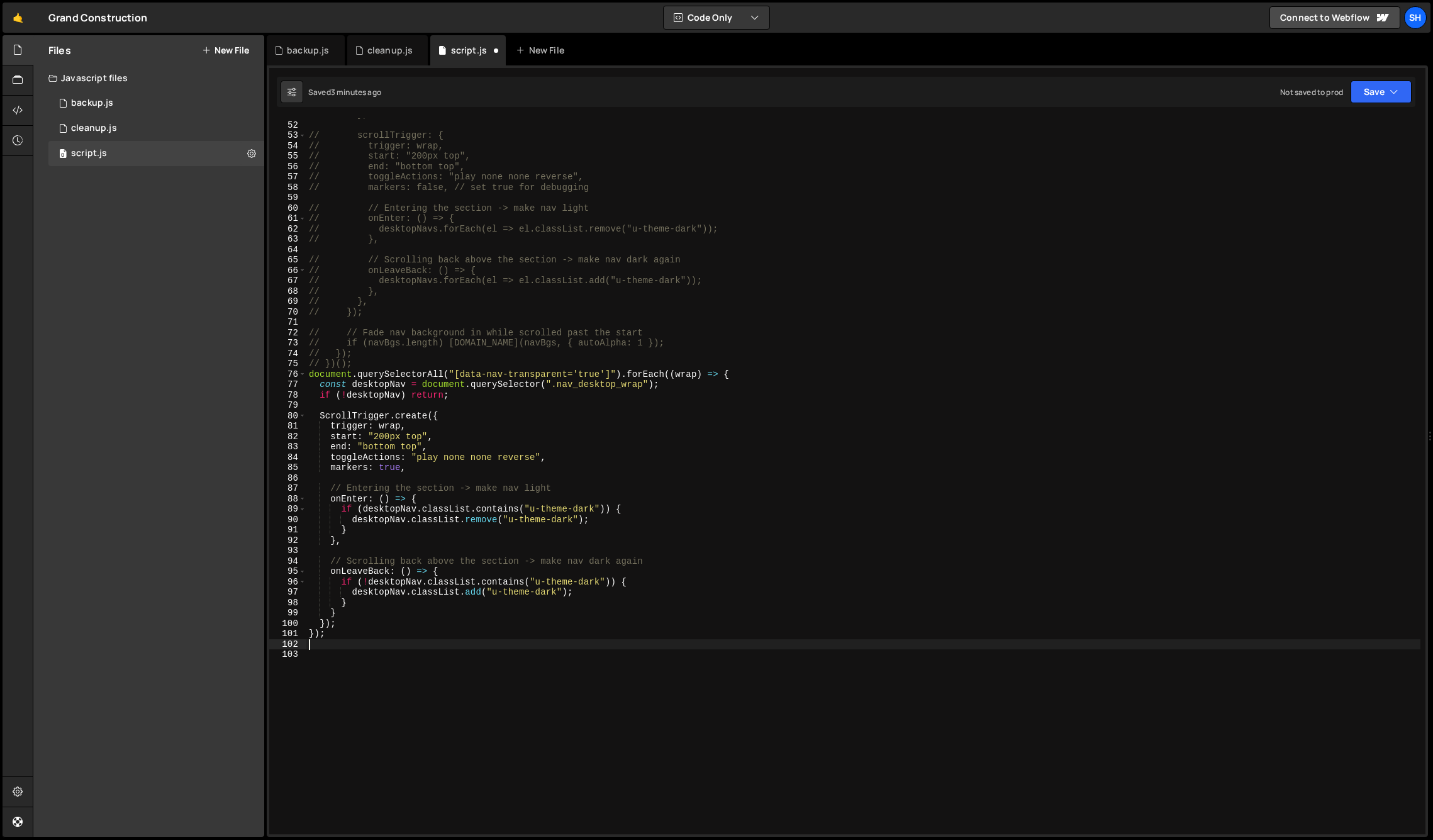
scroll to position [0, 0]
click at [195, 370] on div "Files New File Javascript files 0 backup.js 0 0 cleanup.js 0 0 script.js 0 CSS …" at bounding box center [148, 435] width 231 height 801
click at [116, 408] on div "Files New File Javascript files 0 backup.js 0 0 cleanup.js 0 0 script.js 0 CSS …" at bounding box center [148, 435] width 231 height 801
drag, startPoint x: 193, startPoint y: 566, endPoint x: 214, endPoint y: 595, distance: 35.8
click at [193, 566] on div "Files New File Javascript files 0 backup.js 0 0 cleanup.js 0 0 script.js 0 CSS …" at bounding box center [148, 435] width 231 height 801
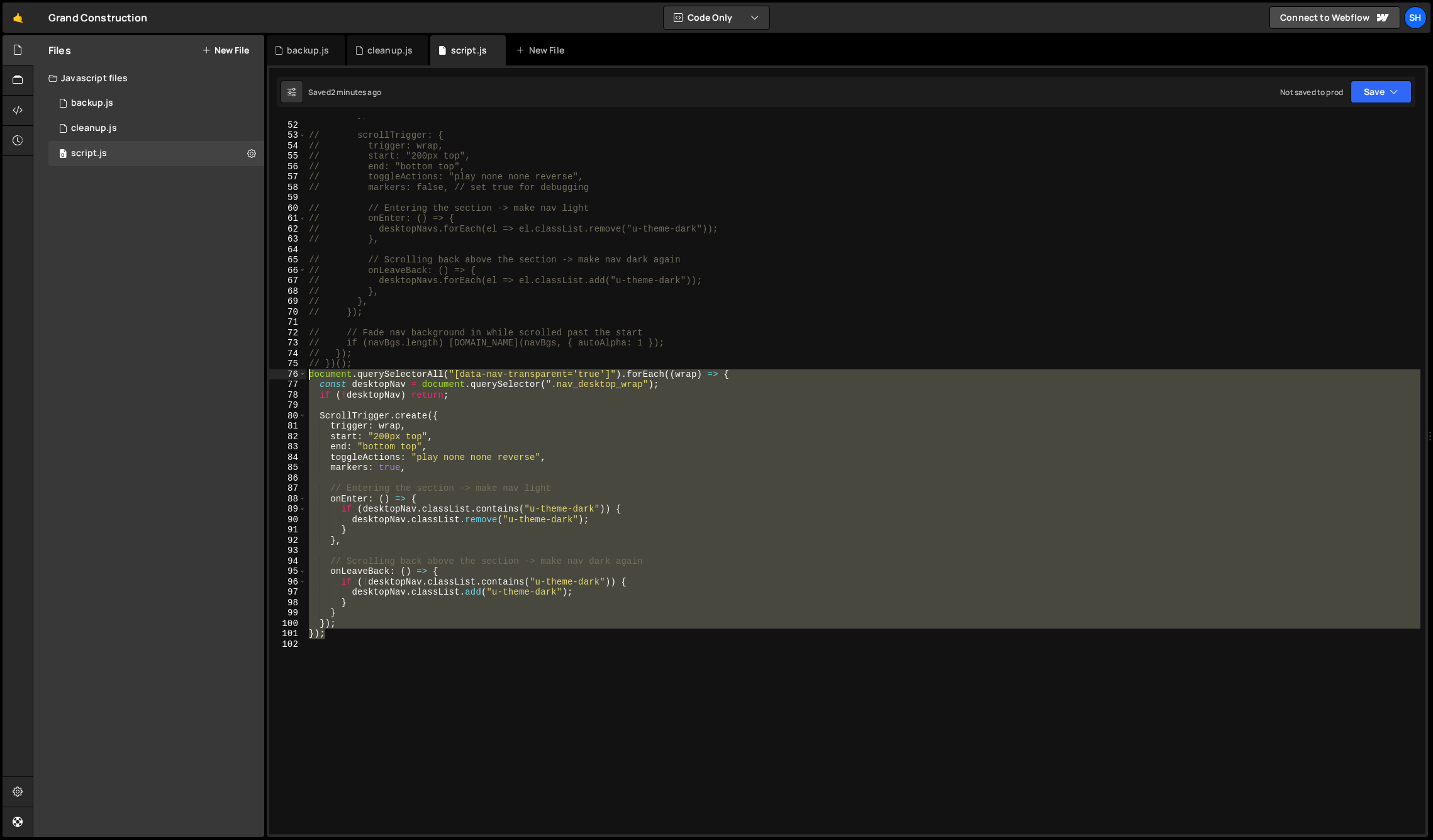
drag, startPoint x: 325, startPoint y: 629, endPoint x: 296, endPoint y: 376, distance: 254.7
click at [296, 376] on div "}); 51 52 53 54 55 56 57 58 59 60 61 62 63 64 65 66 67 68 69 70 71 72 73 74 75 …" at bounding box center [847, 476] width 1157 height 716
type textarea "// document.querySelectorAll("[data-nav-transparent='true']").forEach((wrap) =>…"
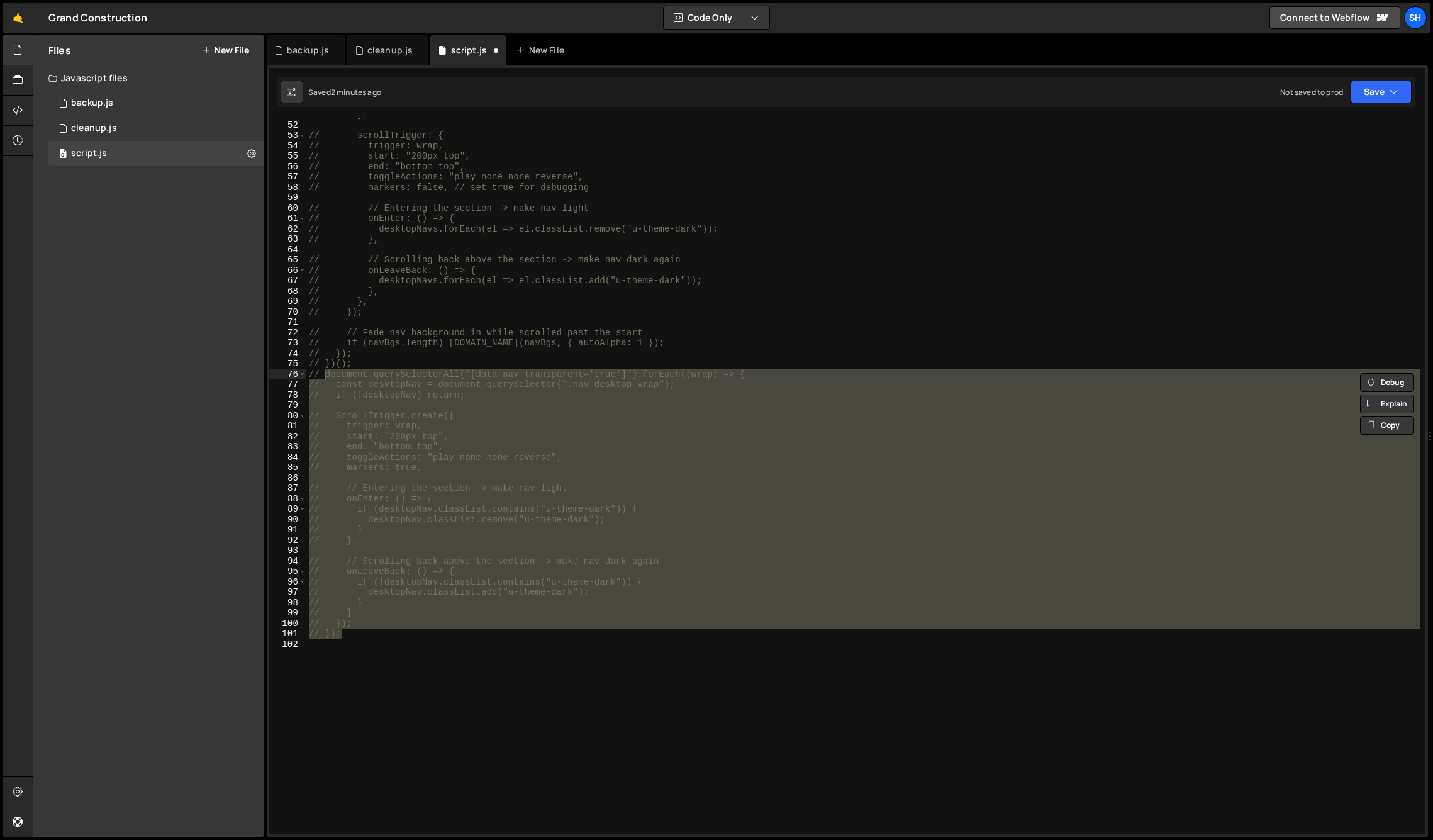
drag, startPoint x: 188, startPoint y: 287, endPoint x: 184, endPoint y: 305, distance: 18.4
click at [188, 287] on div "Files New File Javascript files 0 backup.js 0 0 cleanup.js 0 0 script.js 0 CSS …" at bounding box center [148, 435] width 231 height 801
click at [376, 49] on div "cleanup.js" at bounding box center [390, 50] width 46 height 13
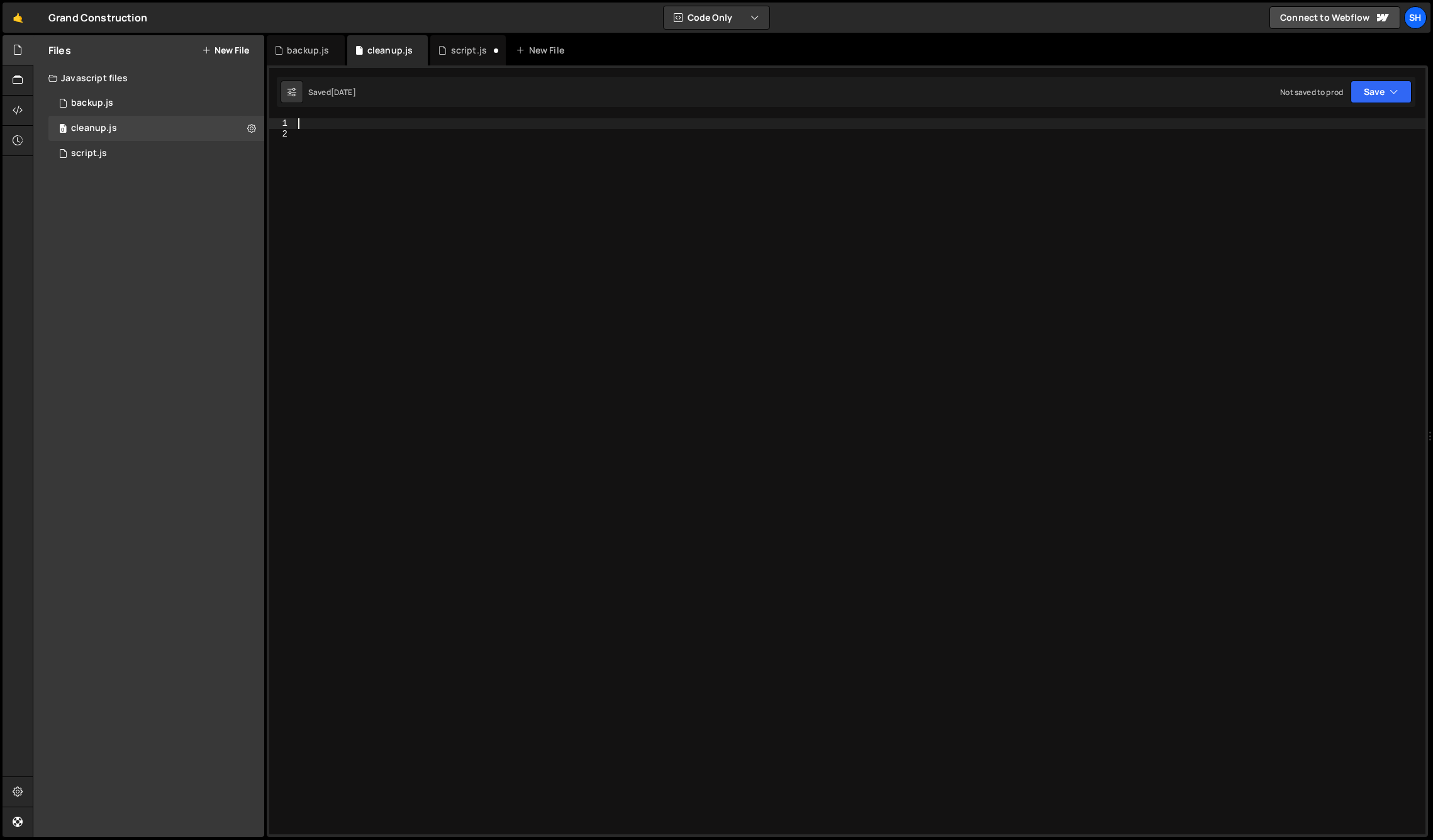
click at [382, 124] on div at bounding box center [861, 486] width 1130 height 737
paste textarea "});"
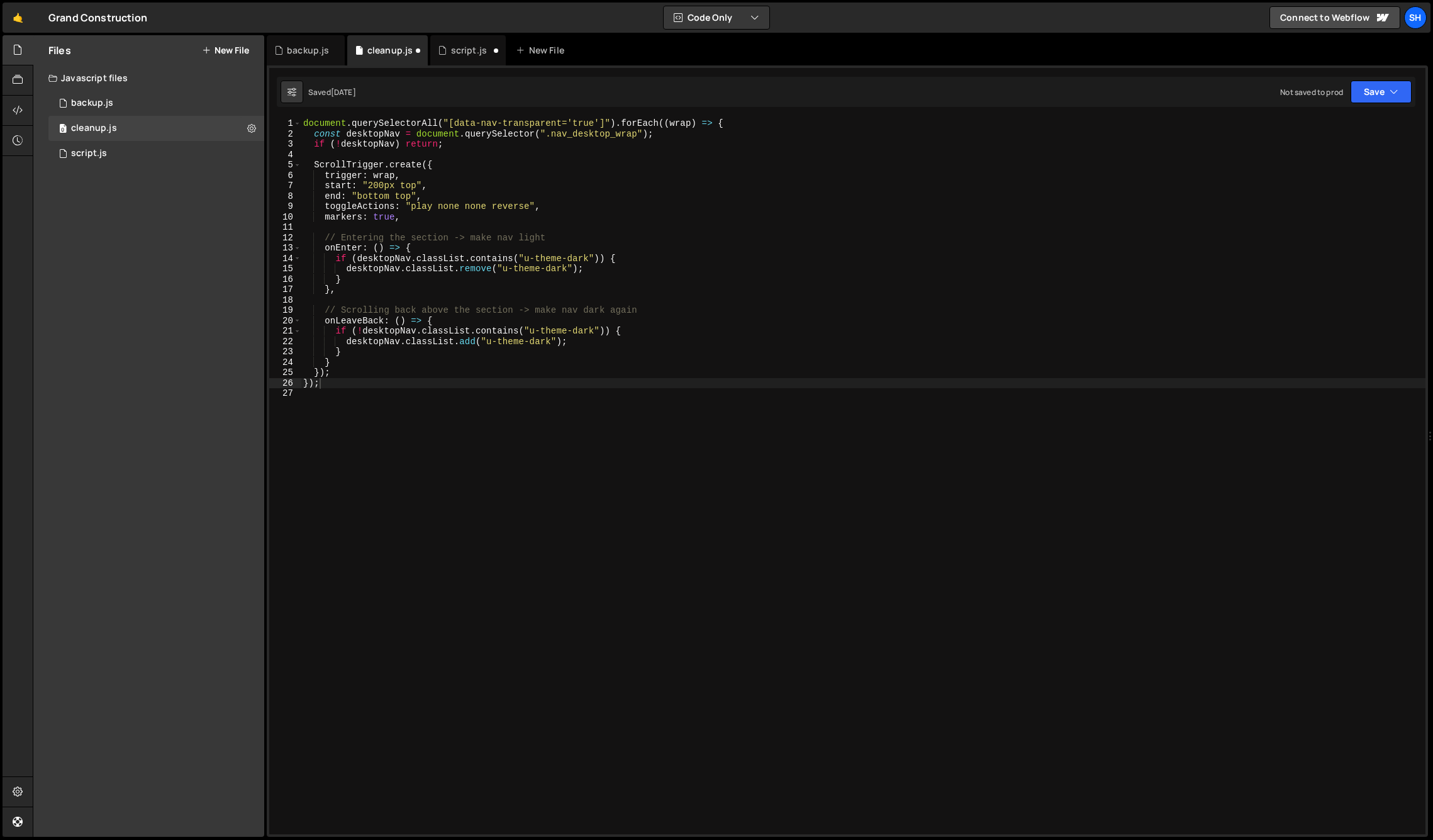
drag, startPoint x: 187, startPoint y: 354, endPoint x: 146, endPoint y: 250, distance: 111.8
click at [187, 353] on div "Files New File Javascript files 0 backup.js 0 0 cleanup.js 0 0 script.js 0 CSS …" at bounding box center [148, 435] width 231 height 801
click at [303, 121] on div "document . querySelectorAll ( "[data-nav-transparent='true']" ) . forEach (( wr…" at bounding box center [863, 486] width 1125 height 737
type textarea "document.querySelectorAll("[data-nav-transparent='true']").forEach((wrap) => {"
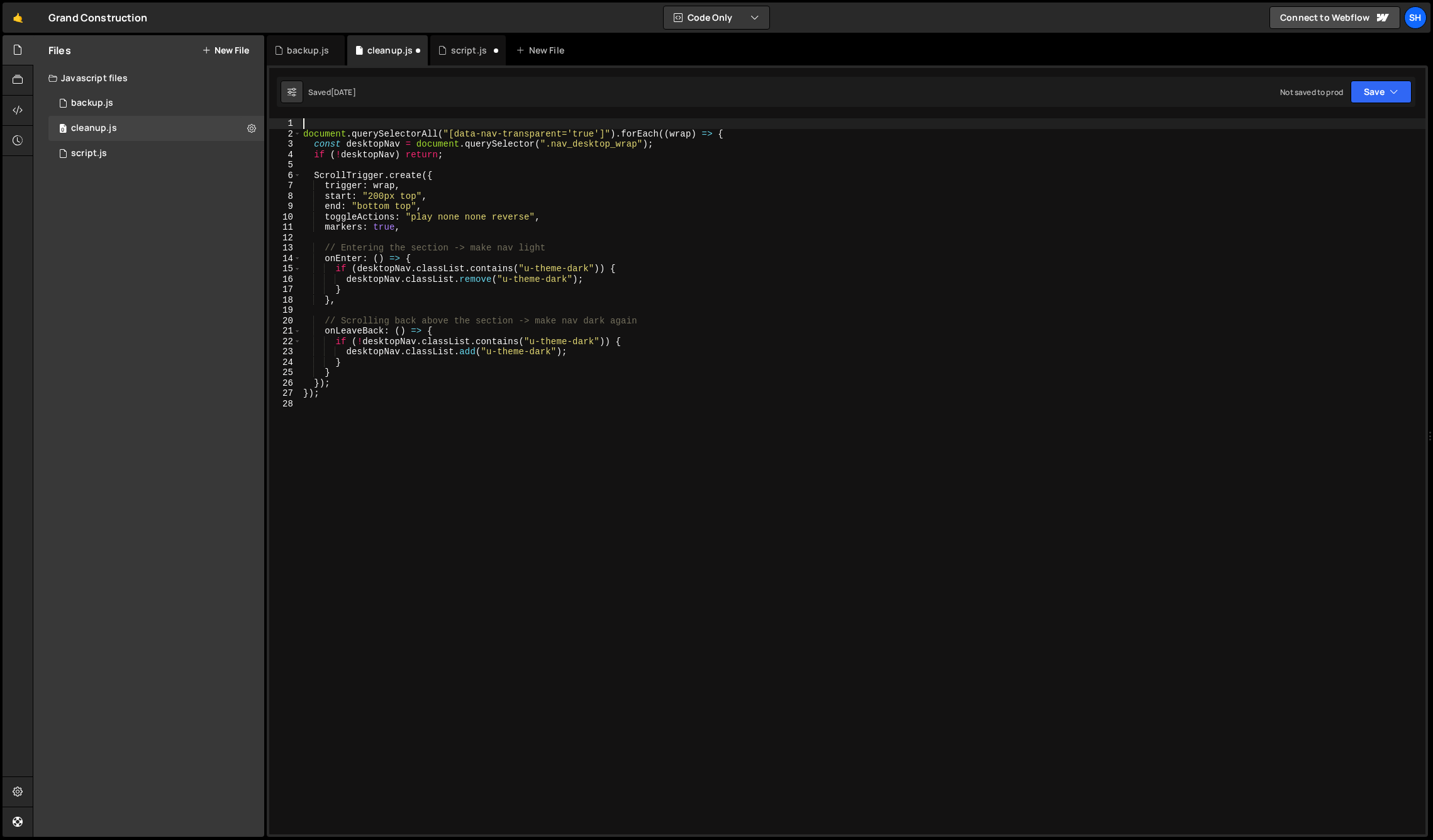
paste textarea "});"
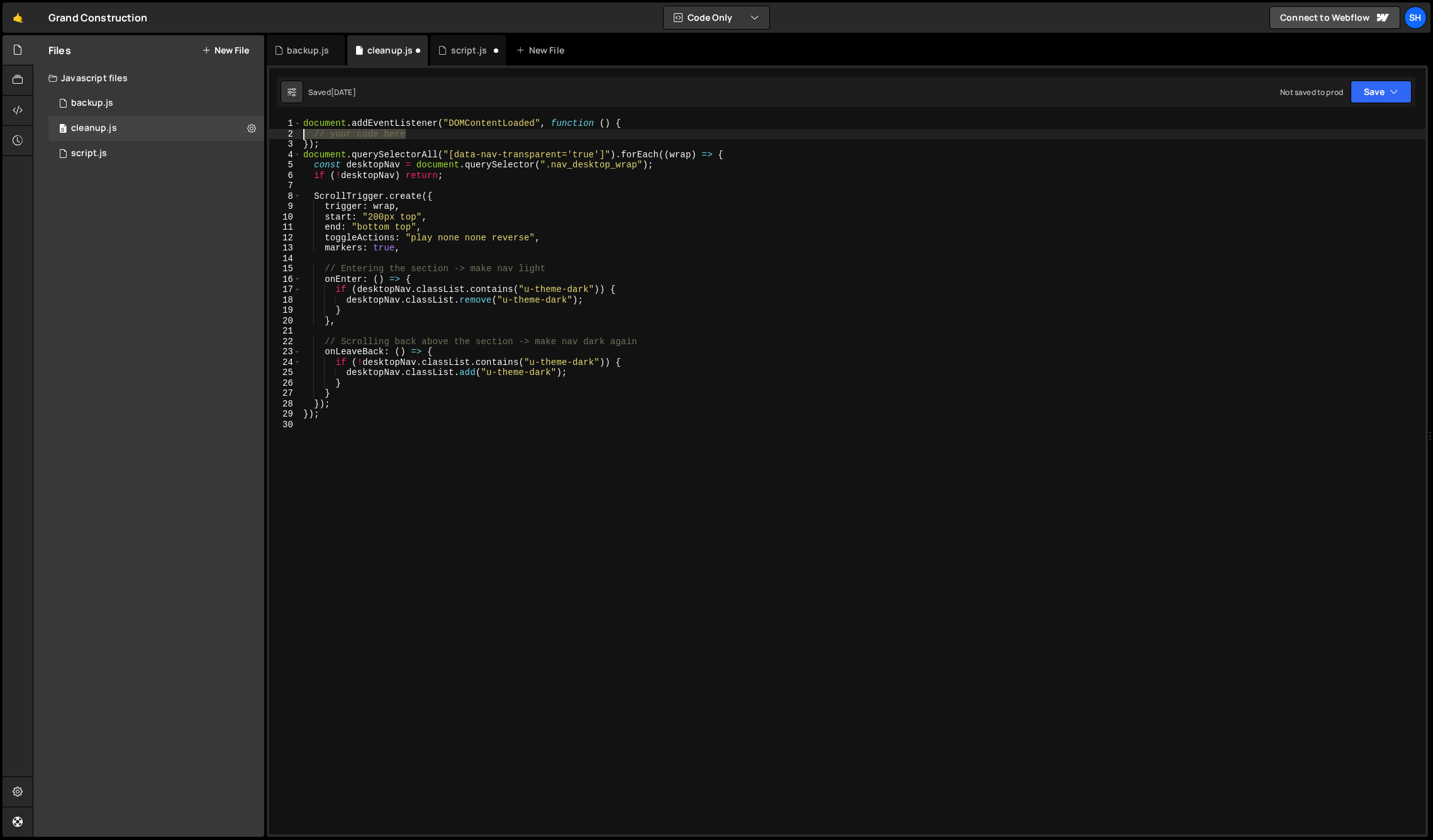
drag, startPoint x: 400, startPoint y: 133, endPoint x: 288, endPoint y: 131, distance: 112.0
click at [288, 131] on div "}); 1 2 3 4 5 6 7 8 9 10 11 12 13 14 15 16 17 18 19 20 21 22 23 24 25 26 27 28 …" at bounding box center [847, 476] width 1157 height 716
type textarea "// your code here"
type textarea "});"
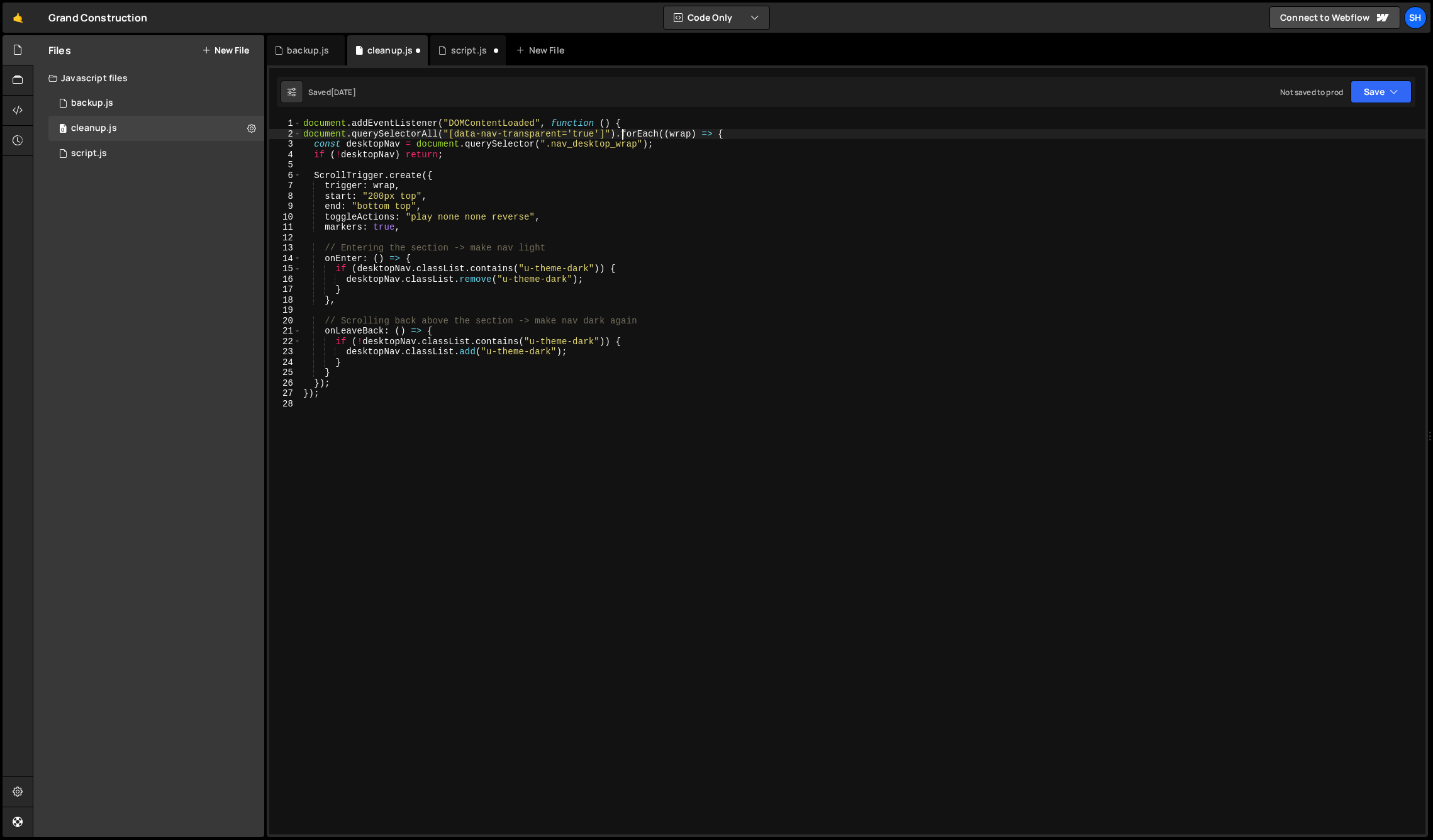
type textarea "if (!desktopNav) return;"
type textarea "markers: true,"
type textarea "},"
type textarea "});"
paste textarea "});"
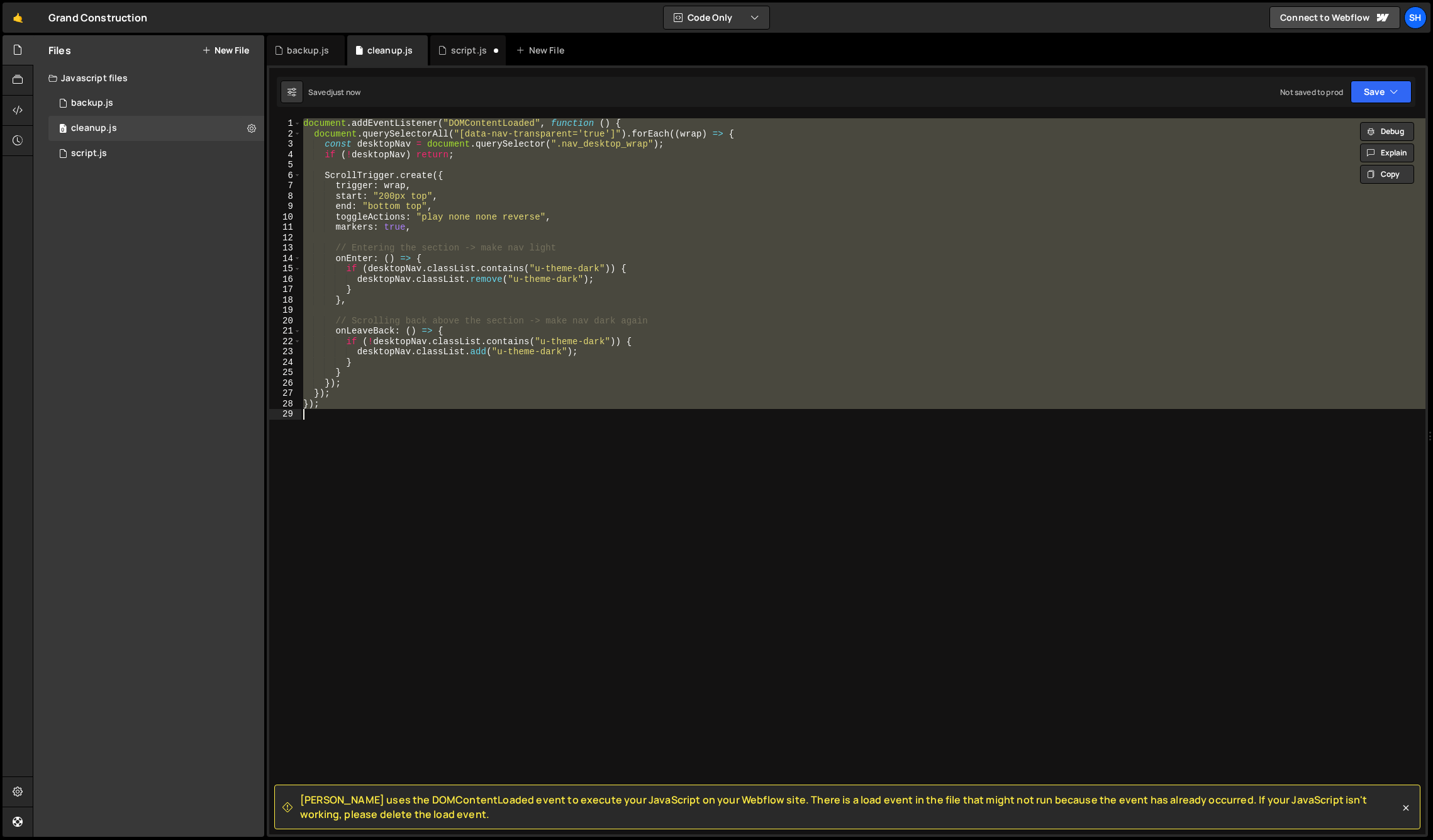
type textarea "});"
click at [163, 307] on div "Files New File Javascript files 0 backup.js 0 0 cleanup.js 0 0 script.js 0 CSS …" at bounding box center [148, 435] width 231 height 801
click at [486, 537] on div "document . addEventListener ( "DOMContentLoaded" , function ( ) { document . qu…" at bounding box center [863, 476] width 1125 height 716
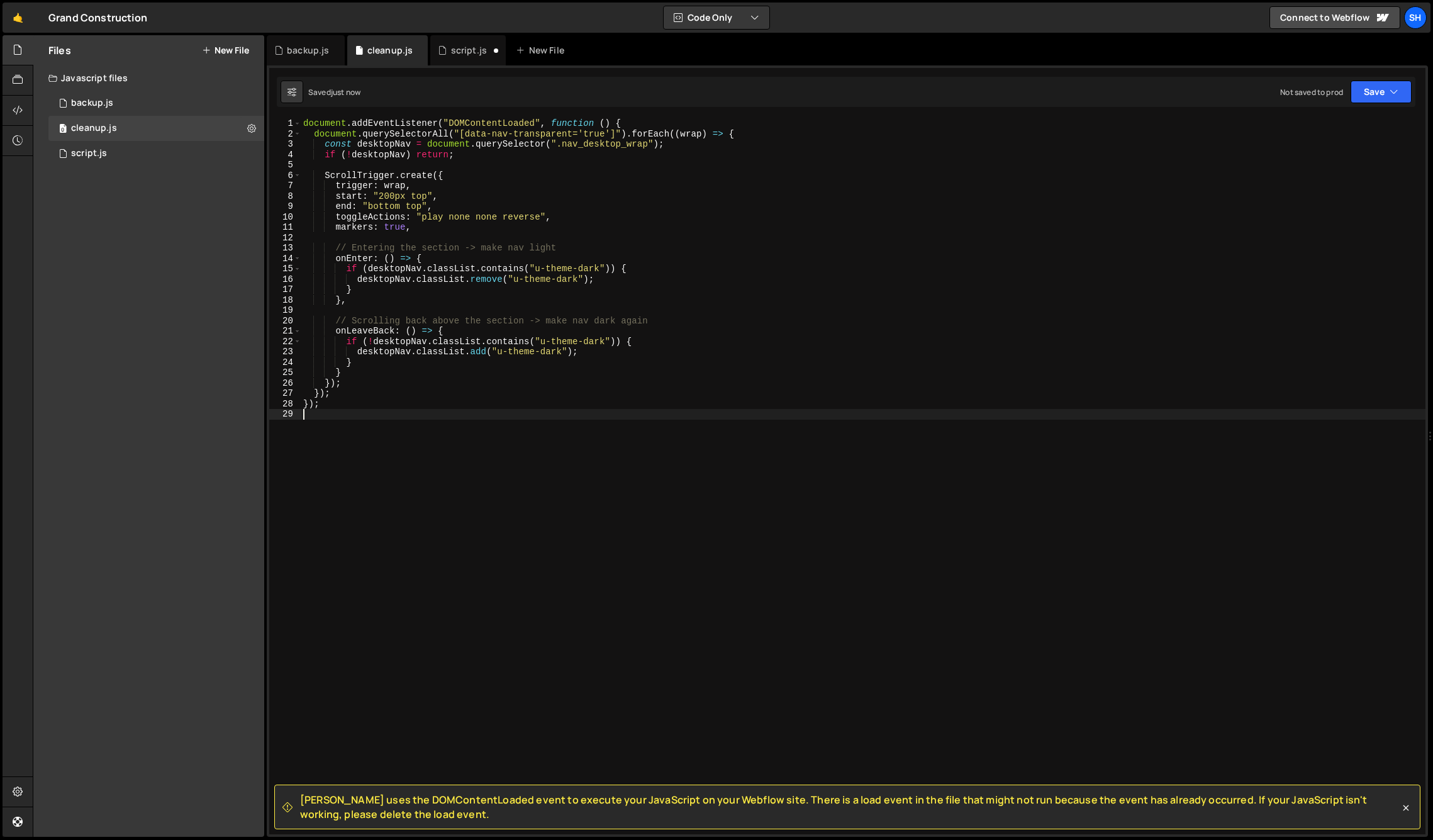
drag, startPoint x: 461, startPoint y: 54, endPoint x: 461, endPoint y: 97, distance: 43.0
click at [461, 54] on div "script.js" at bounding box center [469, 50] width 36 height 13
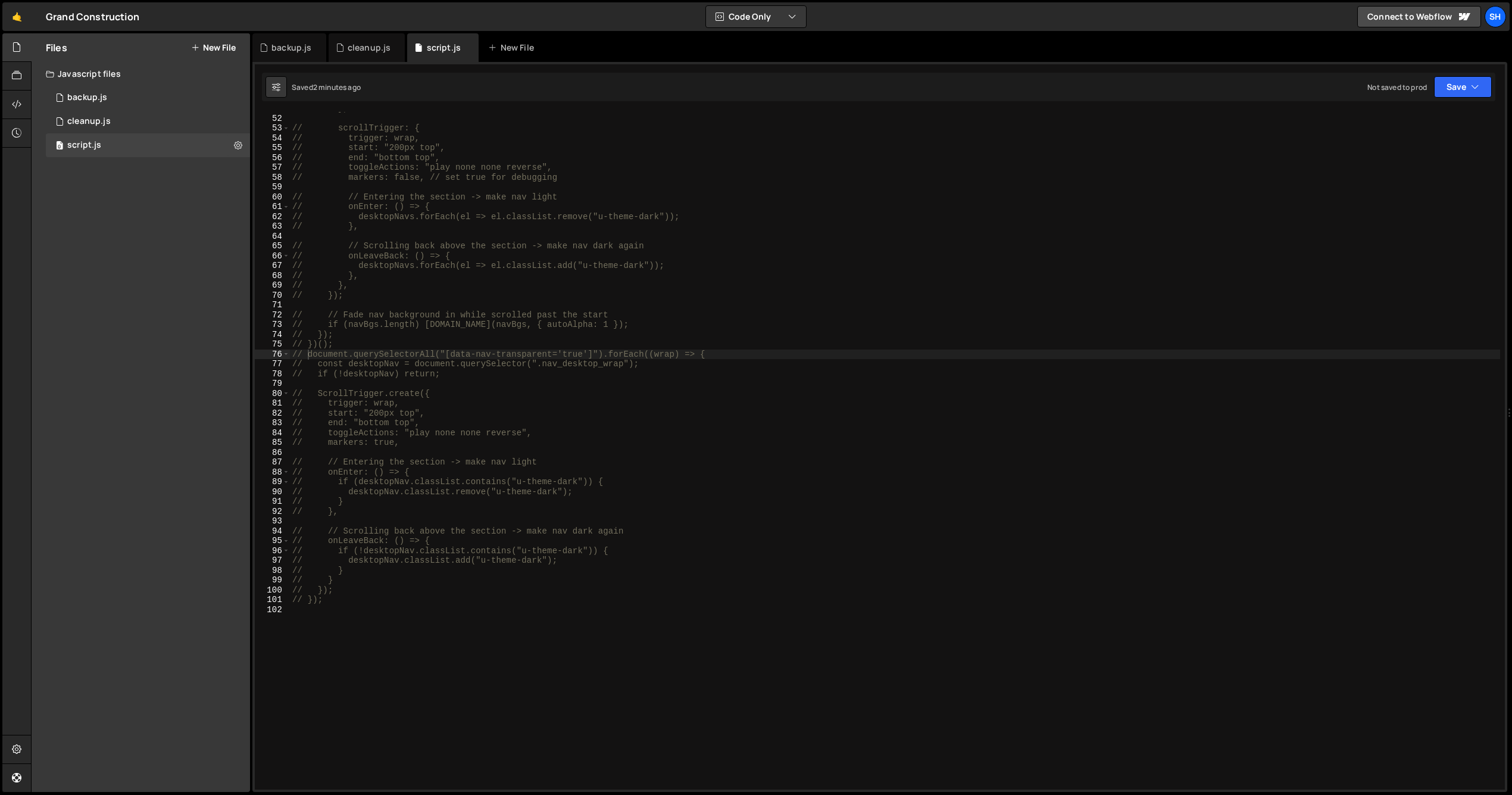
click at [115, 294] on div "Files New File Javascript files 0 backup.js 0 0 cleanup.js 0 0 script.js 0 CSS …" at bounding box center [140, 412] width 219 height 758
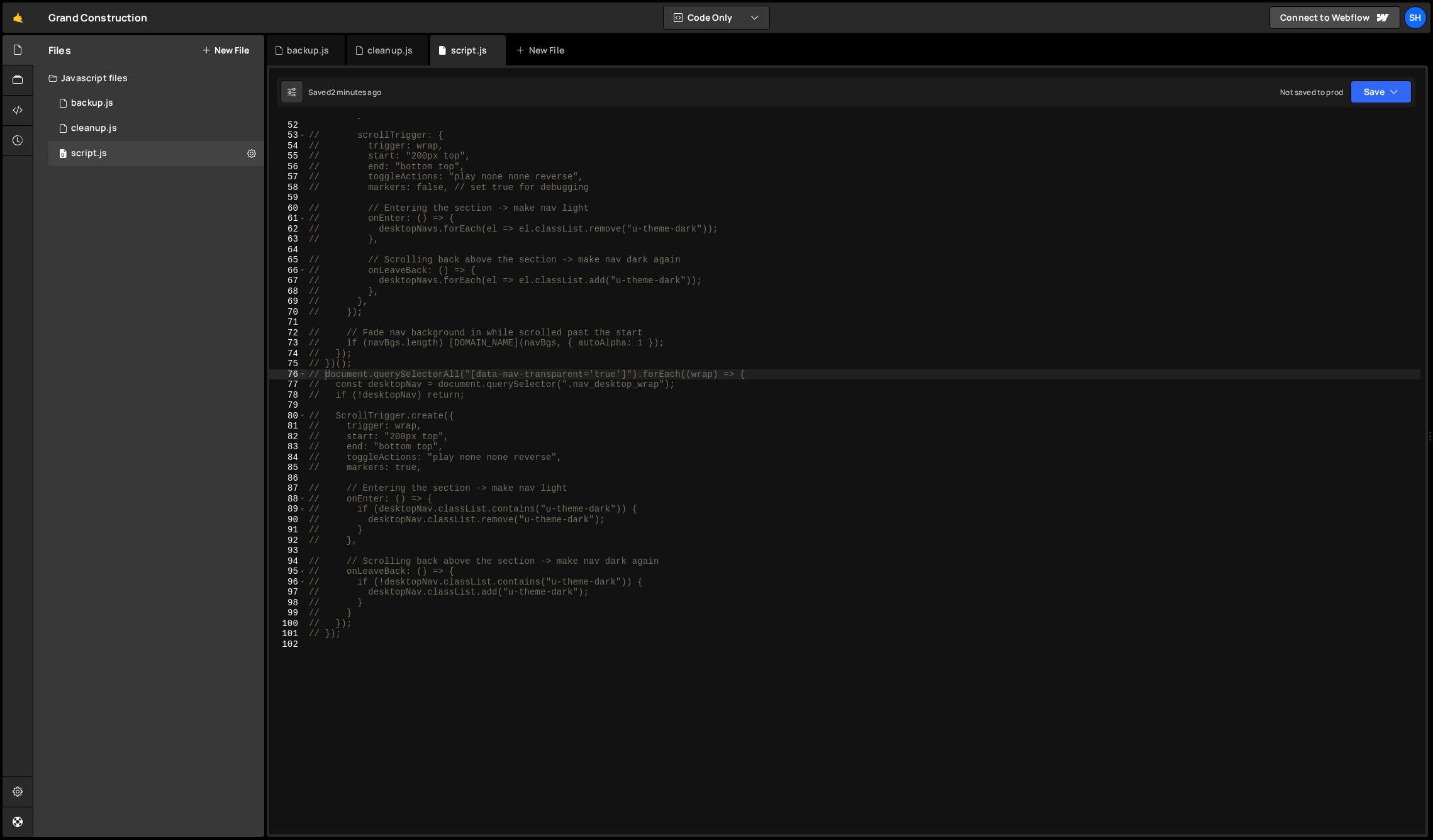
click at [162, 392] on div "Files New File Javascript files 0 backup.js 0 0 cleanup.js 0 0 script.js 0 CSS …" at bounding box center [148, 435] width 231 height 801
